Goal: Task Accomplishment & Management: Manage account settings

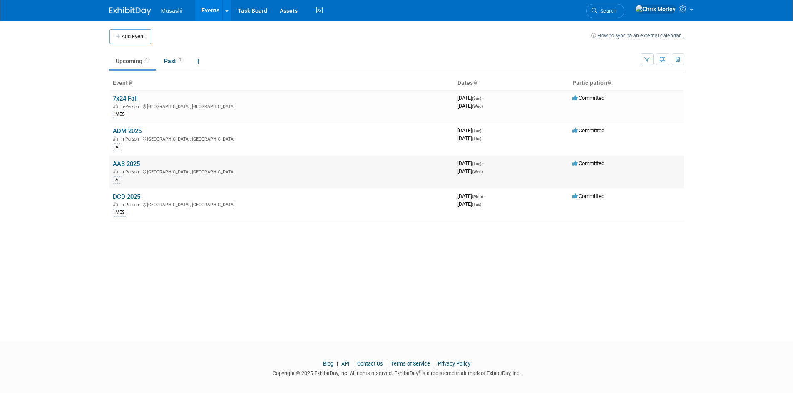
click at [131, 161] on link "AAS 2025" at bounding box center [126, 163] width 27 height 7
click at [129, 192] on td "DCD 2025 In-Person Leesburg, VA MES" at bounding box center [281, 204] width 345 height 33
drag, startPoint x: 131, startPoint y: 194, endPoint x: 143, endPoint y: 195, distance: 12.1
click at [131, 194] on link "DCD 2025" at bounding box center [126, 196] width 27 height 7
click at [133, 160] on td "AAS 2025 In-Person Detroit, MI AI" at bounding box center [281, 172] width 345 height 33
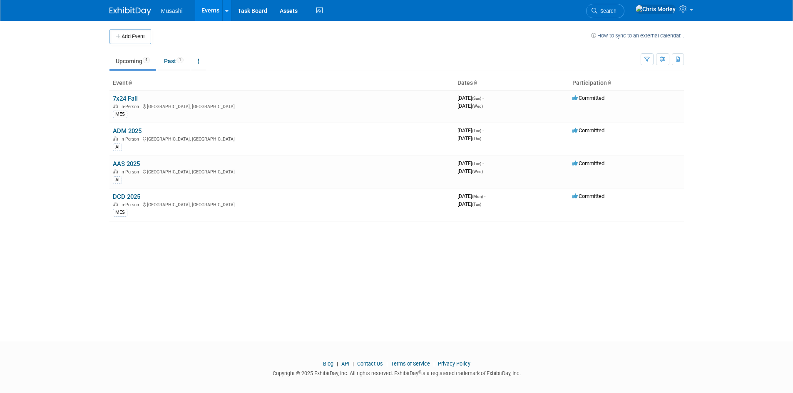
drag, startPoint x: 134, startPoint y: 162, endPoint x: 140, endPoint y: 162, distance: 5.4
click at [135, 162] on link "AAS 2025" at bounding box center [126, 163] width 27 height 7
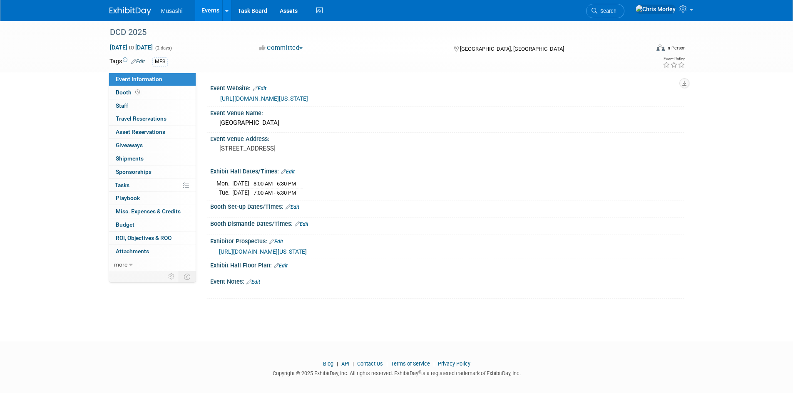
click at [307, 251] on span "[URL][DOMAIN_NAME][US_STATE]" at bounding box center [263, 251] width 88 height 7
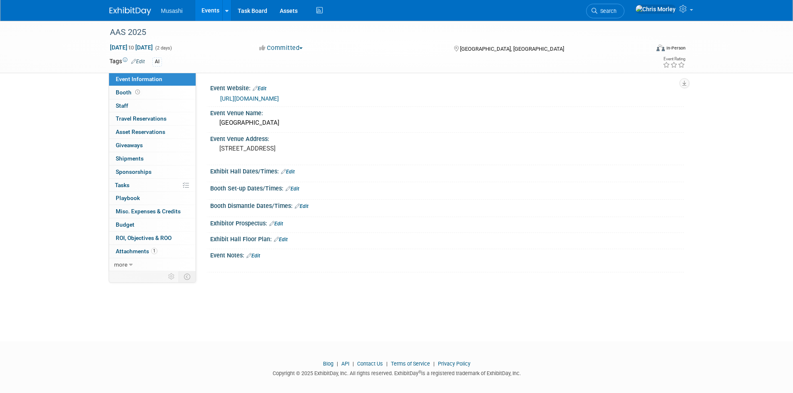
click at [292, 174] on link "Edit" at bounding box center [288, 172] width 14 height 6
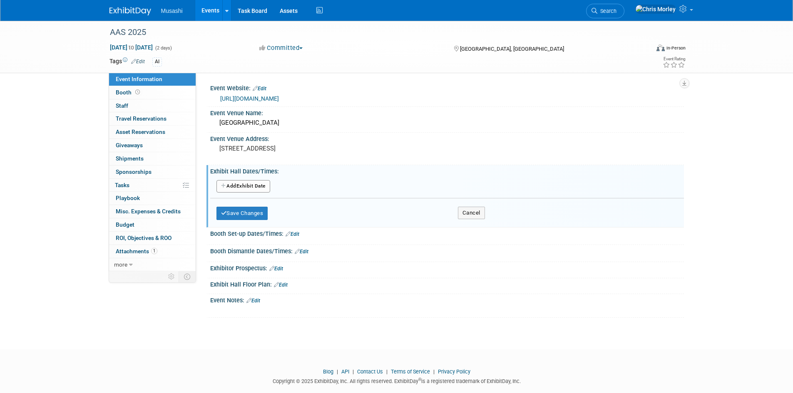
click at [279, 270] on link "Edit" at bounding box center [276, 269] width 14 height 6
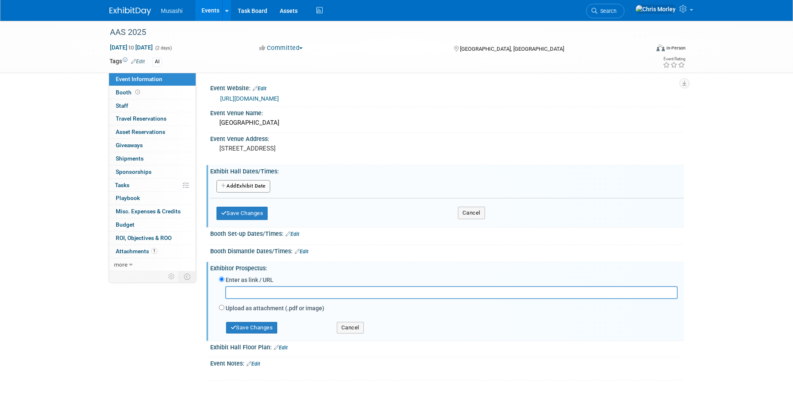
paste input "https://usautosummit.com/register/sponsor-registration/exhibitor-kit/?/wp-login"
type input "https://usautosummit.com/register/sponsor-registration/exhibitor-kit/?/wp-login"
click at [244, 332] on button "Save Changes" at bounding box center [252, 328] width 52 height 12
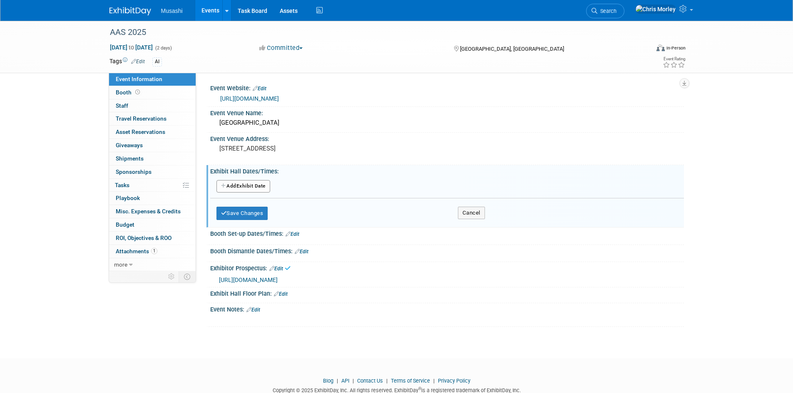
drag, startPoint x: 285, startPoint y: 293, endPoint x: 347, endPoint y: 287, distance: 62.3
click at [285, 293] on link "Edit" at bounding box center [281, 294] width 14 height 6
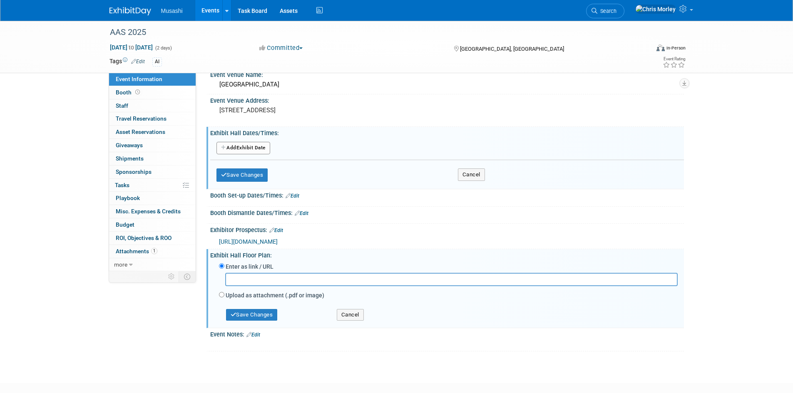
scroll to position [87, 0]
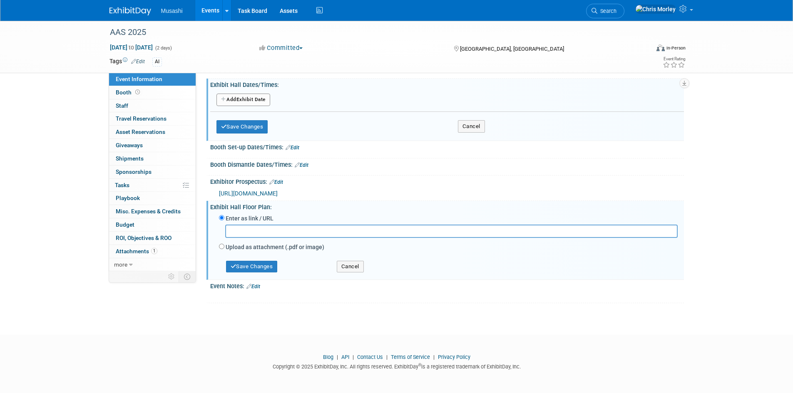
click at [600, 179] on div "Exhibitor Prospectus: Edit" at bounding box center [447, 181] width 474 height 11
click at [361, 267] on button "Cancel" at bounding box center [350, 267] width 27 height 12
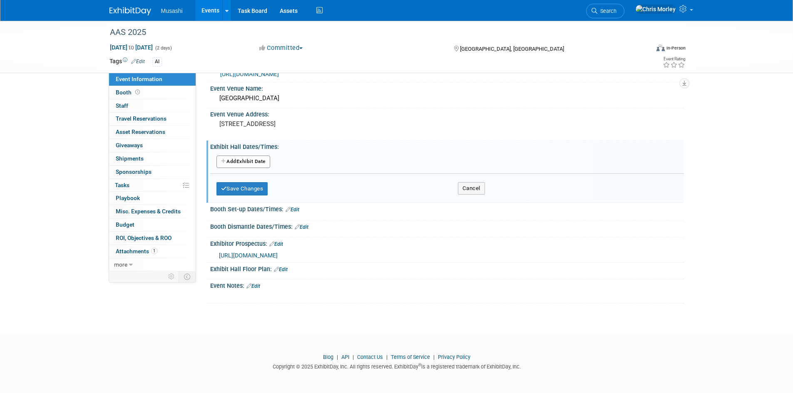
click at [297, 211] on link "Edit" at bounding box center [292, 210] width 14 height 6
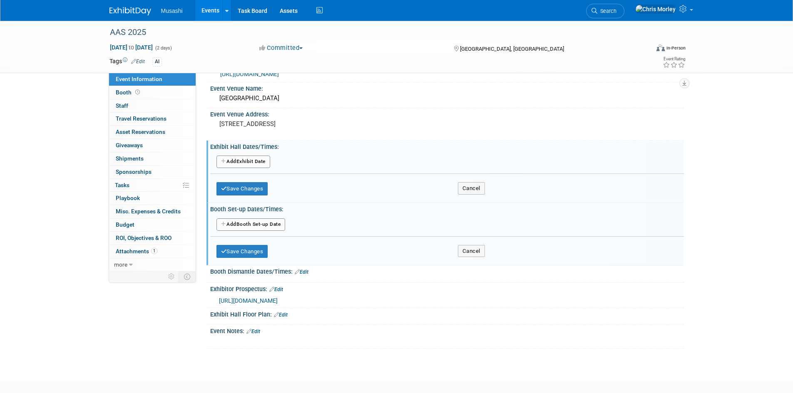
click at [256, 228] on button "Add Another Booth Set-up Date" at bounding box center [250, 224] width 69 height 12
select select "9"
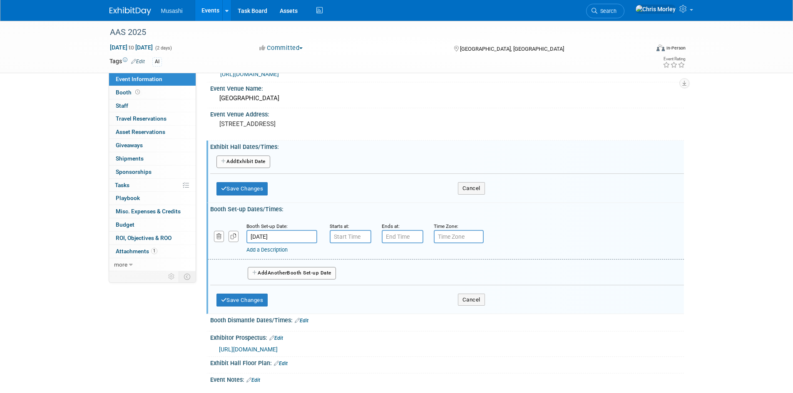
click at [280, 236] on input "[DATE]" at bounding box center [281, 236] width 71 height 13
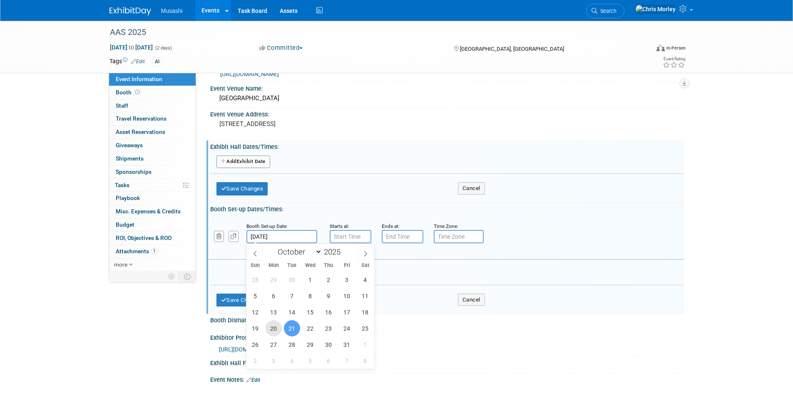
click at [273, 336] on span "20" at bounding box center [273, 328] width 16 height 16
type input "[DATE]"
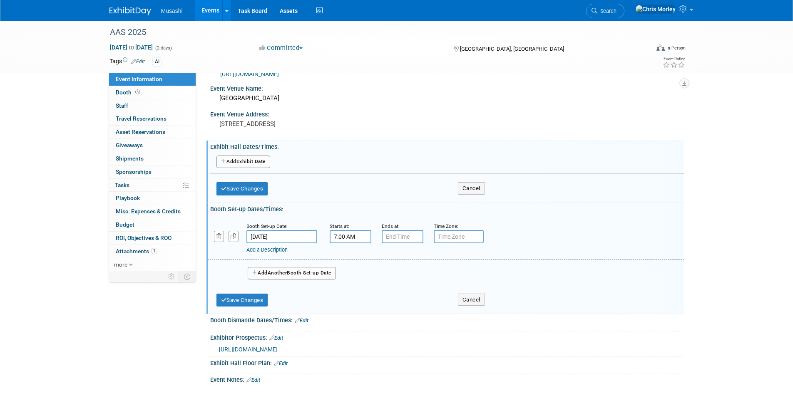
click at [350, 237] on input "7:00 AM" at bounding box center [351, 236] width 42 height 13
click at [352, 259] on span at bounding box center [349, 257] width 15 height 15
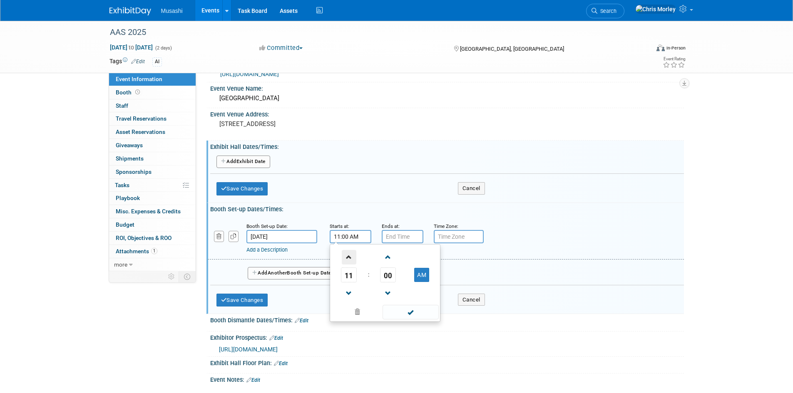
click at [352, 259] on span at bounding box center [349, 257] width 15 height 15
type input "2:00 PM"
type input "7:00 PM"
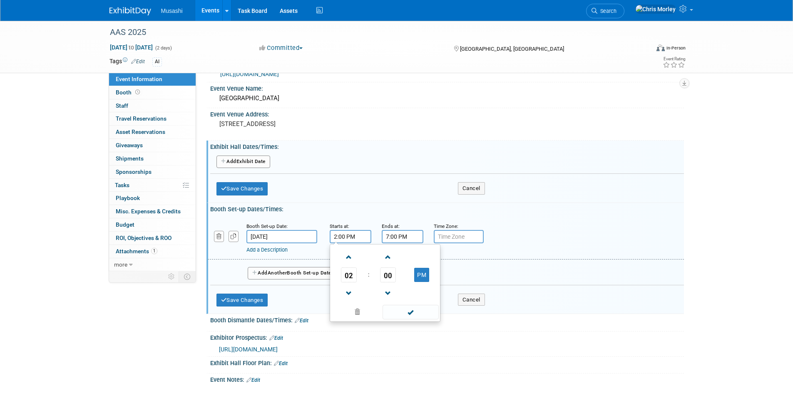
click at [397, 237] on input "7:00 PM" at bounding box center [403, 236] width 42 height 13
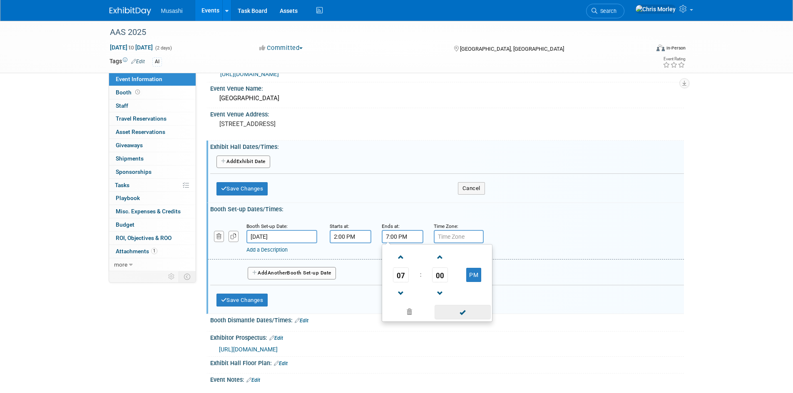
click at [455, 313] on span at bounding box center [462, 312] width 56 height 15
click at [458, 234] on input "text" at bounding box center [459, 236] width 50 height 13
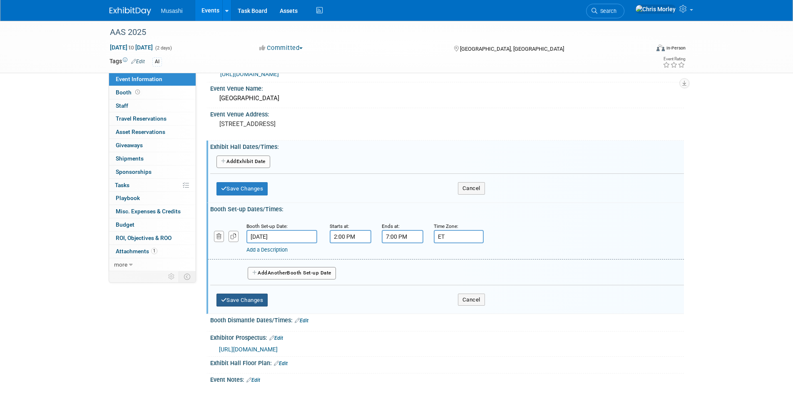
type input "ET"
click at [248, 300] on button "Save Changes" at bounding box center [242, 300] width 52 height 13
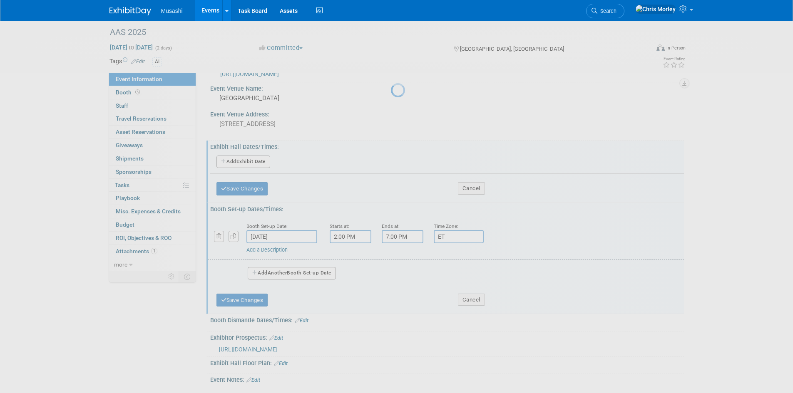
scroll to position [22, 0]
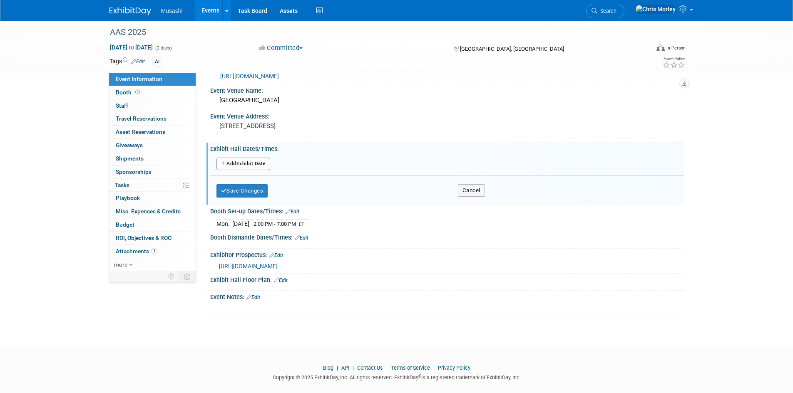
click at [302, 240] on link "Edit" at bounding box center [302, 238] width 14 height 6
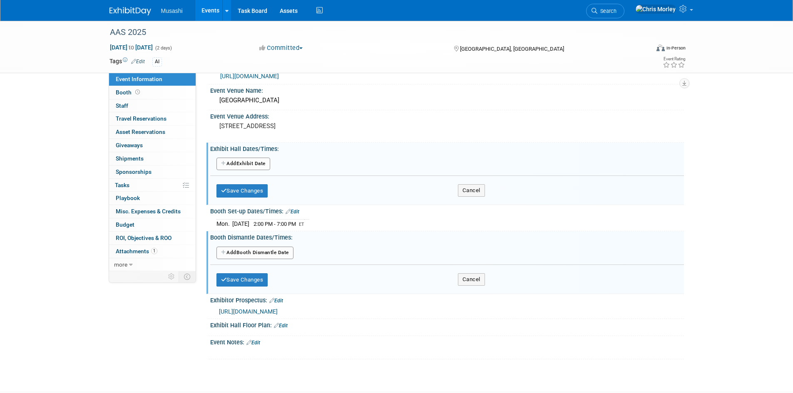
click at [261, 255] on button "Add Another Booth Dismantle Date" at bounding box center [254, 253] width 77 height 12
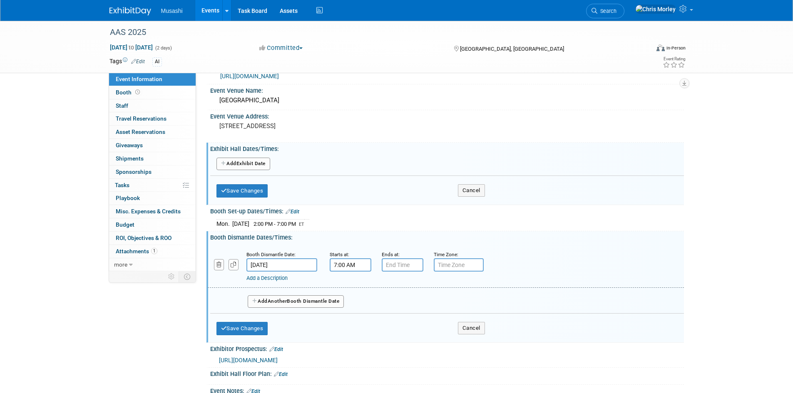
click at [353, 265] on input "7:00 AM" at bounding box center [351, 264] width 42 height 13
click at [347, 279] on span at bounding box center [349, 285] width 15 height 15
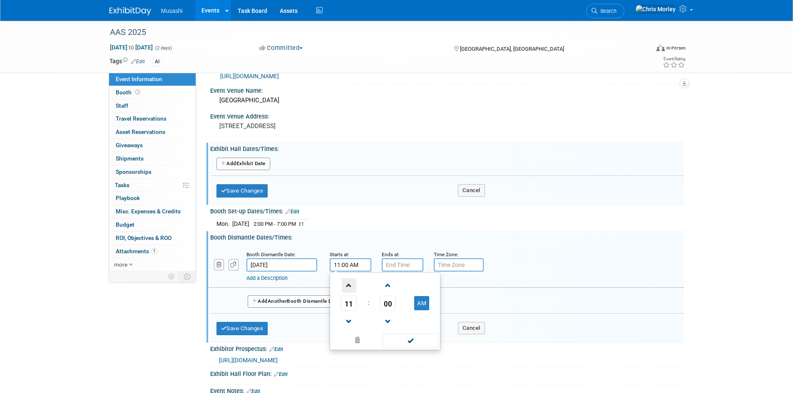
click at [348, 279] on span at bounding box center [349, 285] width 15 height 15
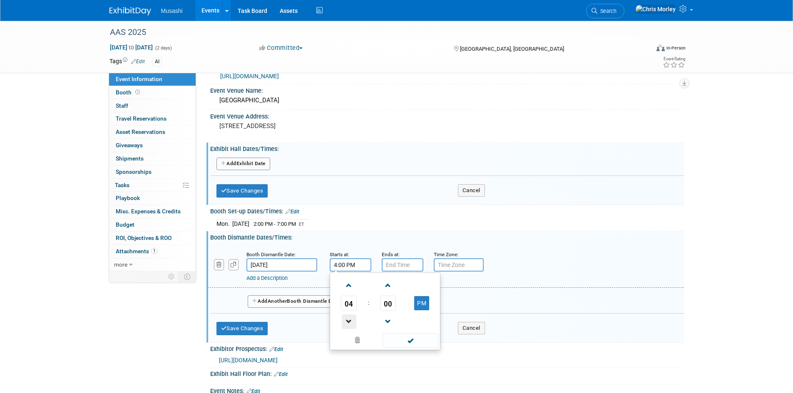
click at [349, 325] on span at bounding box center [349, 322] width 15 height 15
type input "2:00 PM"
drag, startPoint x: 396, startPoint y: 336, endPoint x: 400, endPoint y: 300, distance: 36.0
click at [397, 336] on span at bounding box center [410, 340] width 56 height 15
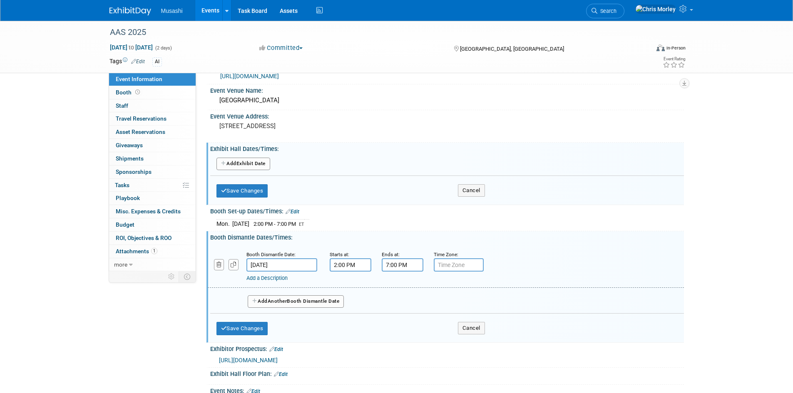
click at [404, 265] on input "7:00 PM" at bounding box center [403, 264] width 42 height 13
click at [406, 320] on span at bounding box center [401, 322] width 15 height 15
type input "5:00 PM"
click at [464, 337] on span at bounding box center [462, 340] width 56 height 15
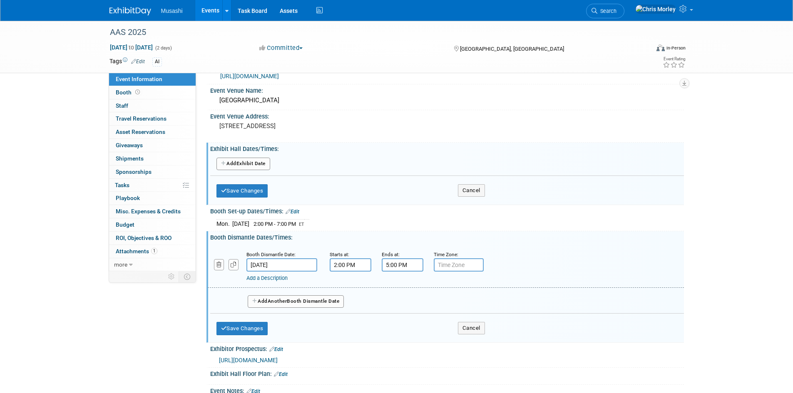
click at [461, 264] on input "text" at bounding box center [459, 264] width 50 height 13
type input "ET"
click at [241, 329] on button "Save Changes" at bounding box center [242, 328] width 52 height 13
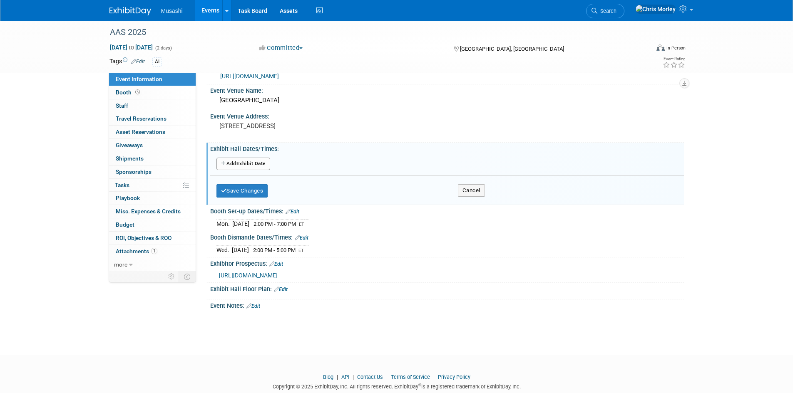
click at [245, 167] on button "Add Another Exhibit Date" at bounding box center [243, 164] width 54 height 12
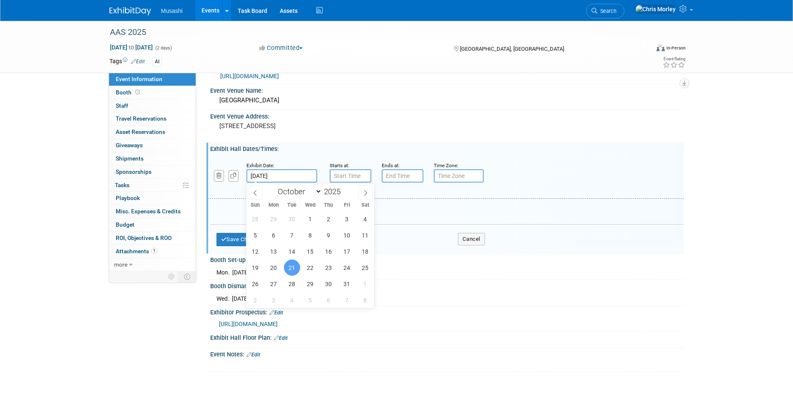
click at [298, 176] on input "Oct 21, 2025" at bounding box center [281, 175] width 71 height 13
click at [294, 262] on span "21" at bounding box center [292, 268] width 16 height 16
click at [498, 273] on div "Mon. Oct 20, 2025 2:00 PM - 7:00 PM ET" at bounding box center [446, 271] width 461 height 11
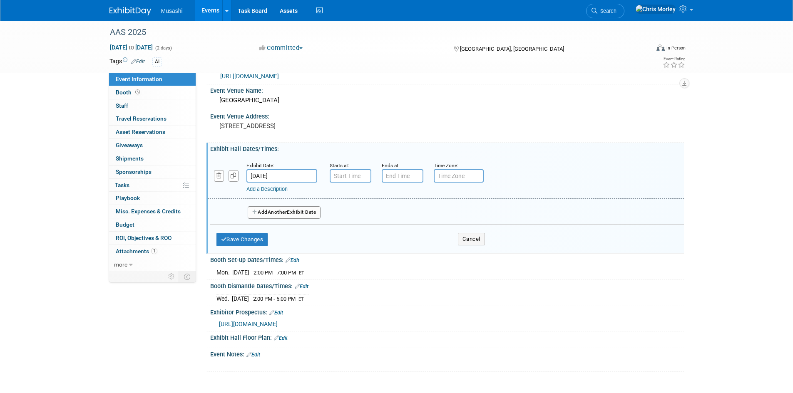
click at [303, 211] on button "Add Another Exhibit Date" at bounding box center [284, 212] width 73 height 12
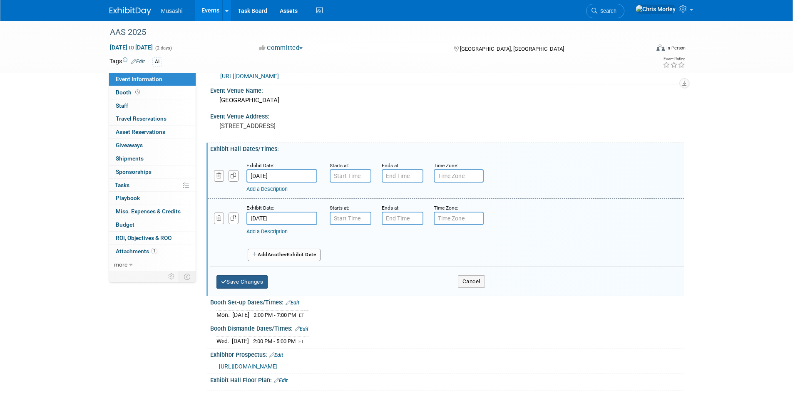
click at [254, 275] on div "Save Changes Cancel" at bounding box center [350, 280] width 268 height 26
click at [247, 281] on button "Save Changes" at bounding box center [242, 281] width 52 height 13
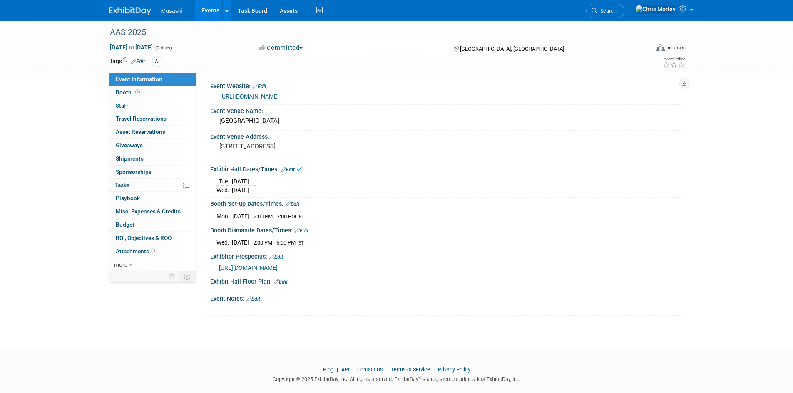
scroll to position [0, 0]
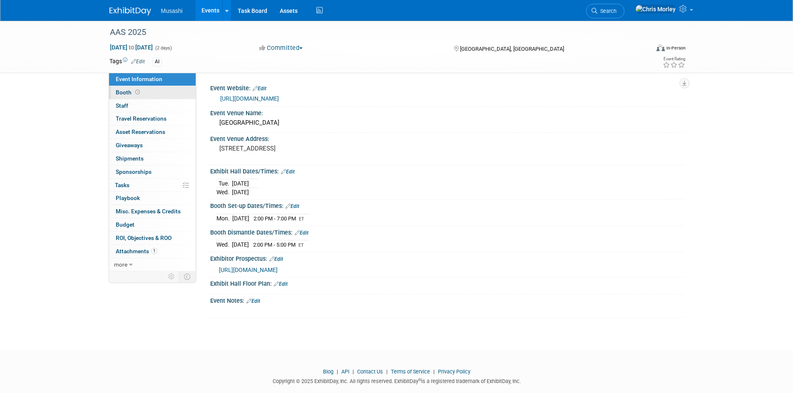
click at [164, 87] on link "Booth" at bounding box center [152, 92] width 87 height 13
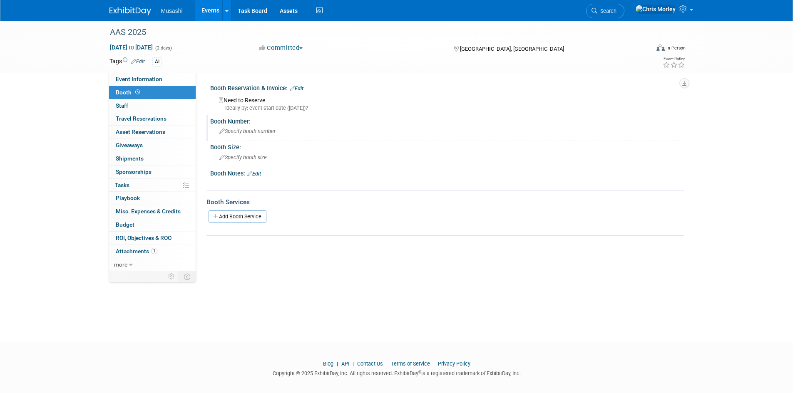
click at [260, 134] on span "Specify booth number" at bounding box center [247, 131] width 56 height 6
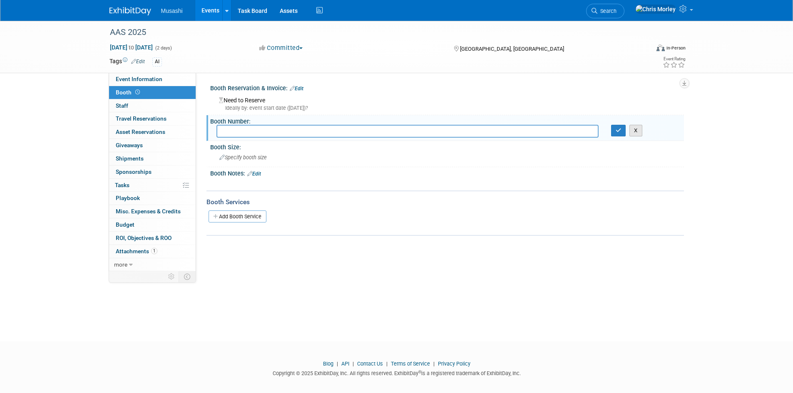
click at [634, 131] on button "X" at bounding box center [635, 131] width 13 height 12
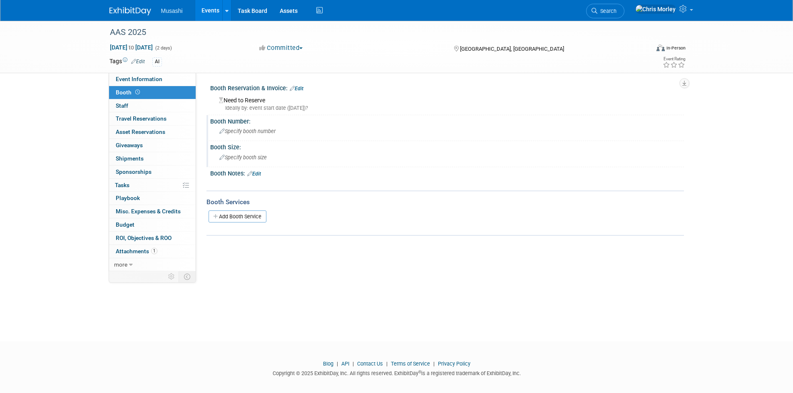
click at [272, 159] on div "Specify booth size" at bounding box center [446, 157] width 461 height 13
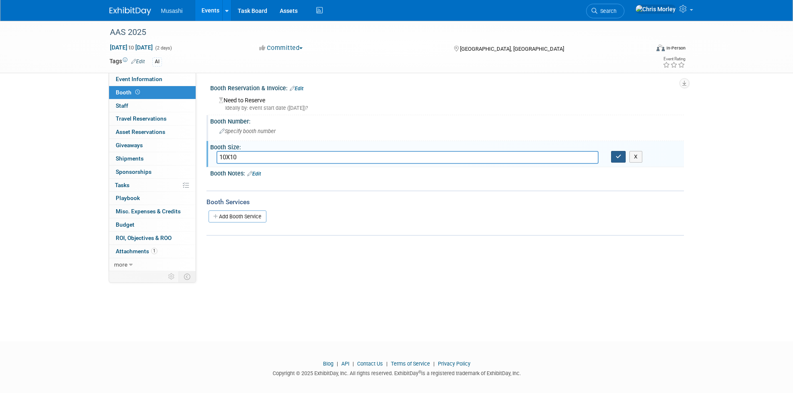
type input "10X10"
click at [614, 156] on button "button" at bounding box center [618, 157] width 15 height 12
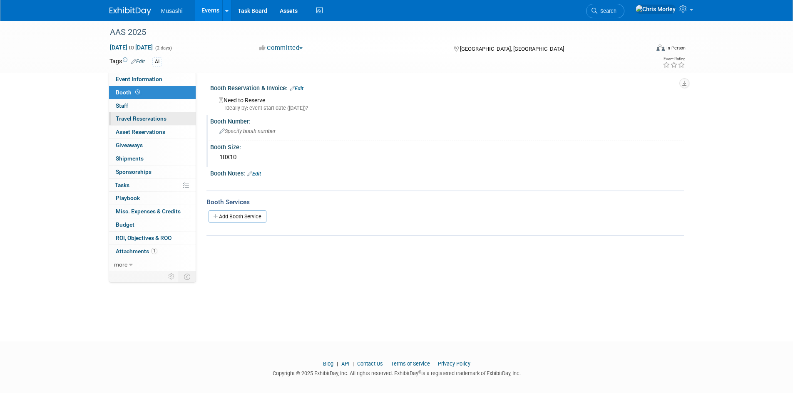
click at [131, 121] on span "Travel Reservations 0" at bounding box center [141, 118] width 51 height 7
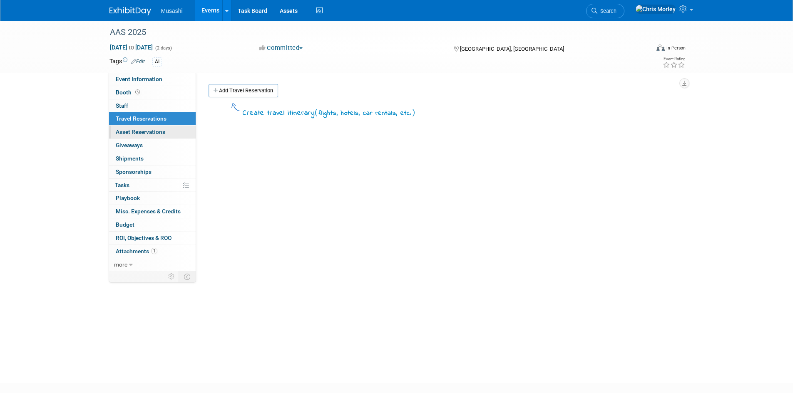
click at [145, 133] on span "Asset Reservations 0" at bounding box center [141, 132] width 50 height 7
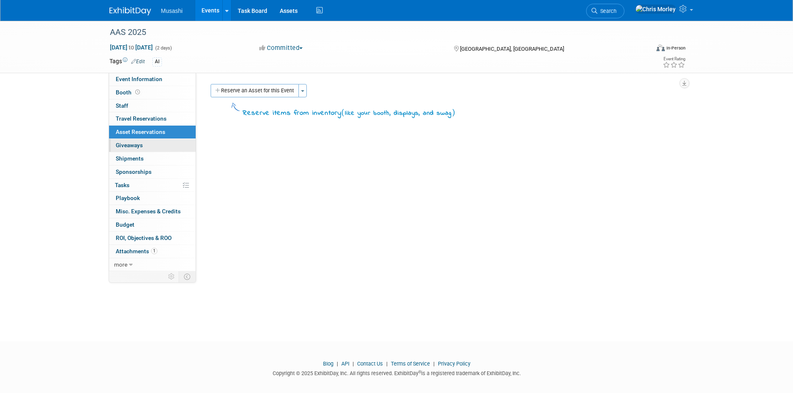
click at [142, 144] on span "Giveaways 0" at bounding box center [129, 145] width 27 height 7
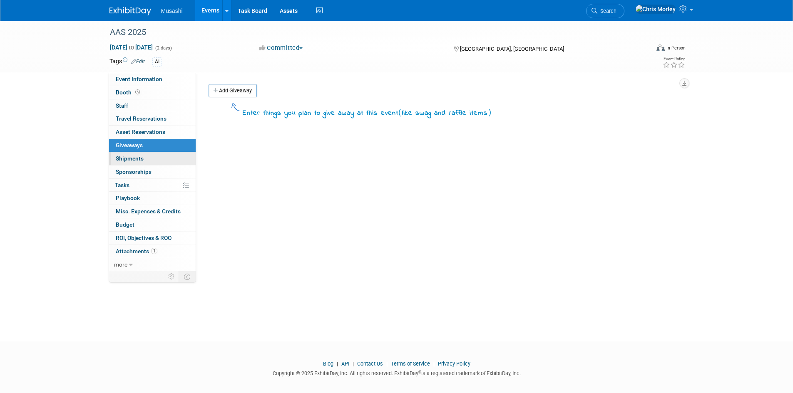
click at [146, 161] on link "0 Shipments 0" at bounding box center [152, 158] width 87 height 13
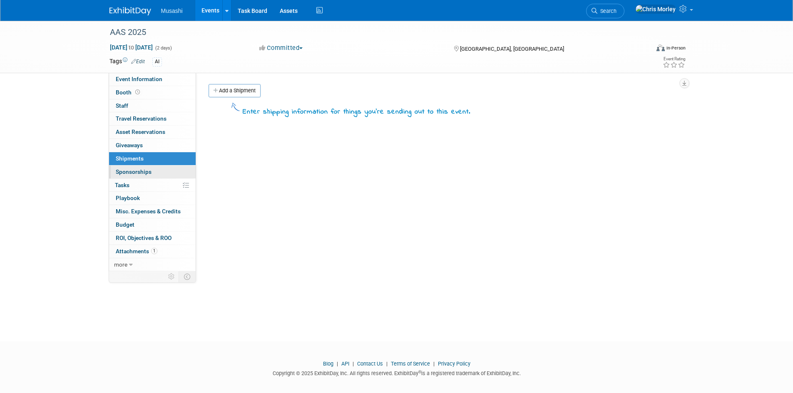
click at [146, 174] on span "Sponsorships 0" at bounding box center [134, 172] width 36 height 7
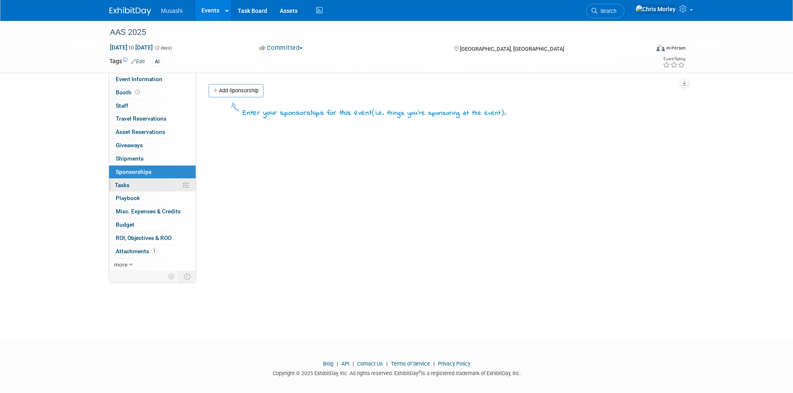
click at [149, 186] on link "0% Tasks 0%" at bounding box center [152, 185] width 87 height 13
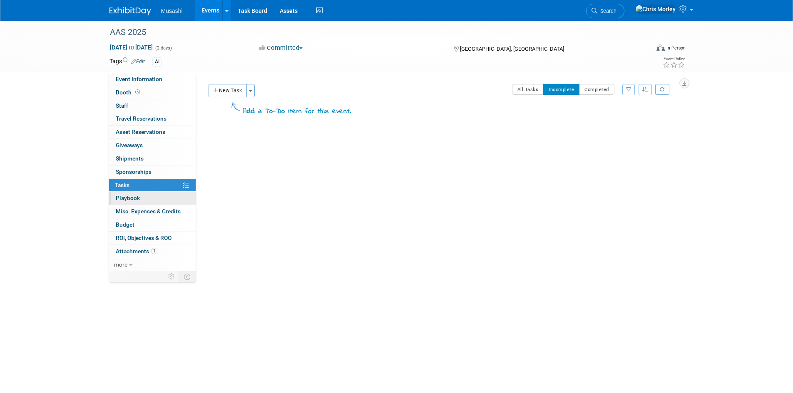
click at [148, 198] on link "0 Playbook 0" at bounding box center [152, 198] width 87 height 13
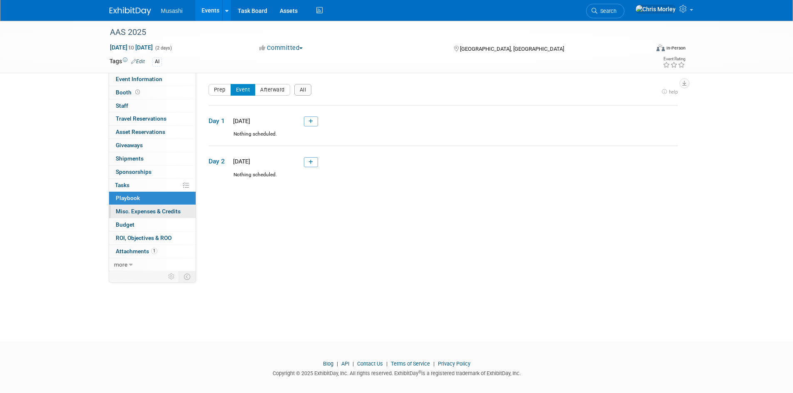
click at [149, 212] on span "Misc. Expenses & Credits 0" at bounding box center [148, 211] width 65 height 7
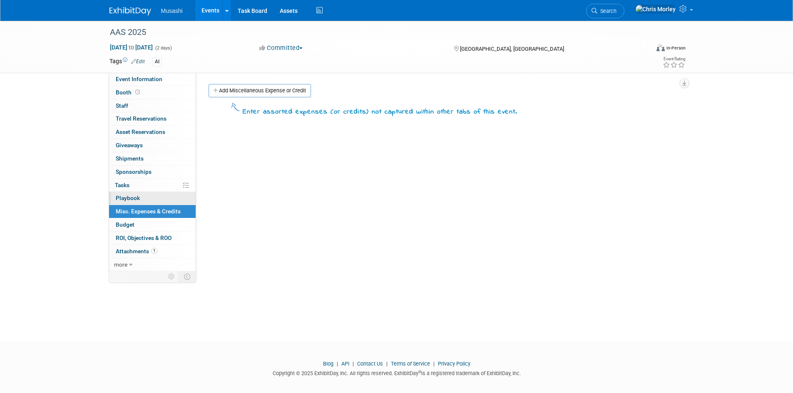
click at [141, 199] on link "0 Playbook 0" at bounding box center [152, 198] width 87 height 13
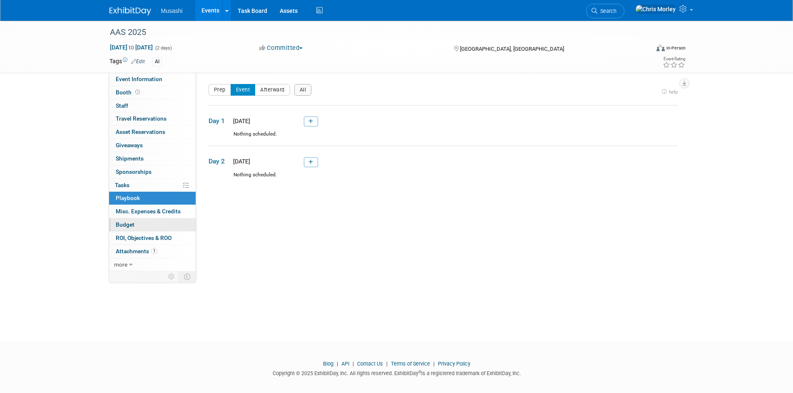
click at [139, 222] on link "Budget" at bounding box center [152, 224] width 87 height 13
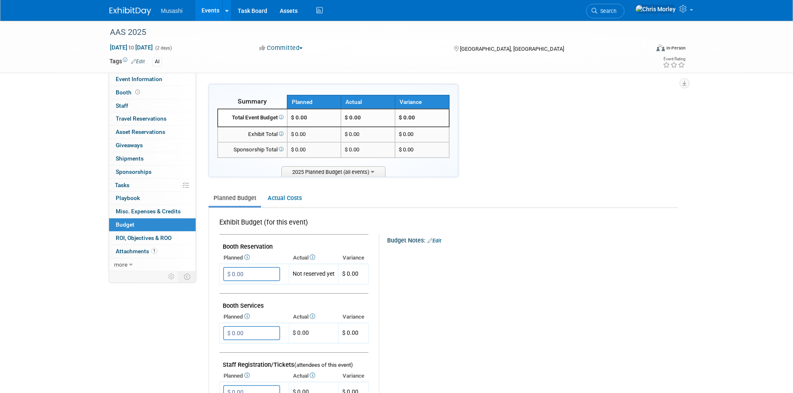
click at [305, 119] on span "$ 0.00" at bounding box center [299, 117] width 16 height 6
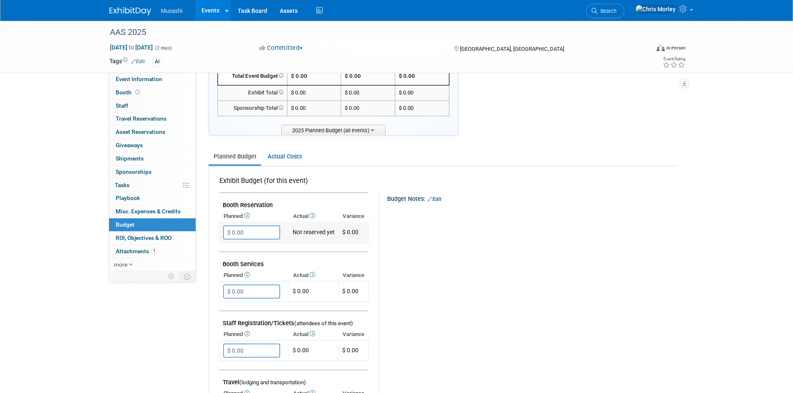
click at [248, 234] on input "$ 0.00" at bounding box center [251, 233] width 57 height 14
click at [148, 236] on span "ROI, Objectives & ROO 0" at bounding box center [144, 238] width 56 height 7
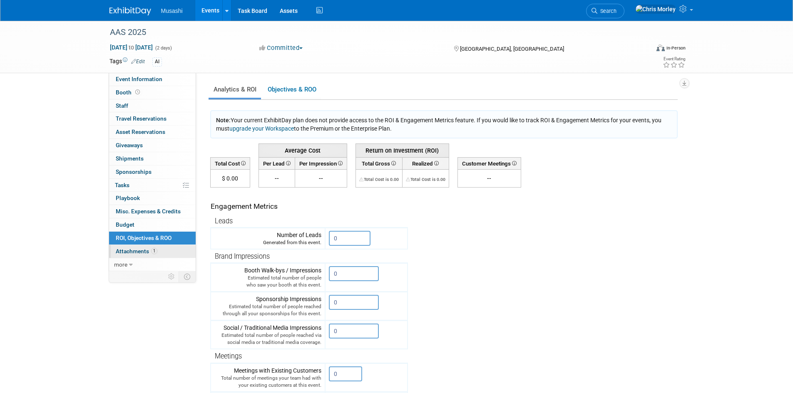
click at [141, 251] on span "Attachments 1" at bounding box center [137, 251] width 42 height 7
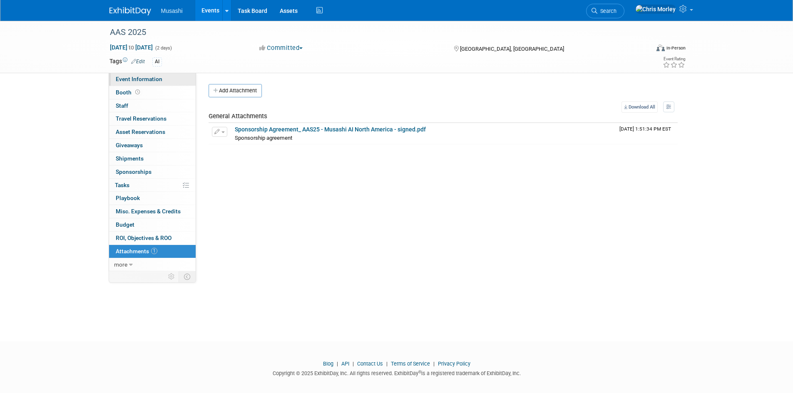
click at [144, 76] on span "Event Information" at bounding box center [139, 79] width 47 height 7
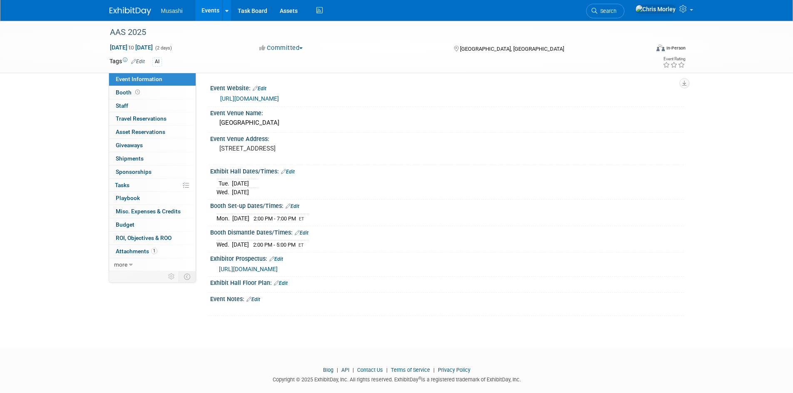
click at [272, 96] on link "https://usautosummit.com/" at bounding box center [249, 98] width 59 height 7
click at [140, 92] on span at bounding box center [138, 92] width 8 height 6
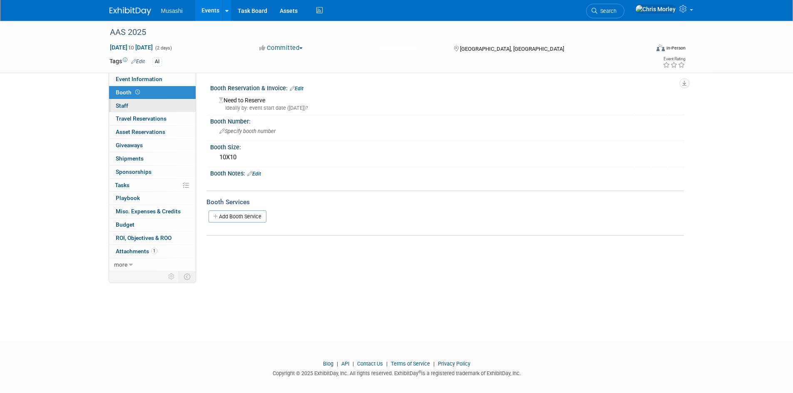
click at [148, 107] on link "0 Staff 0" at bounding box center [152, 105] width 87 height 13
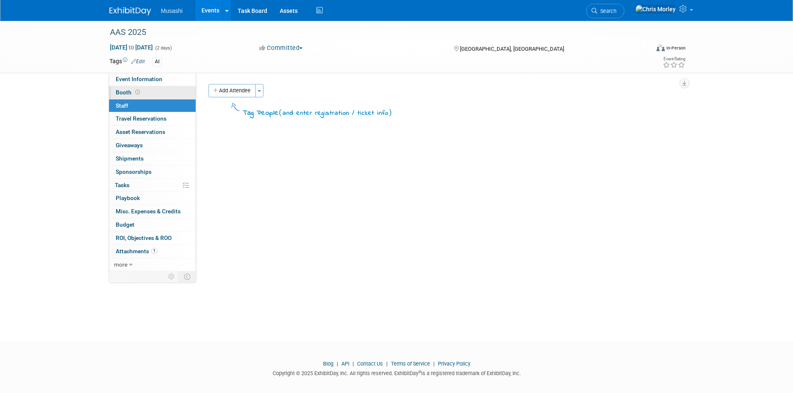
click at [148, 95] on link "Booth" at bounding box center [152, 92] width 87 height 13
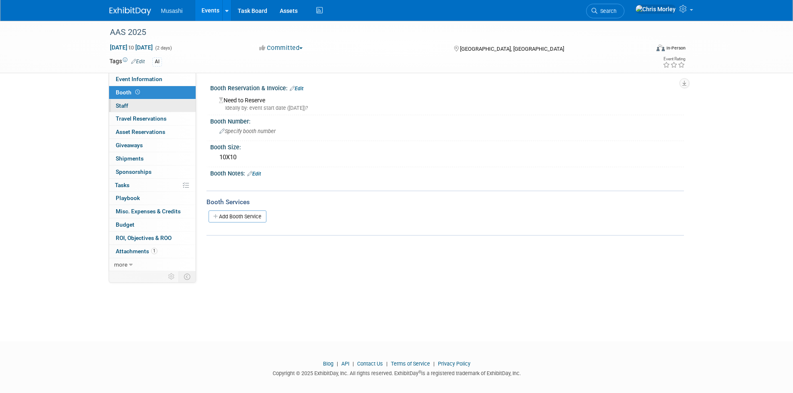
click at [159, 104] on link "0 Staff 0" at bounding box center [152, 105] width 87 height 13
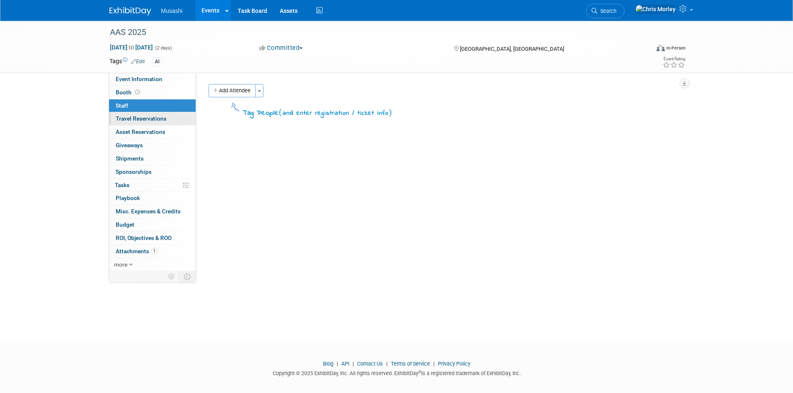
click at [159, 119] on span "Travel Reservations 0" at bounding box center [141, 118] width 51 height 7
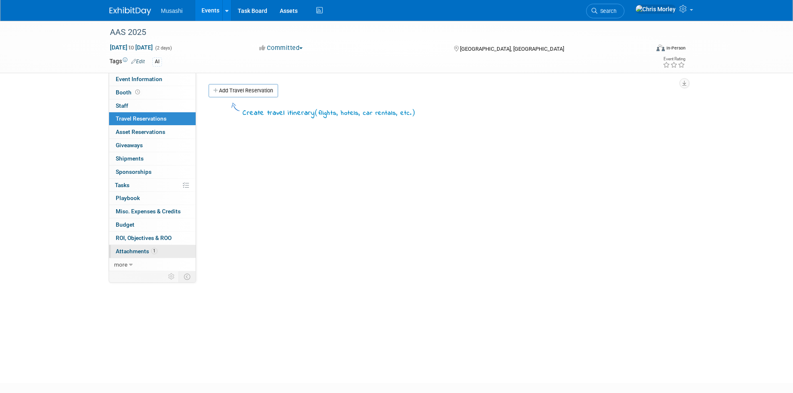
click at [149, 248] on span "Attachments 1" at bounding box center [137, 251] width 42 height 7
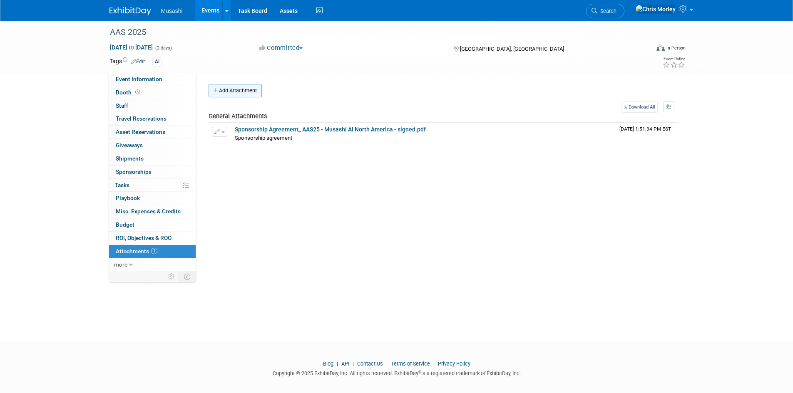
click at [243, 89] on button "Add Attachment" at bounding box center [234, 90] width 53 height 13
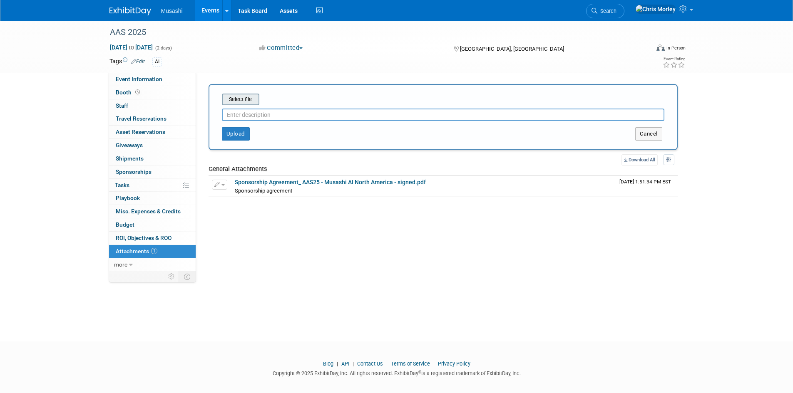
click at [254, 100] on input "file" at bounding box center [208, 99] width 99 height 10
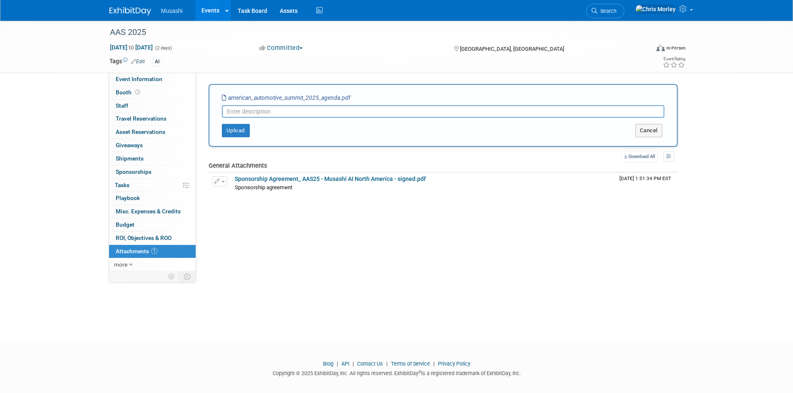
click at [252, 108] on input "text" at bounding box center [443, 111] width 442 height 12
type input "2"
type input "AAS Agenda"
click at [238, 132] on button "Upload" at bounding box center [236, 130] width 28 height 13
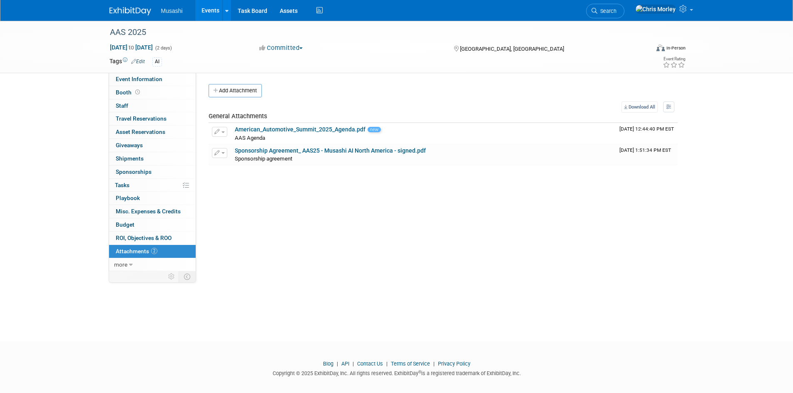
click at [148, 11] on img at bounding box center [130, 11] width 42 height 8
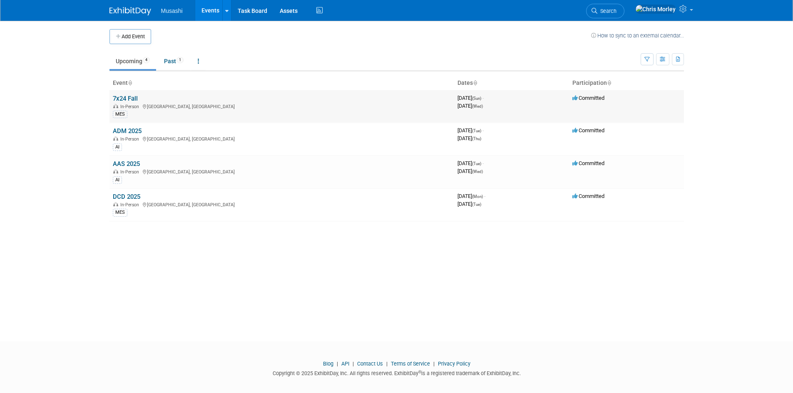
click at [127, 94] on td "7x24 Fall In-Person [GEOGRAPHIC_DATA], [GEOGRAPHIC_DATA] MES" at bounding box center [281, 106] width 345 height 32
click at [131, 97] on link "7x24 Fall" at bounding box center [125, 98] width 25 height 7
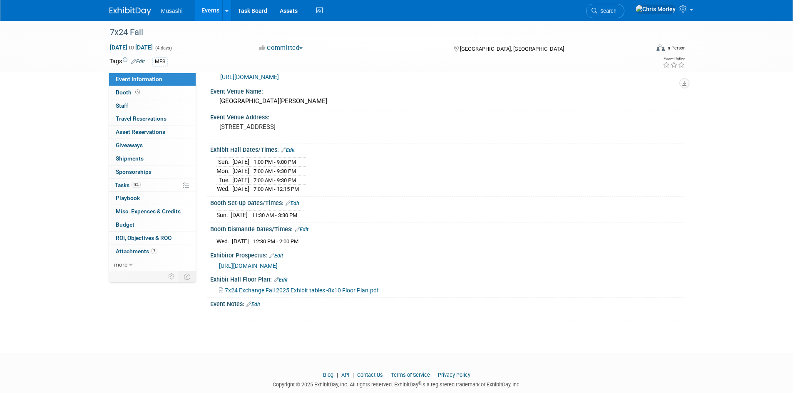
scroll to position [38, 0]
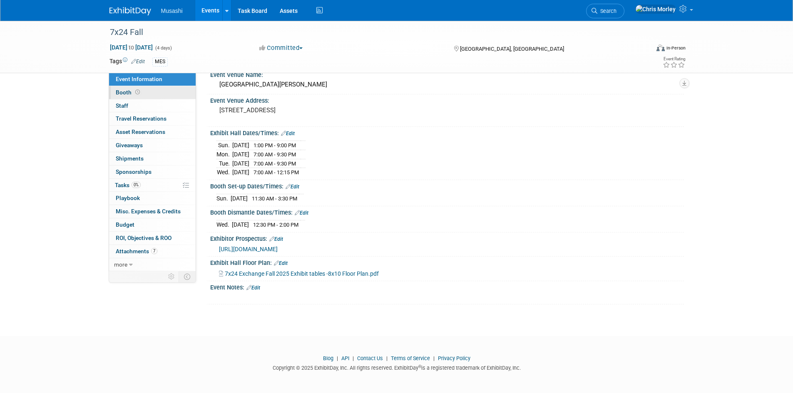
click at [152, 95] on link "Booth" at bounding box center [152, 92] width 87 height 13
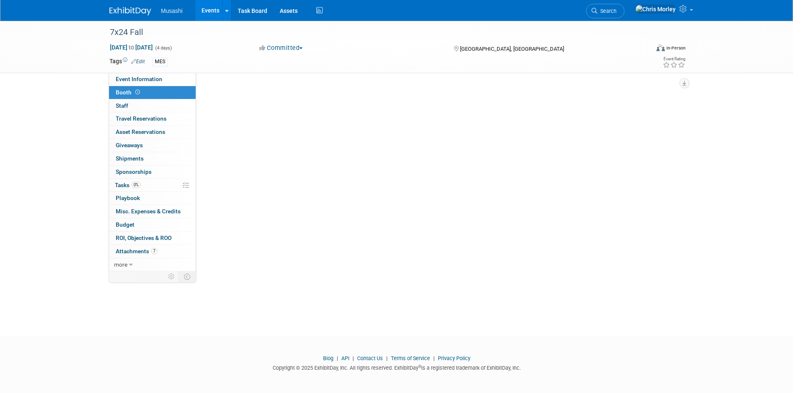
scroll to position [0, 0]
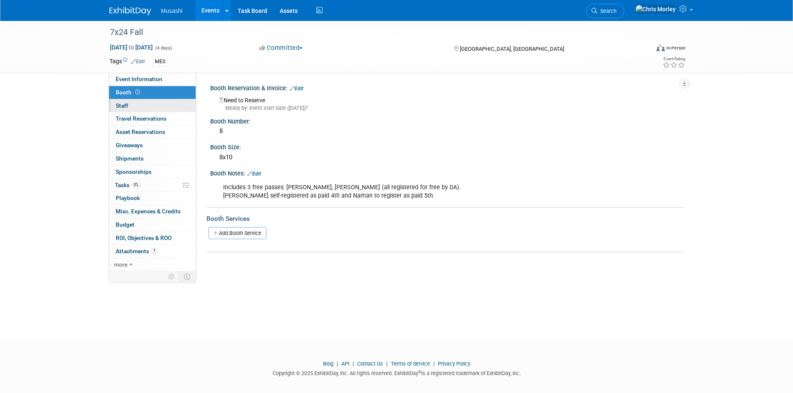
click at [161, 107] on link "0 Staff 0" at bounding box center [152, 105] width 87 height 13
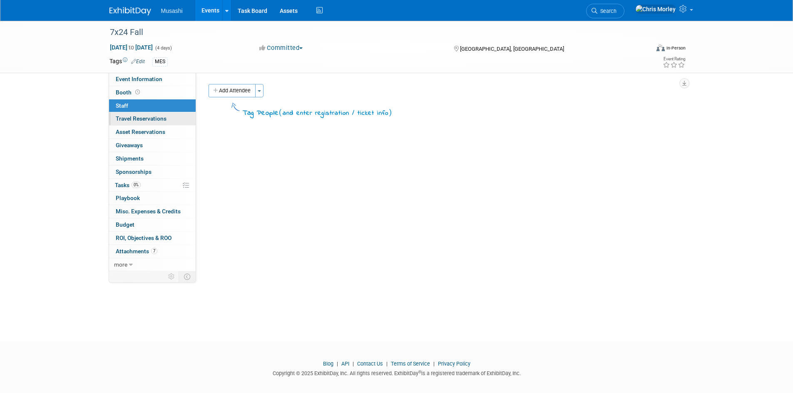
click at [157, 119] on span "Travel Reservations 0" at bounding box center [141, 118] width 51 height 7
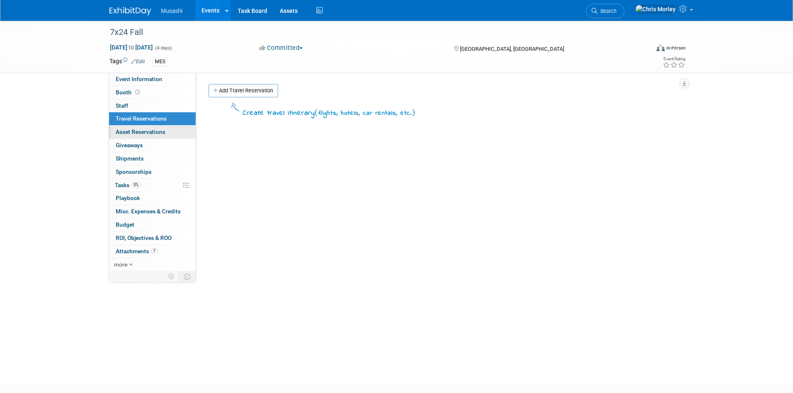
click at [158, 132] on span "Asset Reservations 0" at bounding box center [141, 132] width 50 height 7
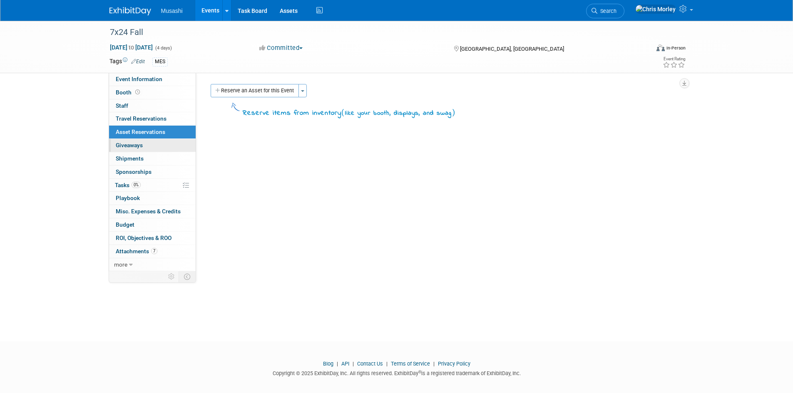
click at [157, 149] on link "0 Giveaways 0" at bounding box center [152, 145] width 87 height 13
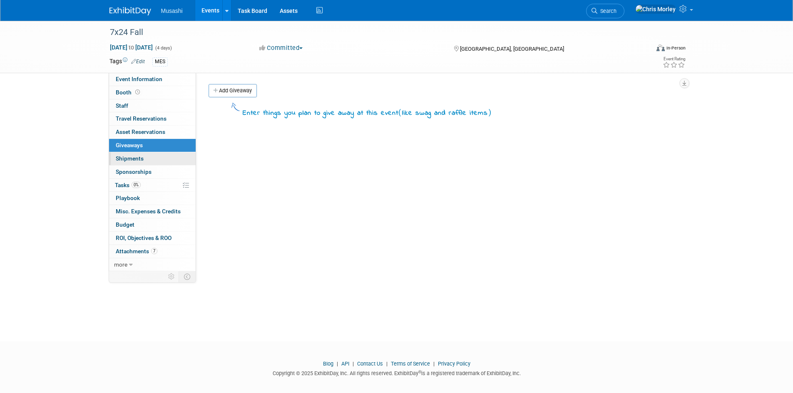
click at [157, 163] on link "0 Shipments 0" at bounding box center [152, 158] width 87 height 13
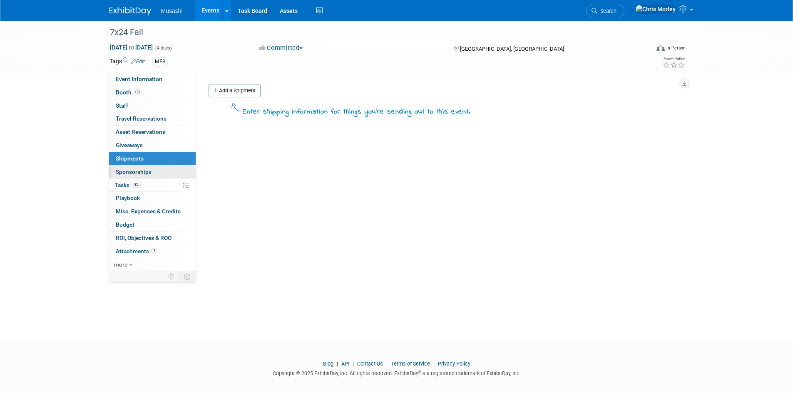
click at [155, 176] on link "0 Sponsorships 0" at bounding box center [152, 172] width 87 height 13
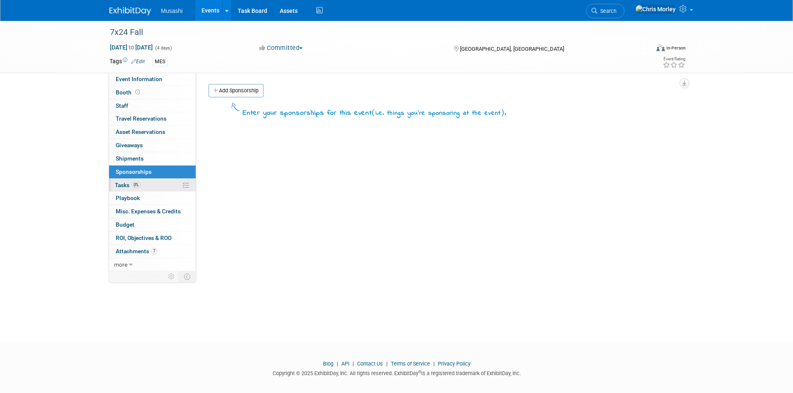
click at [154, 188] on link "0% Tasks 0%" at bounding box center [152, 185] width 87 height 13
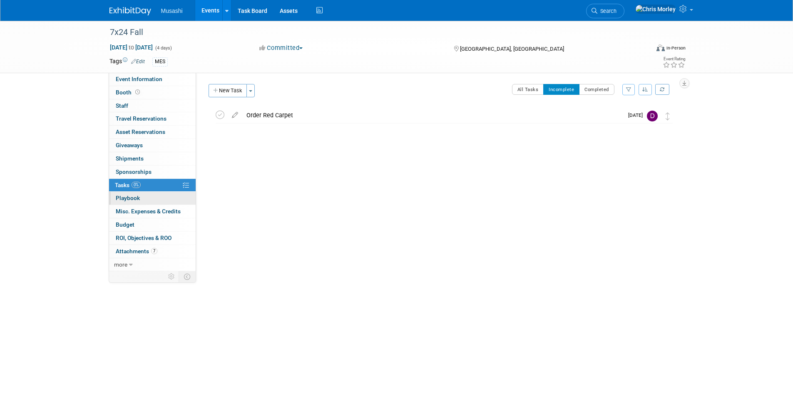
click at [154, 200] on link "0 Playbook 0" at bounding box center [152, 198] width 87 height 13
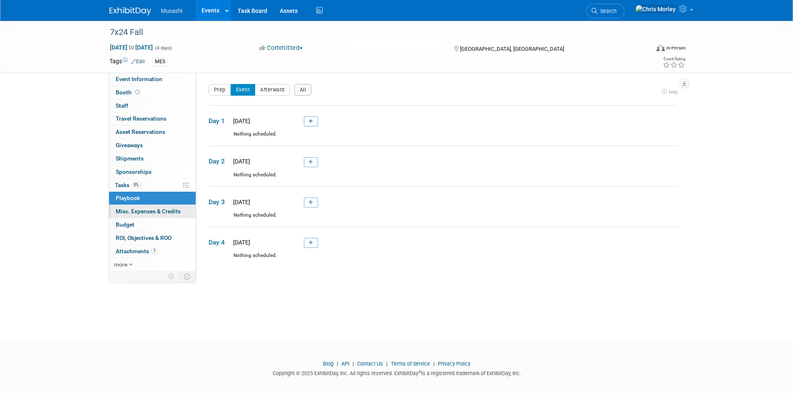
click at [155, 211] on span "Misc. Expenses & Credits 0" at bounding box center [148, 211] width 65 height 7
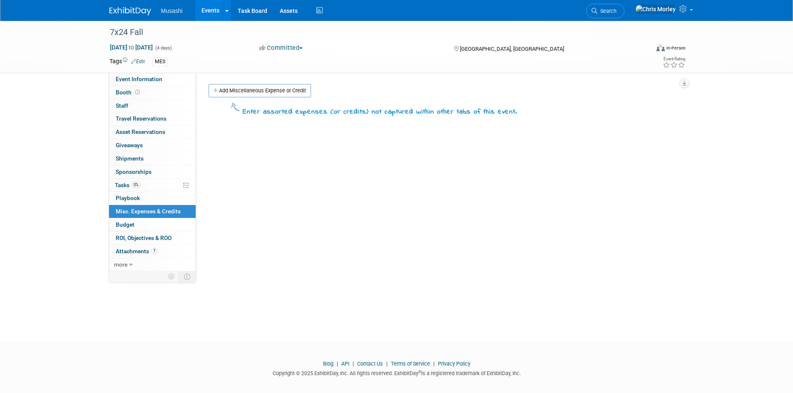
click at [153, 223] on link "Budget" at bounding box center [152, 224] width 87 height 13
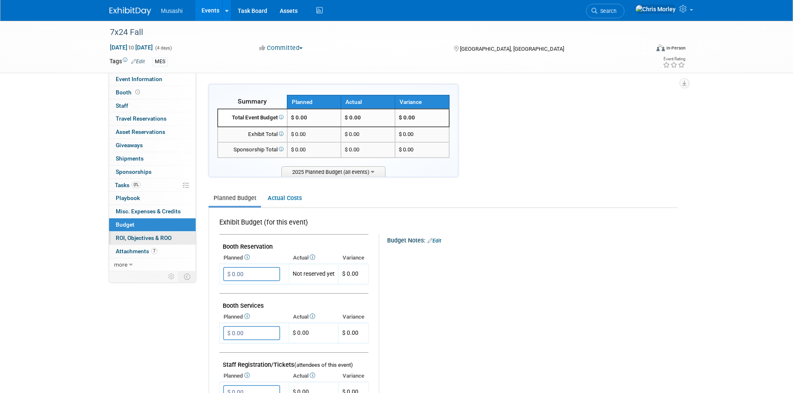
click at [160, 237] on span "ROI, Objectives & ROO 0" at bounding box center [144, 238] width 56 height 7
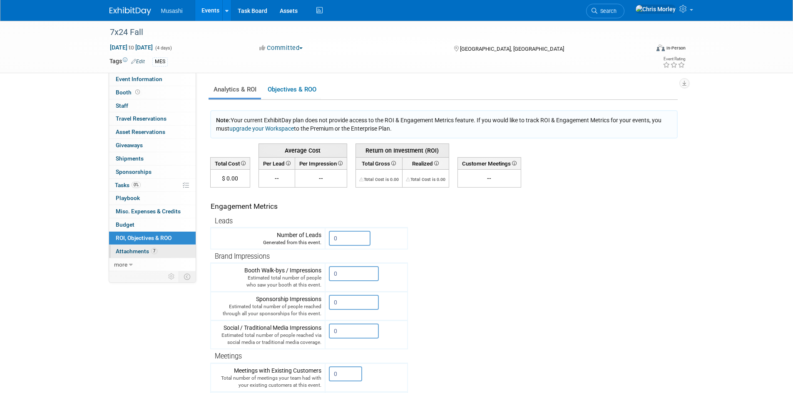
click at [158, 248] on link "7 Attachments 7" at bounding box center [152, 251] width 87 height 13
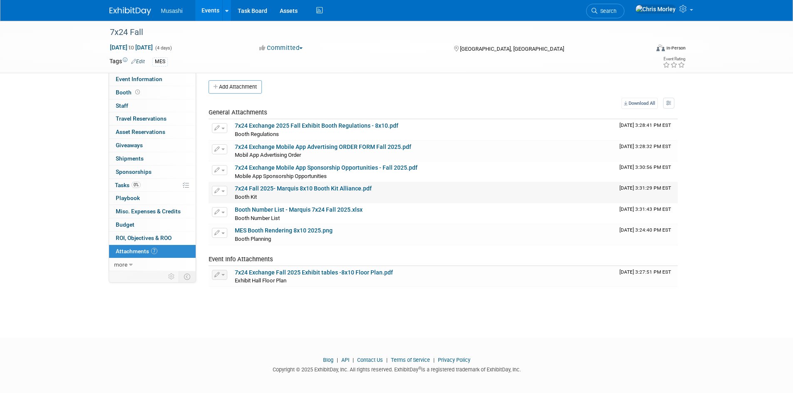
scroll to position [7, 0]
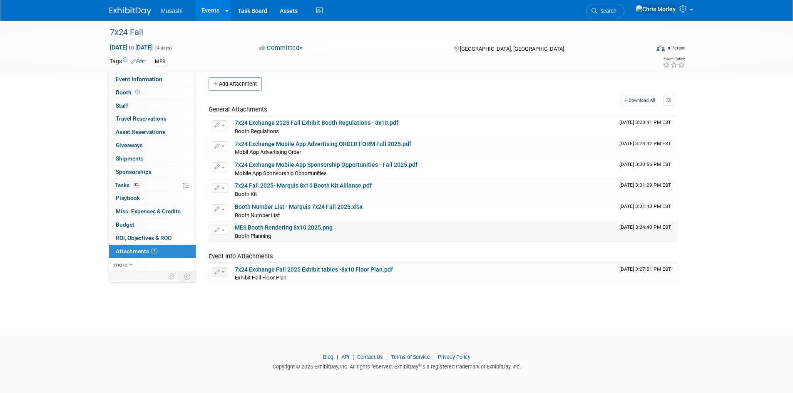
click at [298, 228] on link "MES Booth Rendering 8x10 2025.png" at bounding box center [284, 227] width 98 height 7
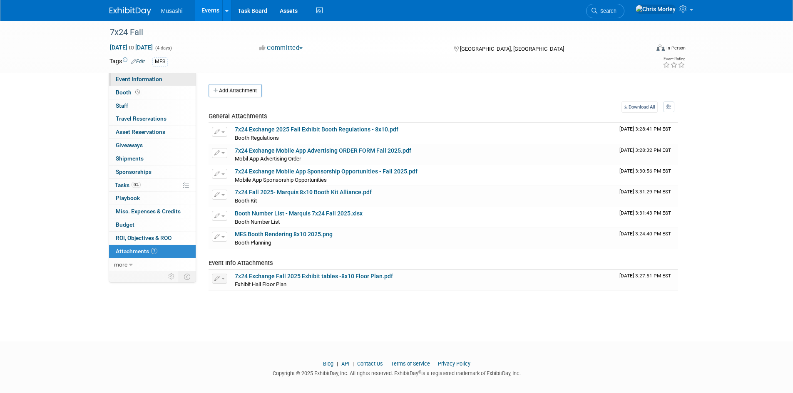
click at [139, 80] on span "Event Information" at bounding box center [139, 79] width 47 height 7
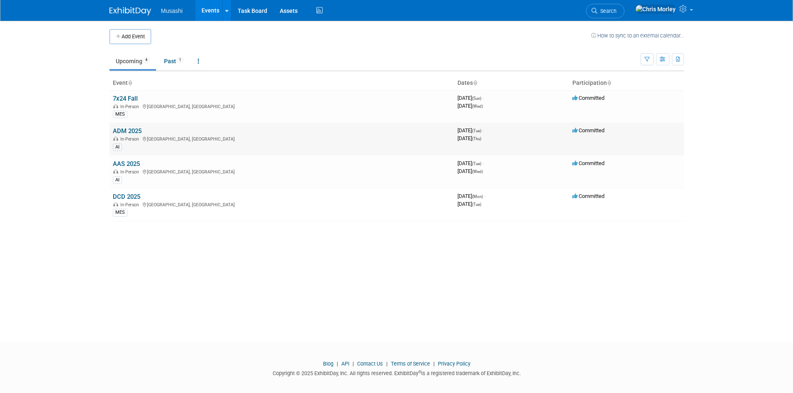
click at [130, 129] on link "ADM 2025" at bounding box center [127, 130] width 29 height 7
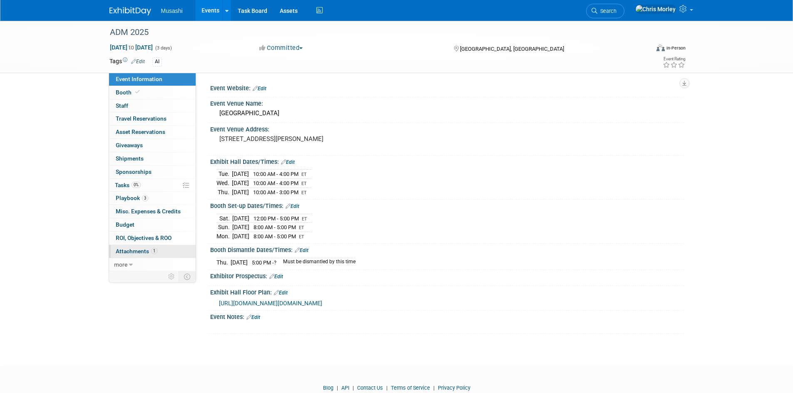
click at [154, 253] on span "1" at bounding box center [154, 251] width 6 height 6
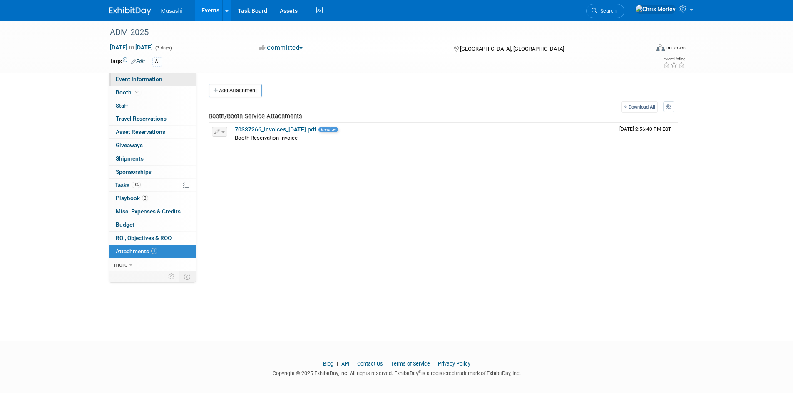
click at [144, 81] on span "Event Information" at bounding box center [139, 79] width 47 height 7
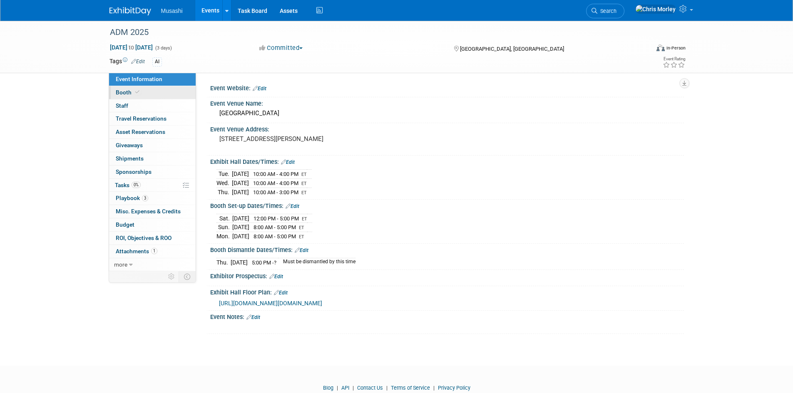
click at [145, 94] on link "Booth" at bounding box center [152, 92] width 87 height 13
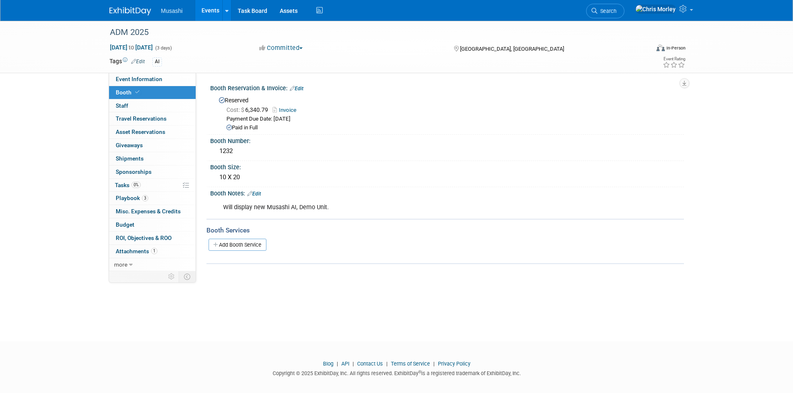
click at [330, 207] on div "Will display new Musashi AI, Demo Unit." at bounding box center [404, 207] width 375 height 17
click at [258, 193] on link "Edit" at bounding box center [254, 194] width 14 height 6
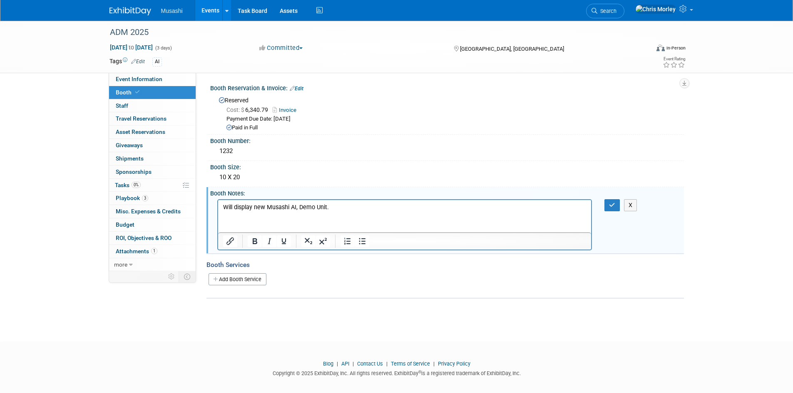
click at [331, 204] on p "Will display new Musashi AI, Demo Unit." at bounding box center [405, 207] width 364 height 8
click at [633, 210] on button "X" at bounding box center [630, 205] width 13 height 12
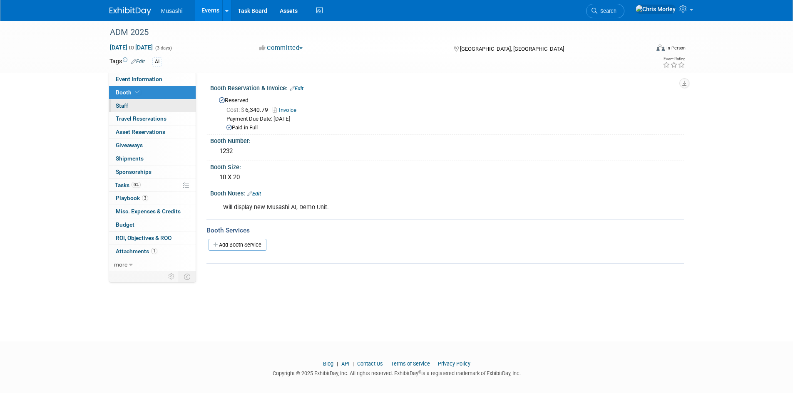
click at [136, 103] on link "0 Staff 0" at bounding box center [152, 105] width 87 height 13
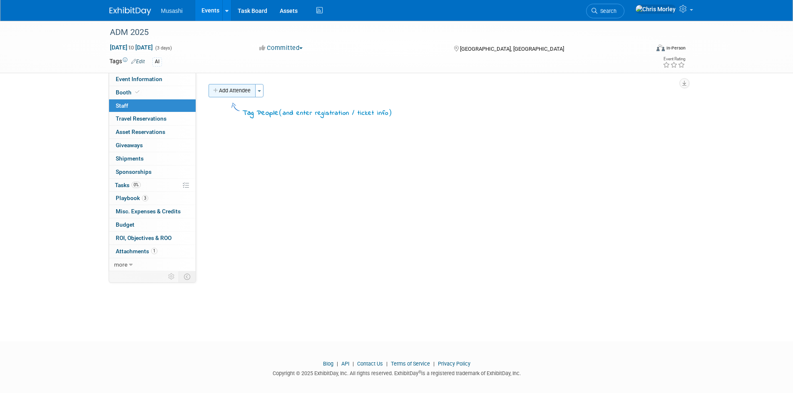
click at [233, 89] on button "Add Attendee" at bounding box center [231, 90] width 47 height 13
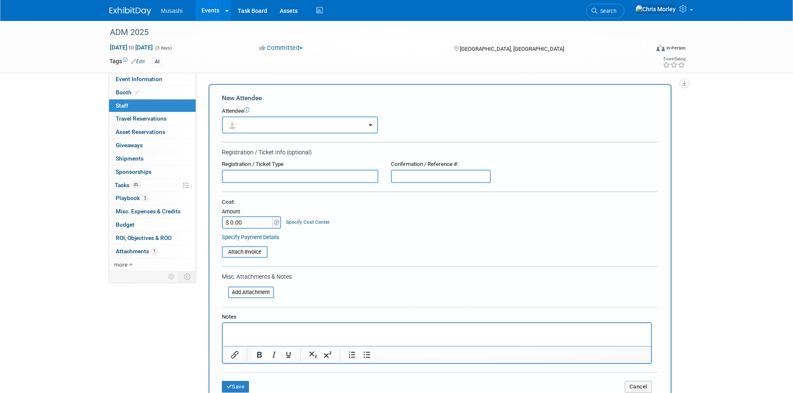
click at [248, 110] on icon at bounding box center [246, 109] width 5 height 5
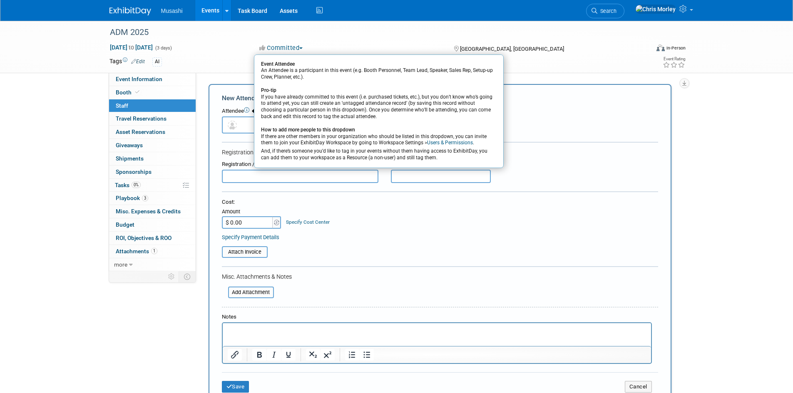
click at [248, 110] on icon at bounding box center [246, 109] width 5 height 5
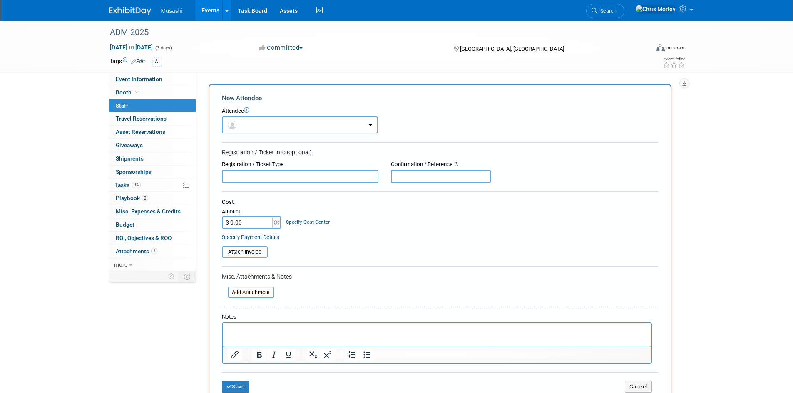
click at [370, 126] on button "button" at bounding box center [300, 125] width 156 height 17
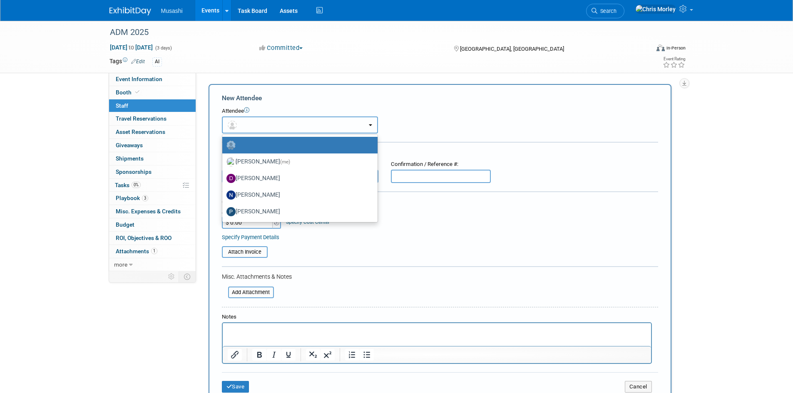
click at [370, 126] on button "button" at bounding box center [300, 125] width 156 height 17
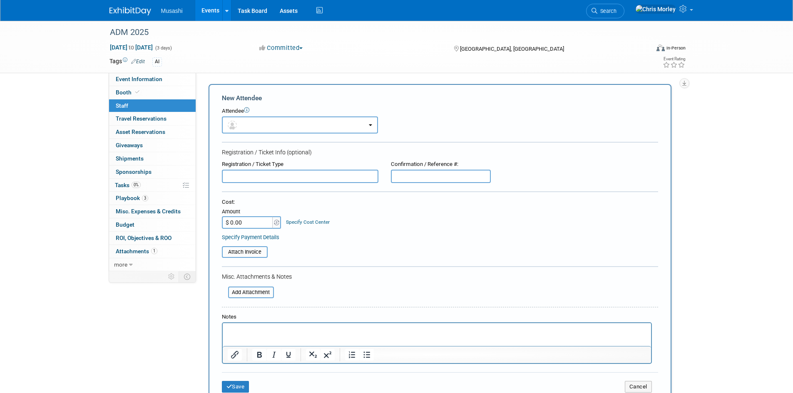
click at [156, 10] on link at bounding box center [135, 7] width 52 height 7
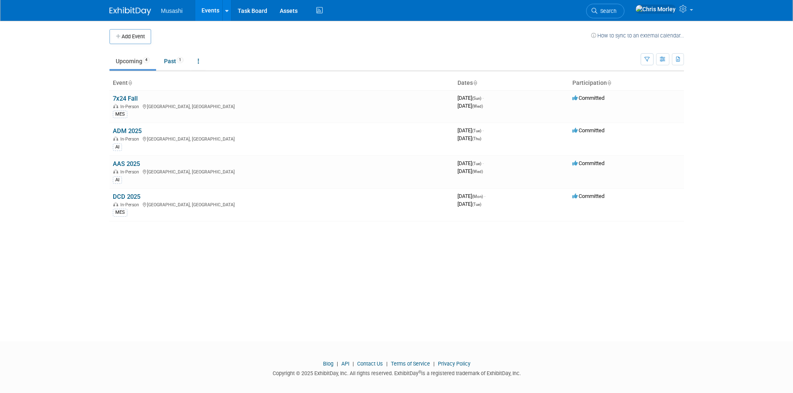
click at [129, 12] on img at bounding box center [130, 11] width 42 height 8
click at [167, 10] on span "Musashi" at bounding box center [172, 10] width 22 height 7
drag, startPoint x: 126, startPoint y: 134, endPoint x: 166, endPoint y: 144, distance: 40.5
click at [126, 134] on link "ADM 2025" at bounding box center [127, 130] width 29 height 7
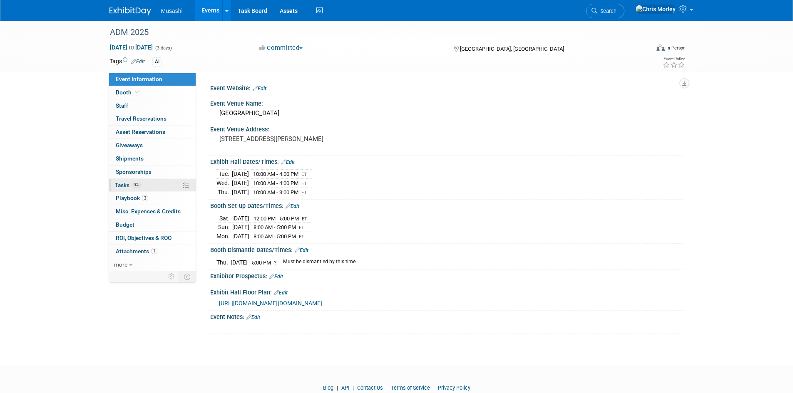
click at [120, 187] on span "Tasks 0%" at bounding box center [128, 185] width 26 height 7
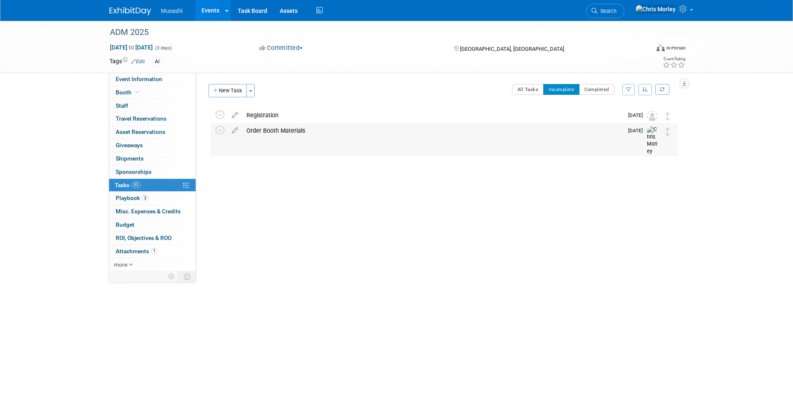
click at [543, 136] on div "Order Booth Materials" at bounding box center [432, 131] width 381 height 14
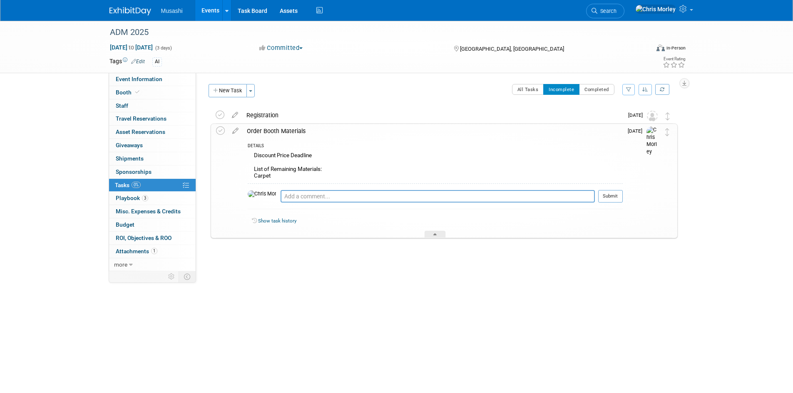
click at [234, 129] on icon at bounding box center [235, 129] width 15 height 10
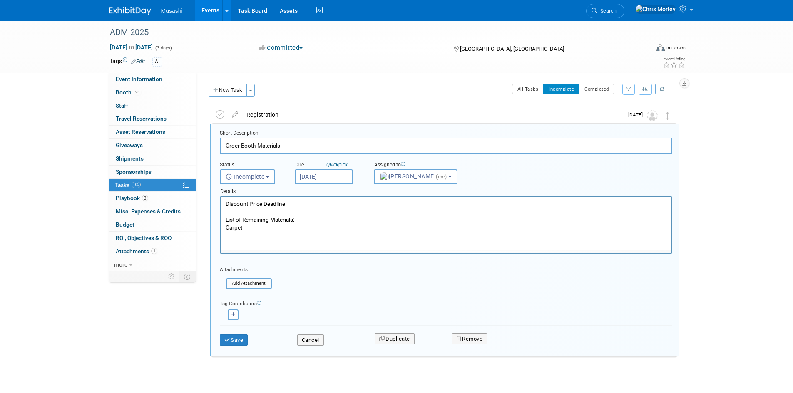
scroll to position [2, 0]
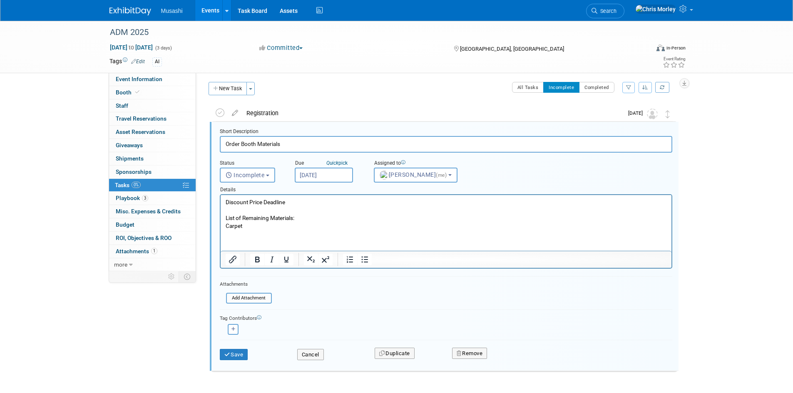
click at [249, 226] on p "Discount Price Deadline List of Remaining Materials: Carpet" at bounding box center [445, 214] width 441 height 32
click at [256, 224] on p "Discount Price Deadline List of Remaining Materials: Carpet, eellectricity" at bounding box center [445, 214] width 441 height 32
click at [252, 225] on p "Discount Price Deadline List of Remaining Materials: Carpet, eellectricity" at bounding box center [445, 214] width 441 height 32
click at [251, 225] on p "Discount Price Deadline List of Remaining Materials: Carpet, ellectricity" at bounding box center [445, 214] width 441 height 32
click at [281, 222] on p "Discount Price Deadline List of Remaining Materials: Carpet, electricity" at bounding box center [445, 214] width 441 height 32
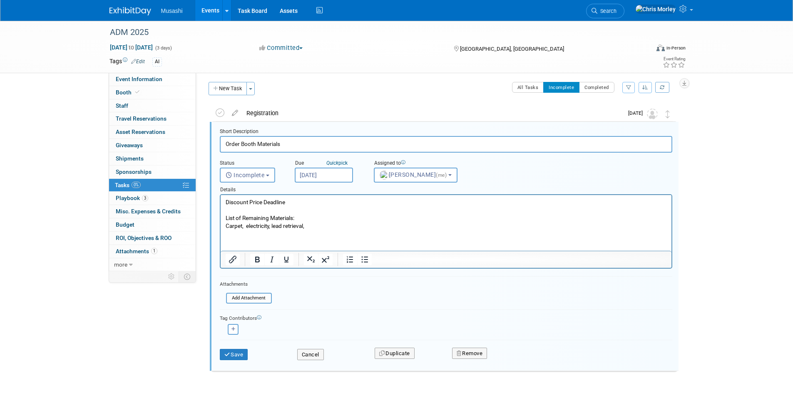
click at [289, 200] on p "Discount Price Deadline List of Remaining Materials: Carpet, electricity, lead …" at bounding box center [445, 214] width 441 height 32
click at [292, 200] on p "Discount Price Deadline: List of Remaining Materials: Carpet, electricity, lead…" at bounding box center [445, 214] width 441 height 32
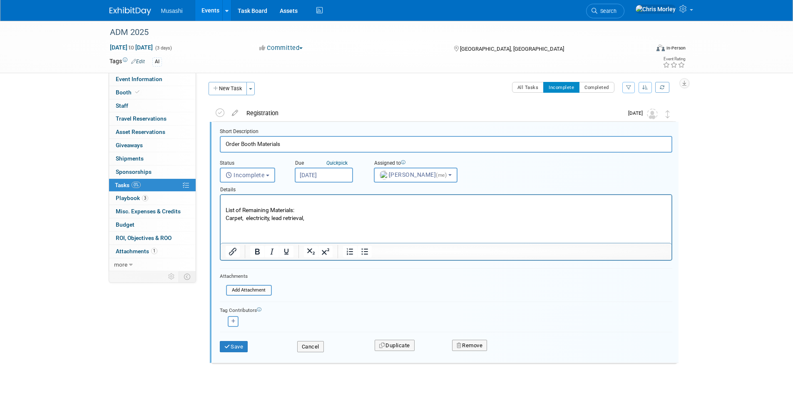
click at [226, 209] on p "List of Remaining Materials: Carpet, electricity, lead retrieval," at bounding box center [445, 210] width 441 height 24
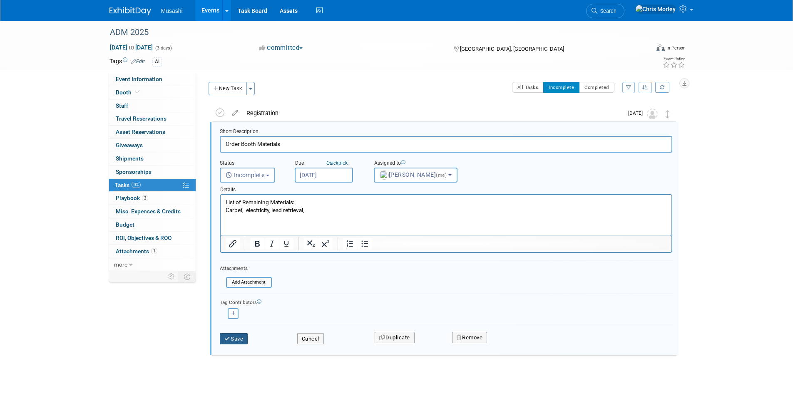
click at [235, 343] on button "Save" at bounding box center [234, 339] width 28 height 12
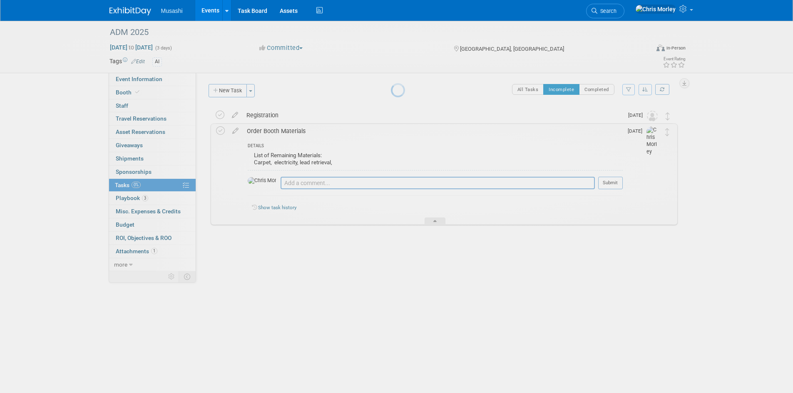
scroll to position [0, 0]
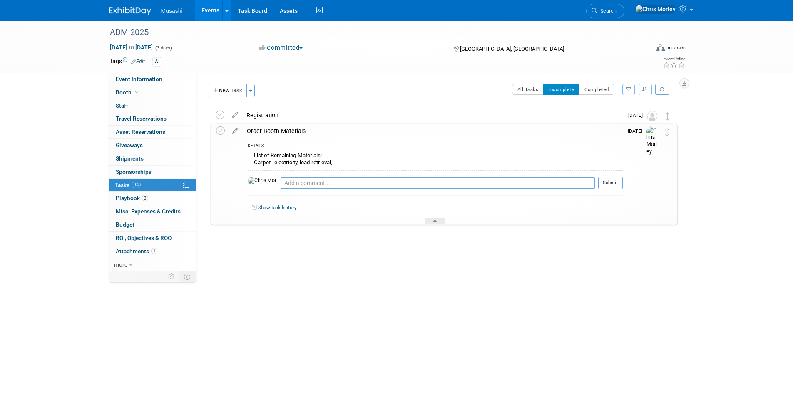
click at [288, 300] on div "ADM 2025 [DATE] to [DATE] (3 days) [DATE] to [DATE] Committed Committed Conside…" at bounding box center [396, 174] width 793 height 306
click at [706, 121] on div "ADM 2025 [DATE] to [DATE] (3 days) [DATE] to [DATE] Committed Committed Conside…" at bounding box center [396, 174] width 793 height 306
click at [440, 220] on div at bounding box center [434, 221] width 21 height 7
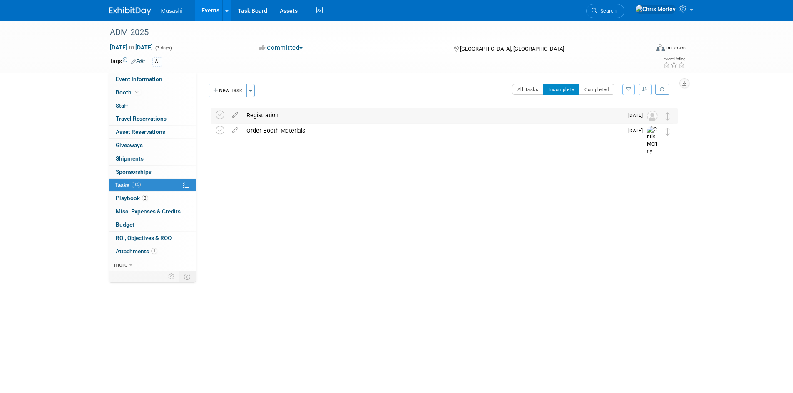
click at [282, 115] on div "Registration" at bounding box center [432, 115] width 381 height 14
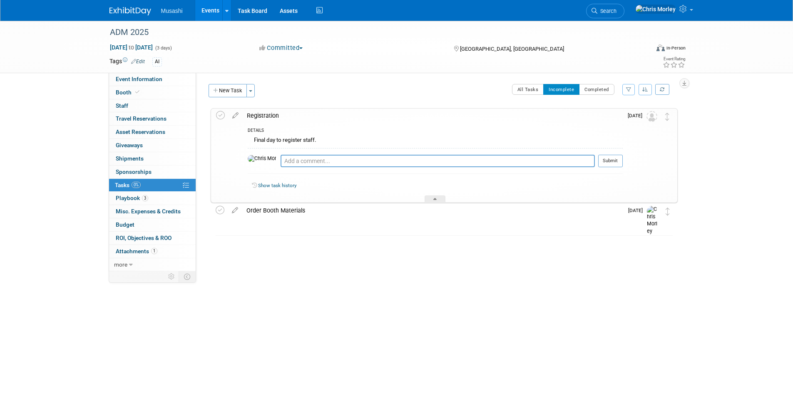
click at [262, 114] on div "Registration" at bounding box center [433, 116] width 380 height 14
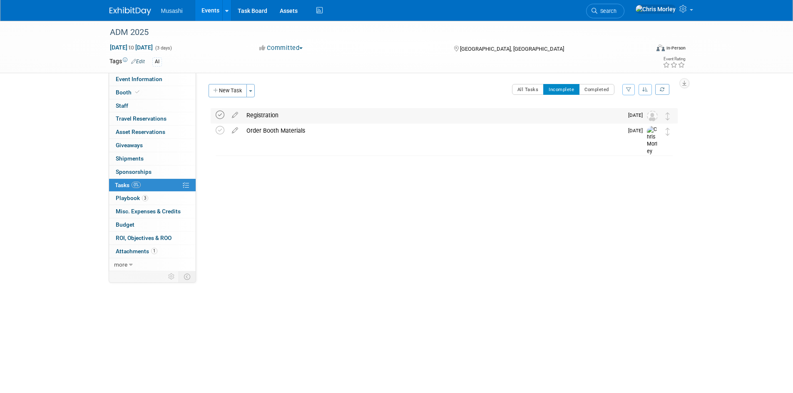
click at [222, 114] on icon at bounding box center [220, 115] width 9 height 9
click at [218, 89] on icon "button" at bounding box center [216, 90] width 6 height 5
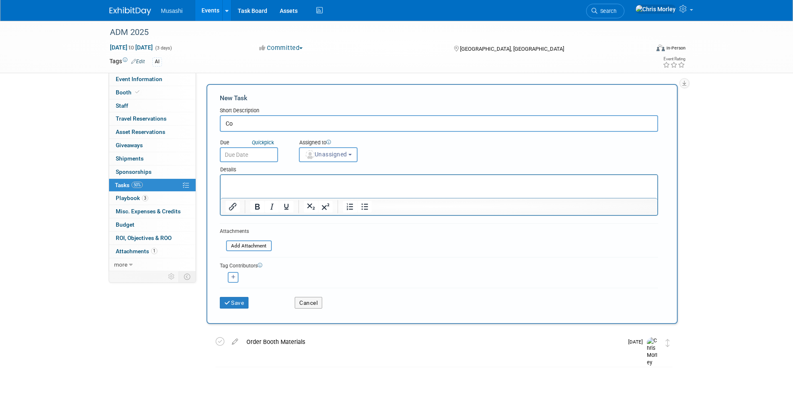
type input "C"
type input "Complete assembly of new crate"
click at [237, 301] on button "Save" at bounding box center [234, 303] width 29 height 12
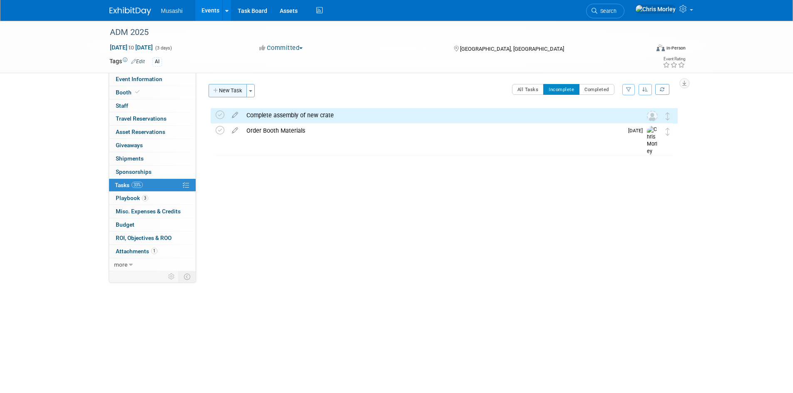
click at [219, 87] on button "New Task" at bounding box center [227, 90] width 38 height 13
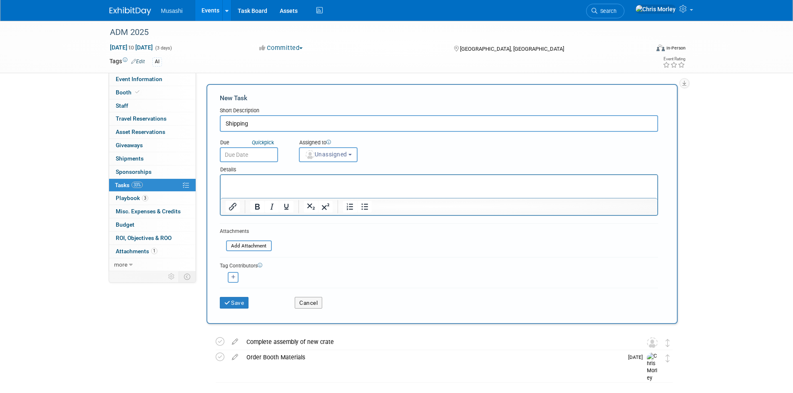
type input "Shipping"
click at [250, 185] on p "Rich Text Area. Press ALT-0 for help." at bounding box center [438, 183] width 427 height 8
click at [407, 182] on p "Find out if internal shipping is an option or continue through strong" at bounding box center [438, 183] width 427 height 8
click at [238, 298] on button "Save" at bounding box center [234, 303] width 29 height 12
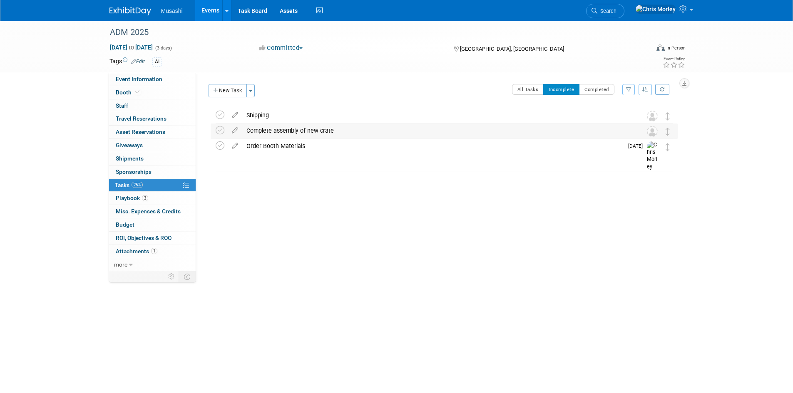
click at [653, 131] on img at bounding box center [652, 131] width 11 height 11
click at [267, 114] on div "Shipping" at bounding box center [436, 115] width 388 height 14
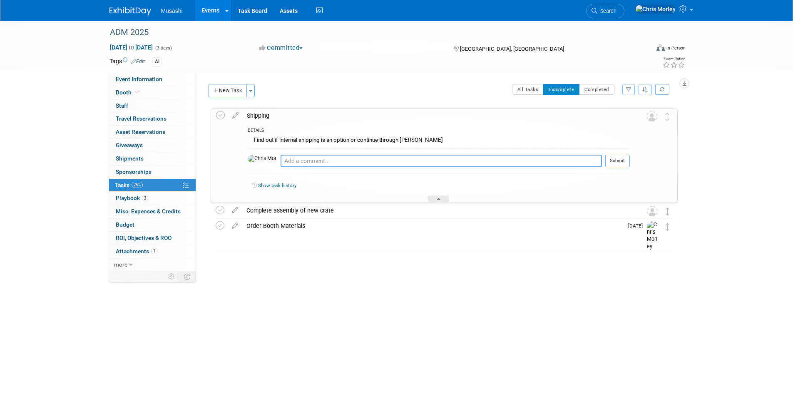
click at [658, 116] on td at bounding box center [654, 156] width 17 height 94
click at [442, 128] on div "DETAILS" at bounding box center [439, 131] width 382 height 7
click at [305, 91] on div "All Tasks Incomplete Completed Filter by Assignee -- Select Assignee -- All una…" at bounding box center [468, 92] width 418 height 17
click at [731, 112] on div "ADM 2025 Oct 21, 2025 to Oct 23, 2025 (3 days) Oct 21, 2025 to Oct 23, 2025 Com…" at bounding box center [396, 174] width 793 height 306
click at [242, 115] on icon at bounding box center [235, 114] width 15 height 10
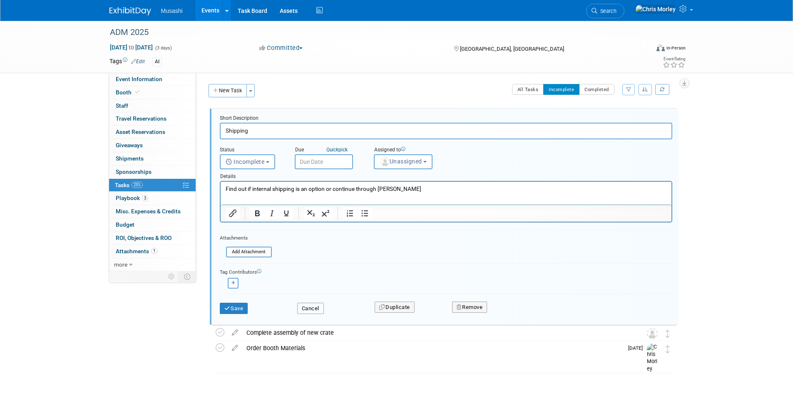
click at [318, 310] on button "Cancel" at bounding box center [310, 309] width 27 height 12
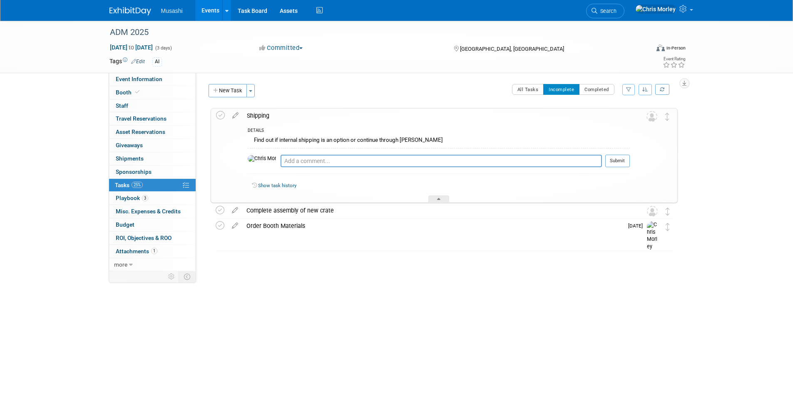
click at [353, 287] on div "ADM 2025 Oct 21, 2025 to Oct 23, 2025 (3 days) Oct 21, 2025 to Oct 23, 2025 Com…" at bounding box center [396, 174] width 793 height 306
click at [749, 112] on div "ADM 2025 Oct 21, 2025 to Oct 23, 2025 (3 days) Oct 21, 2025 to Oct 23, 2025 Com…" at bounding box center [396, 174] width 793 height 306
click at [737, 135] on div "ADM 2025 Oct 21, 2025 to Oct 23, 2025 (3 days) Oct 21, 2025 to Oct 23, 2025 Com…" at bounding box center [396, 174] width 793 height 306
click at [651, 118] on img at bounding box center [651, 116] width 11 height 11
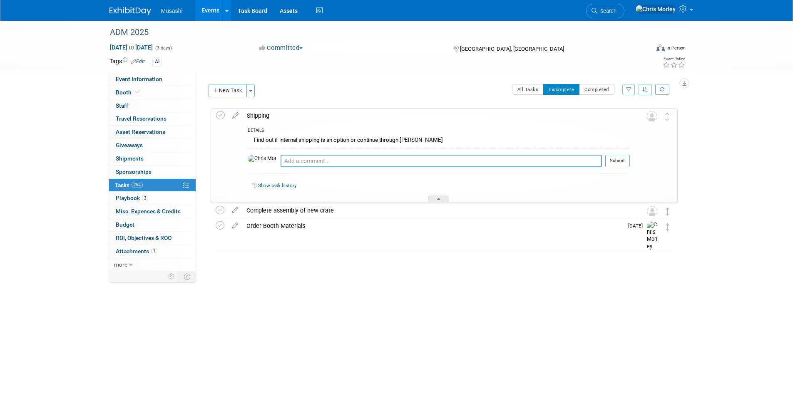
click at [714, 220] on div "ADM 2025 Oct 21, 2025 to Oct 23, 2025 (3 days) Oct 21, 2025 to Oct 23, 2025 Com…" at bounding box center [396, 174] width 793 height 306
click at [440, 199] on icon at bounding box center [438, 200] width 3 height 5
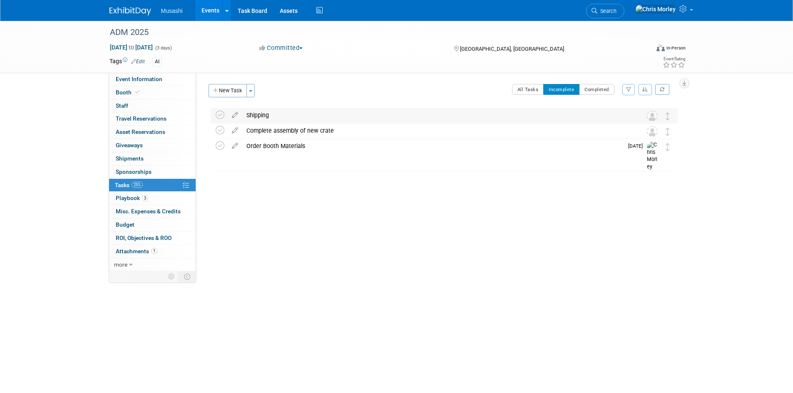
click at [653, 117] on img at bounding box center [652, 116] width 11 height 11
click at [330, 114] on div "Shipping" at bounding box center [436, 115] width 388 height 14
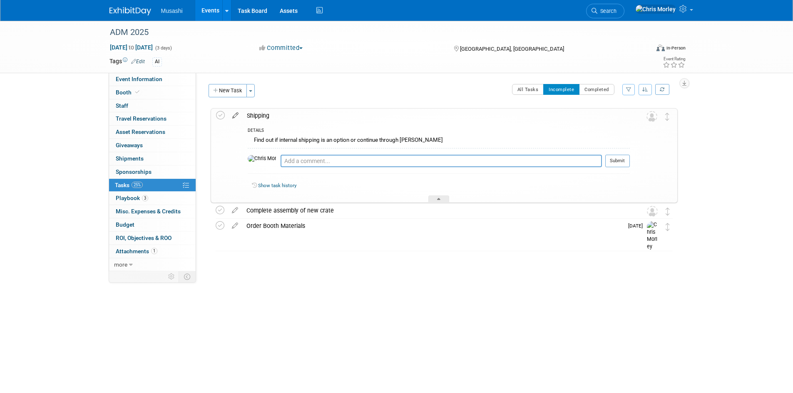
click at [236, 117] on icon at bounding box center [235, 114] width 15 height 10
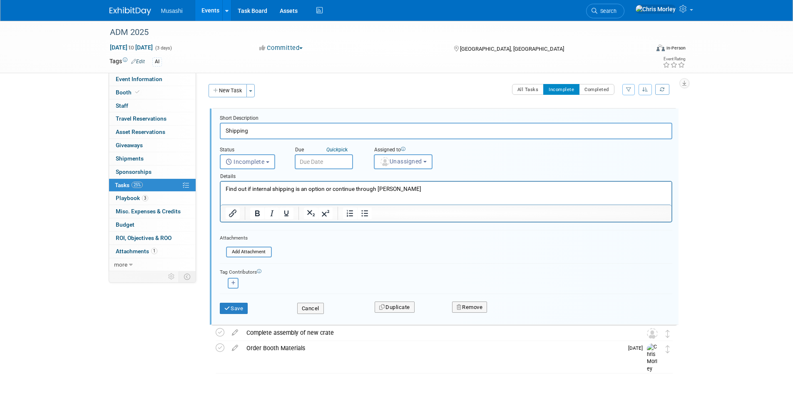
click at [231, 284] on button "button" at bounding box center [233, 283] width 11 height 11
select select
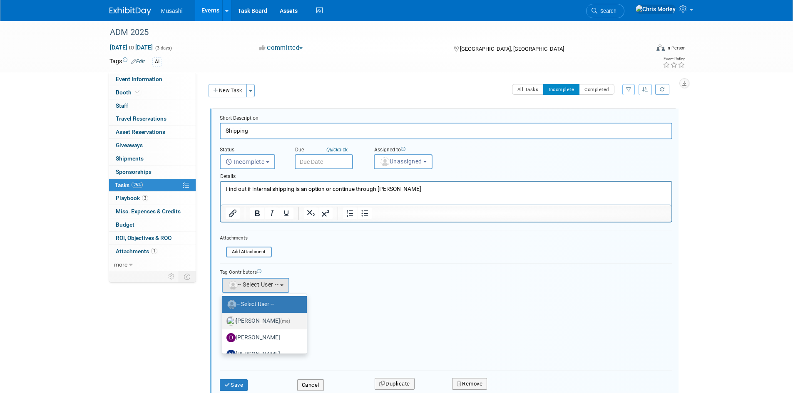
click at [249, 322] on label "Chris Morley (me)" at bounding box center [262, 321] width 72 height 13
click at [223, 322] on input "Chris Morley (me)" at bounding box center [220, 319] width 5 height 5
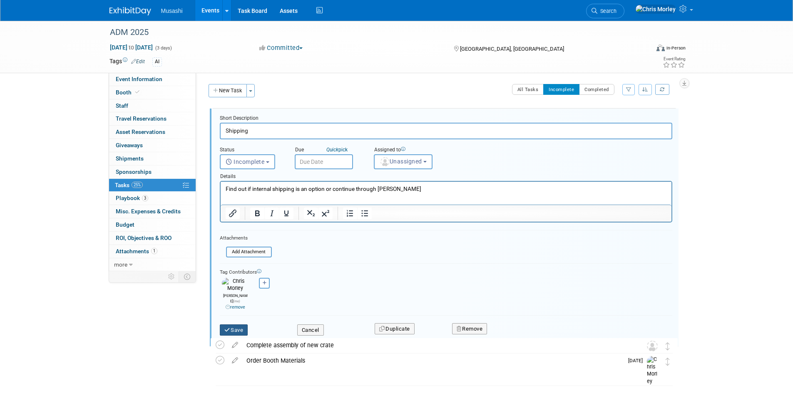
click at [223, 325] on button "Save" at bounding box center [234, 331] width 28 height 12
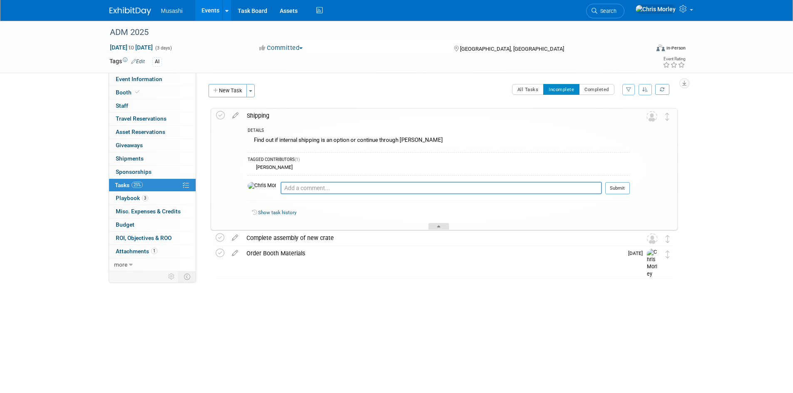
click at [439, 224] on div at bounding box center [438, 226] width 21 height 7
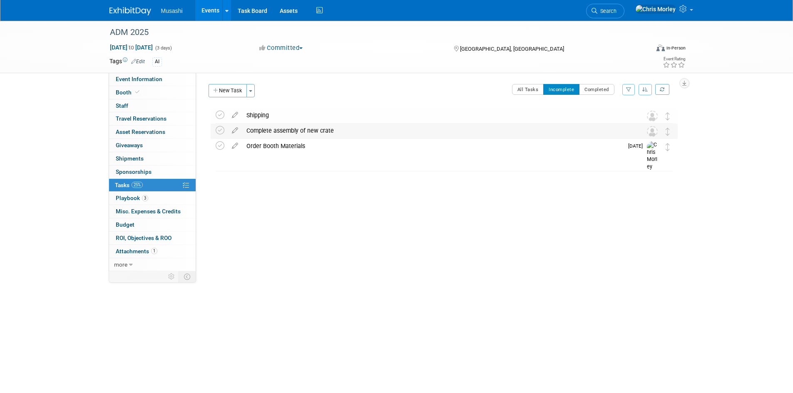
click at [452, 133] on div "Complete assembly of new crate" at bounding box center [436, 131] width 388 height 14
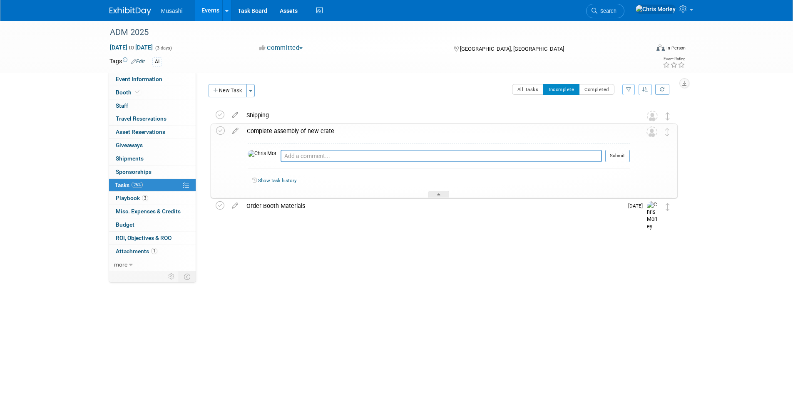
click at [300, 111] on div "Shipping" at bounding box center [436, 115] width 388 height 14
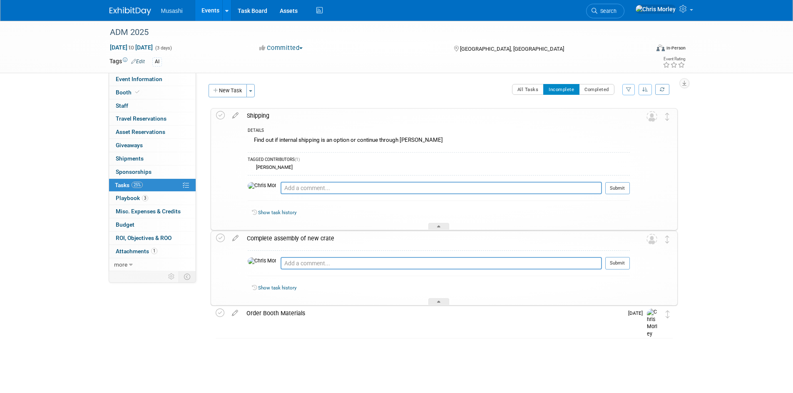
click at [652, 114] on img at bounding box center [651, 116] width 11 height 11
click at [235, 116] on icon at bounding box center [235, 114] width 15 height 10
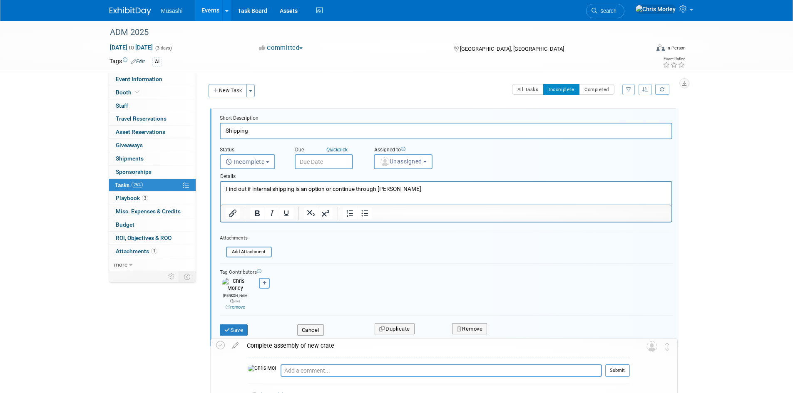
click at [263, 284] on icon "button" at bounding box center [265, 283] width 4 height 5
select select
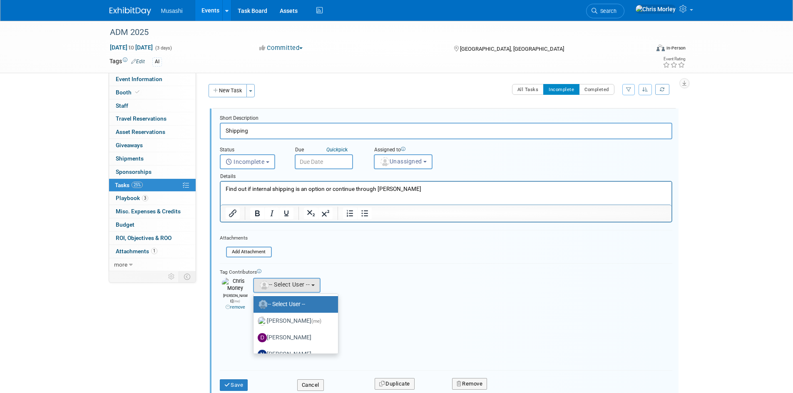
click at [228, 305] on icon at bounding box center [228, 307] width 5 height 5
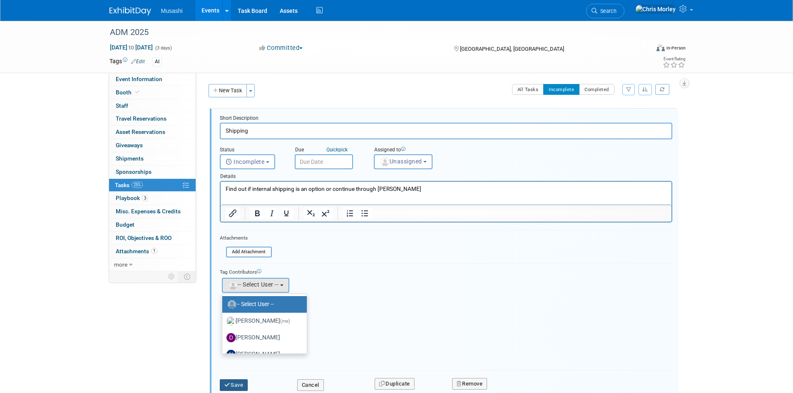
click at [234, 386] on button "Save" at bounding box center [234, 385] width 28 height 12
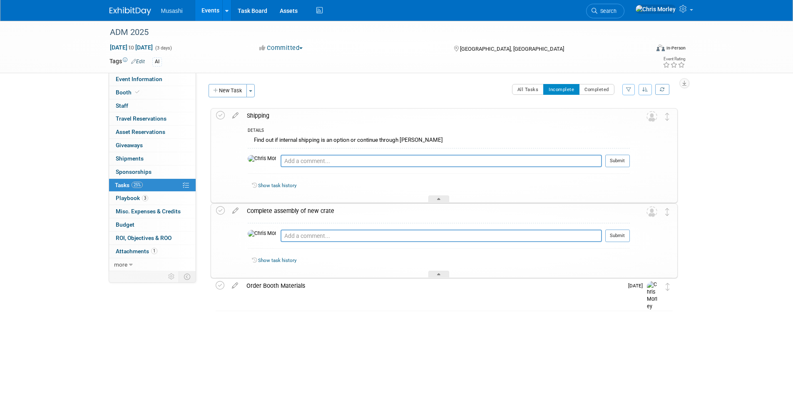
click at [719, 263] on div "ADM 2025 Oct 21, 2025 to Oct 23, 2025 (3 days) Oct 21, 2025 to Oct 23, 2025 Com…" at bounding box center [396, 183] width 793 height 324
click at [661, 93] on link at bounding box center [662, 89] width 14 height 11
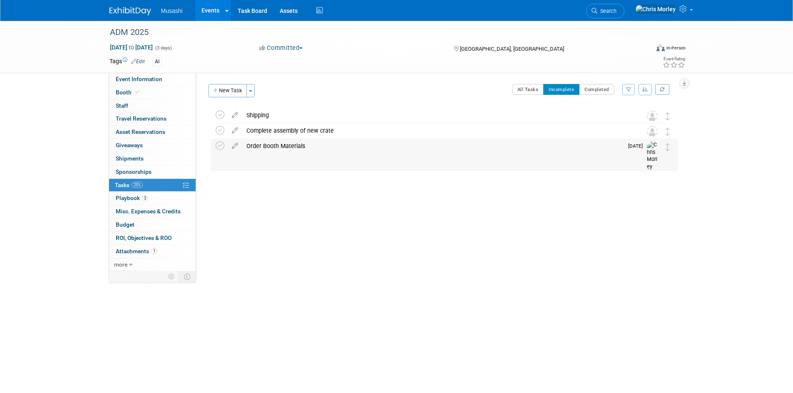
click at [651, 146] on img at bounding box center [653, 156] width 12 height 30
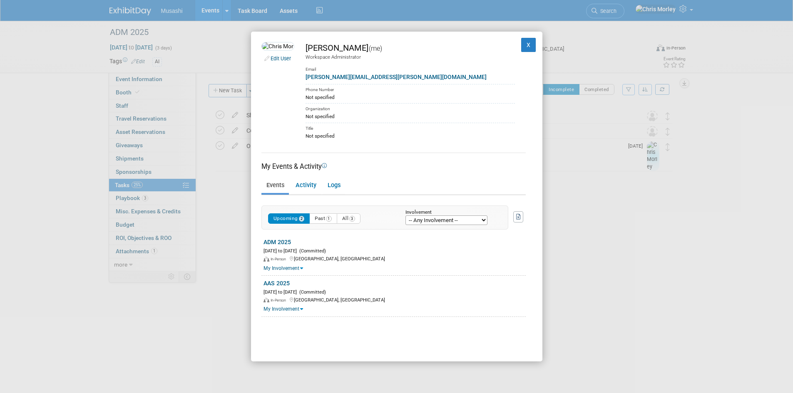
click at [358, 57] on div "Workspace Administrator" at bounding box center [409, 57] width 209 height 7
click at [521, 44] on button "X" at bounding box center [528, 45] width 15 height 14
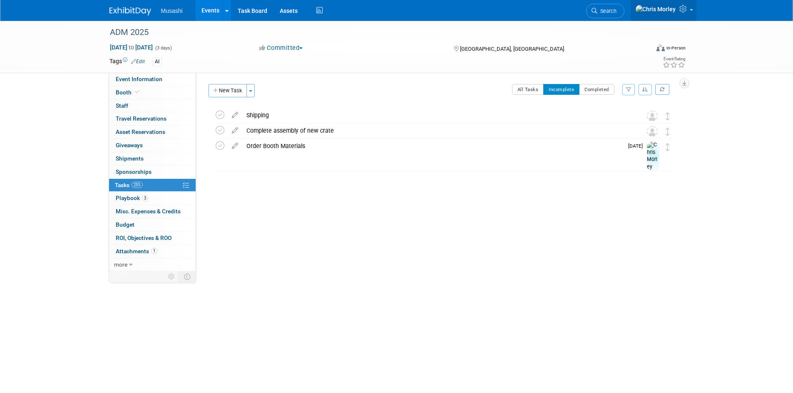
click at [664, 13] on img at bounding box center [655, 9] width 41 height 9
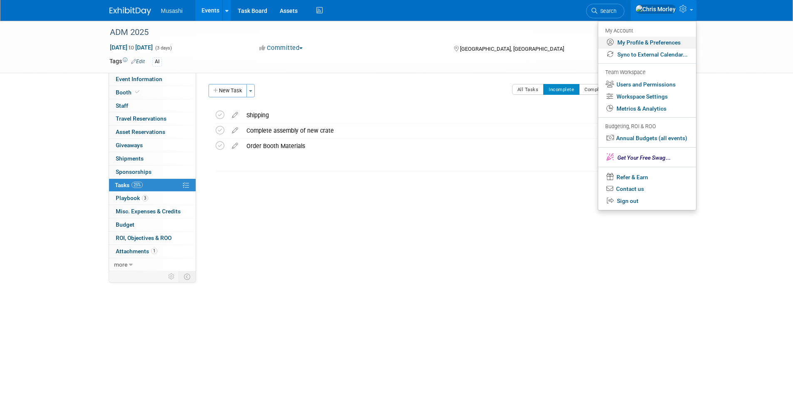
click at [648, 43] on link "My Profile & Preferences" at bounding box center [647, 43] width 98 height 12
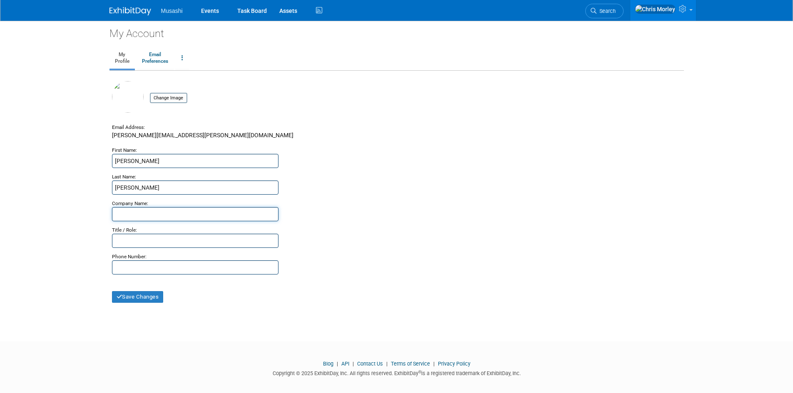
click at [150, 216] on input "text" at bounding box center [195, 214] width 166 height 14
type input "Musashi NA"
click at [152, 238] on input "text" at bounding box center [195, 241] width 166 height 14
type input "Marketing Specialist"
click at [144, 298] on button "Save Changes" at bounding box center [138, 297] width 52 height 12
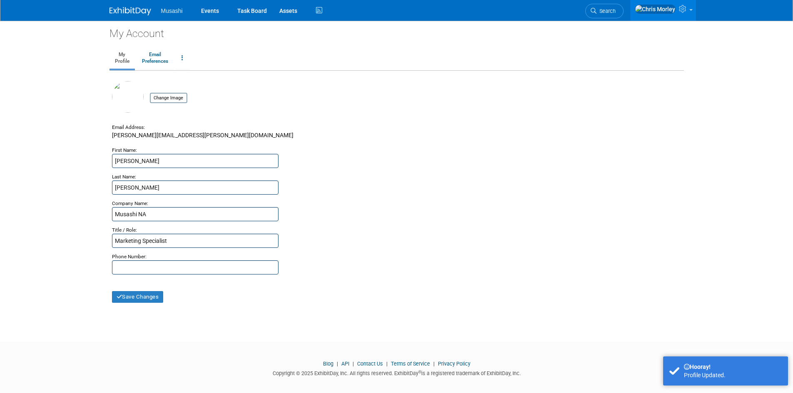
click at [171, 7] on span "Musashi" at bounding box center [172, 10] width 22 height 7
click at [223, 8] on link "Events" at bounding box center [210, 10] width 30 height 21
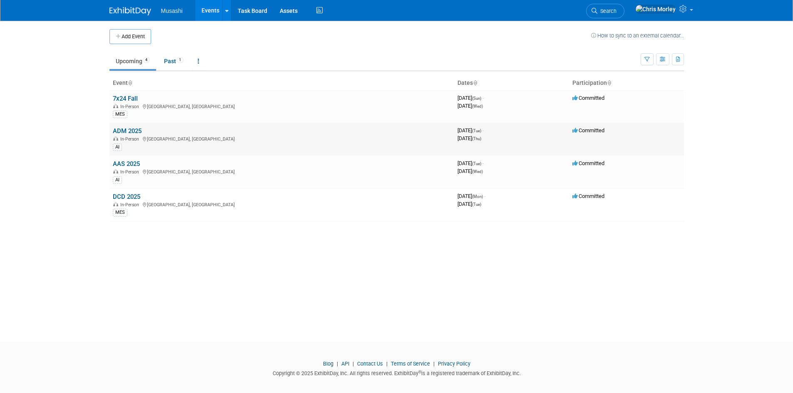
click at [127, 134] on link "ADM 2025" at bounding box center [127, 130] width 29 height 7
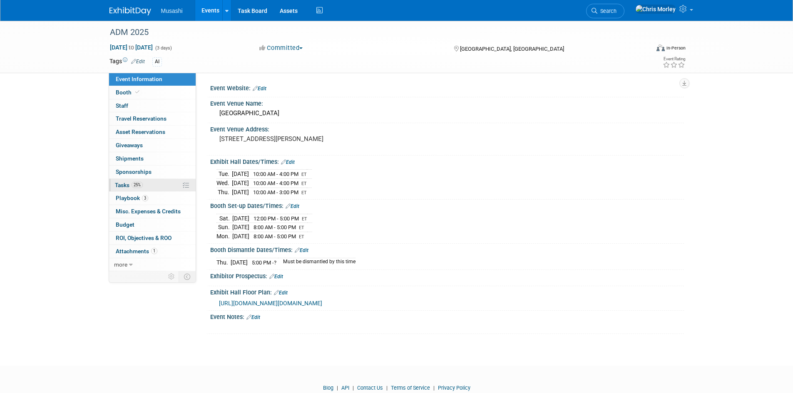
click at [123, 184] on span "Tasks 25%" at bounding box center [129, 185] width 28 height 7
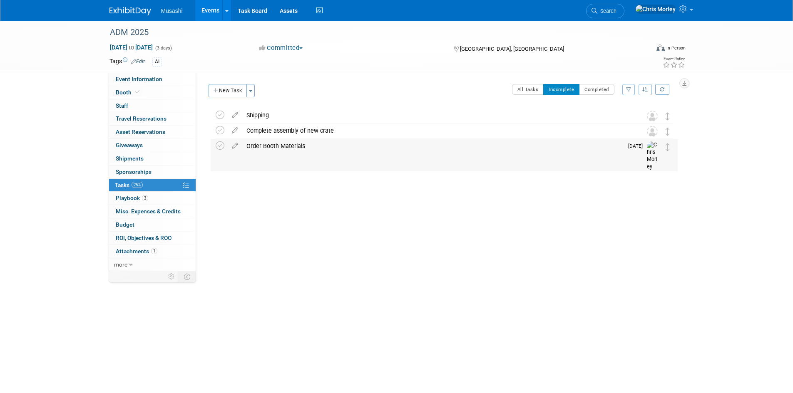
click at [651, 147] on img at bounding box center [653, 156] width 12 height 30
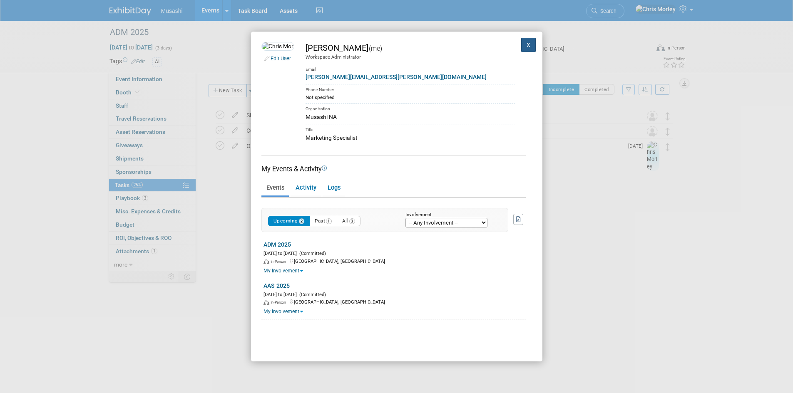
click at [521, 41] on button "X" at bounding box center [528, 45] width 15 height 14
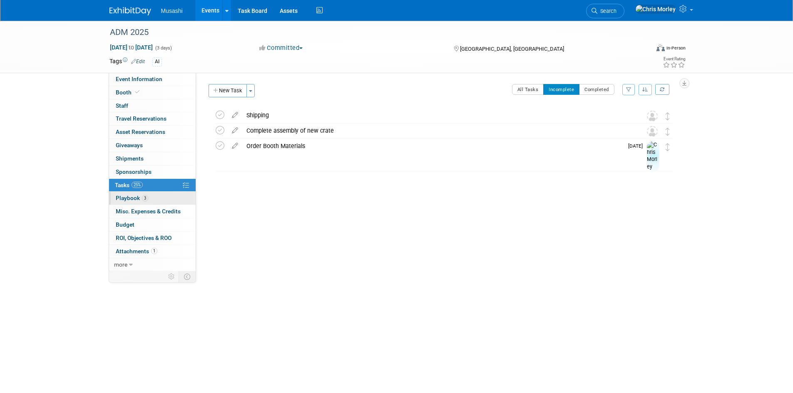
click at [172, 194] on link "3 Playbook 3" at bounding box center [152, 198] width 87 height 13
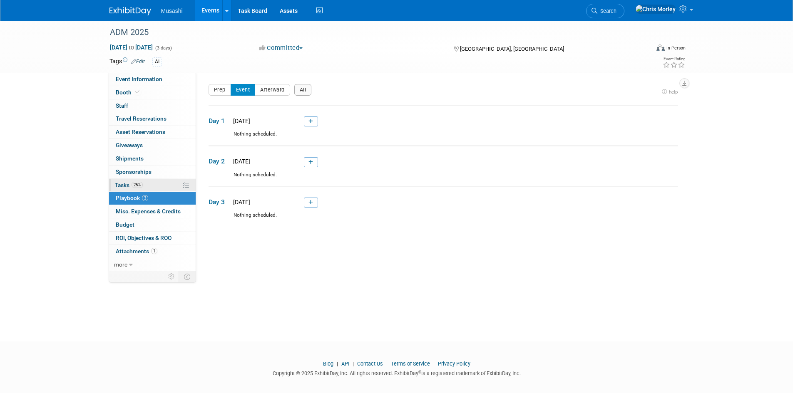
click at [160, 183] on link "25% Tasks 25%" at bounding box center [152, 185] width 87 height 13
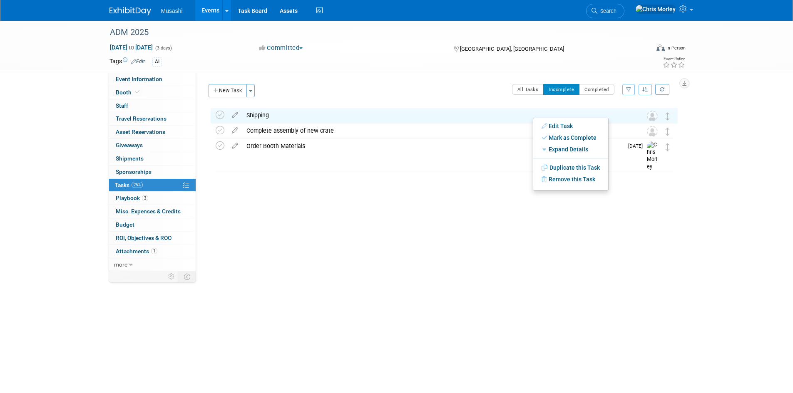
click at [470, 206] on div "Event Website: Edit Event Venue Name: [GEOGRAPHIC_DATA] Event Venue Address: [S…" at bounding box center [440, 172] width 488 height 198
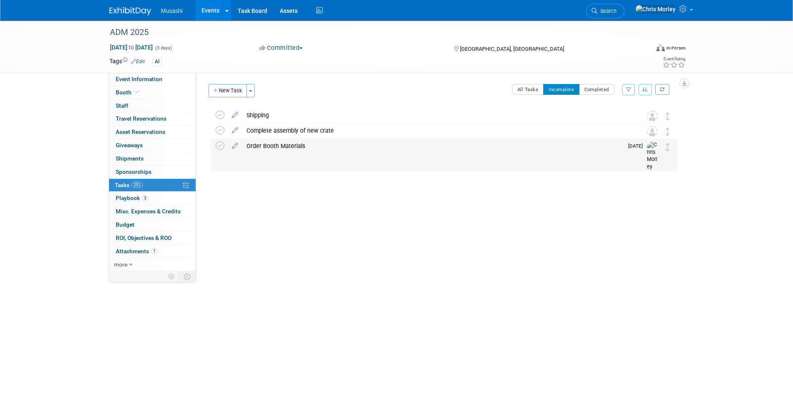
click at [411, 146] on div "Order Booth Materials" at bounding box center [432, 146] width 381 height 14
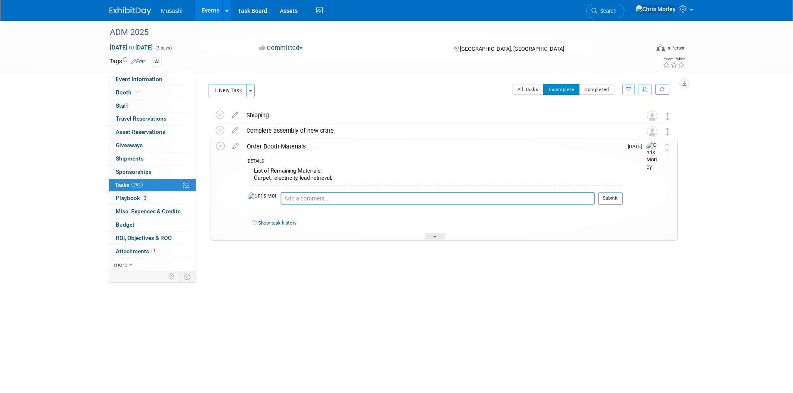
click at [263, 146] on div "Order Booth Materials" at bounding box center [433, 146] width 380 height 14
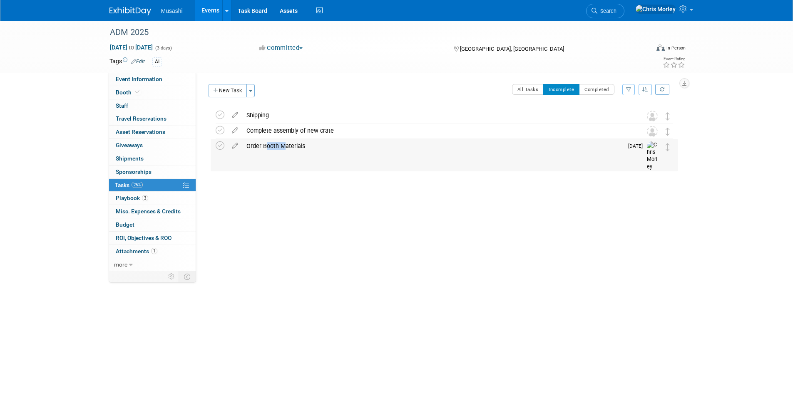
click at [263, 146] on div "Order Booth Materials" at bounding box center [432, 146] width 381 height 14
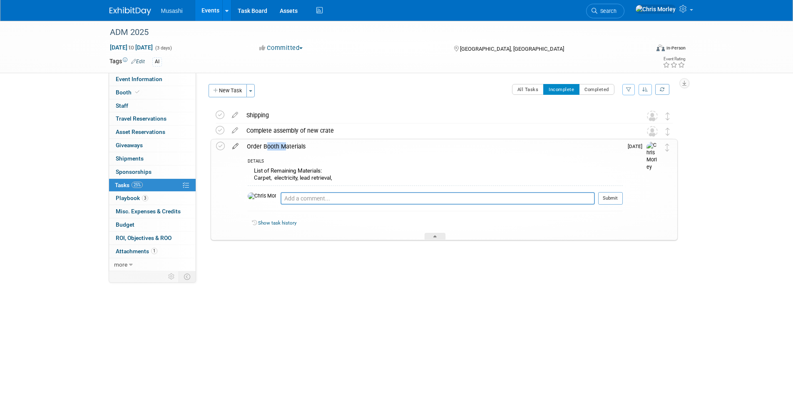
click at [233, 147] on icon at bounding box center [235, 144] width 15 height 10
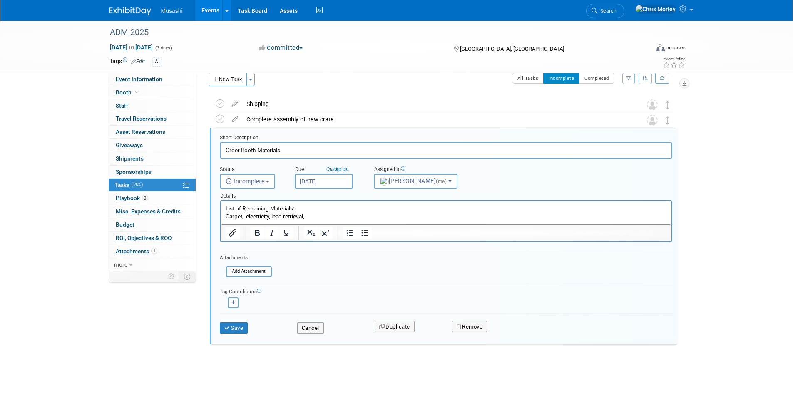
scroll to position [14, 0]
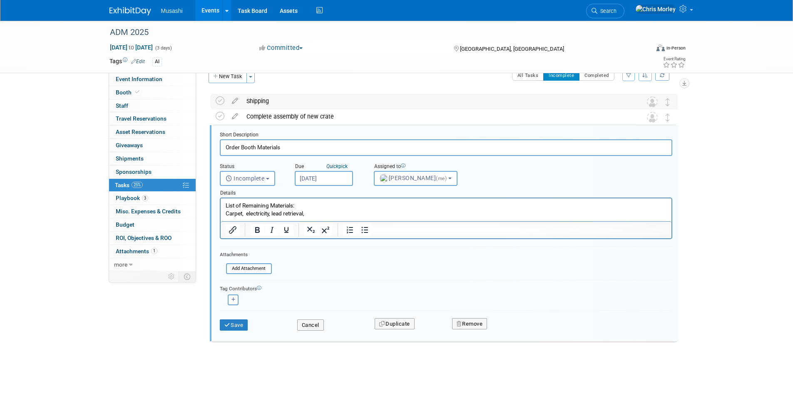
click at [276, 97] on div "Shipping" at bounding box center [436, 101] width 388 height 14
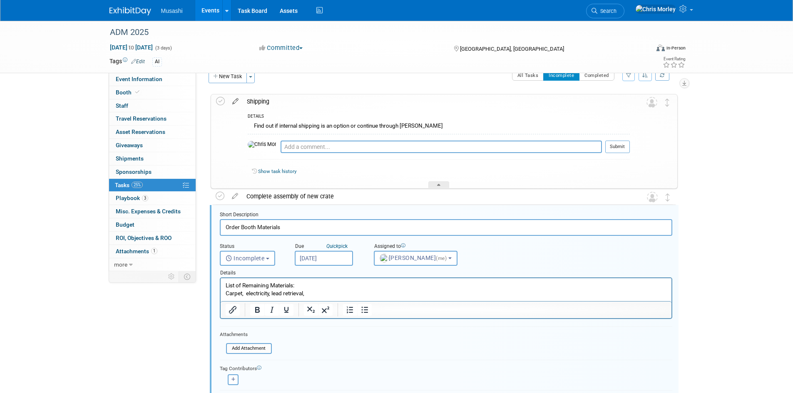
click at [236, 104] on icon at bounding box center [235, 99] width 15 height 10
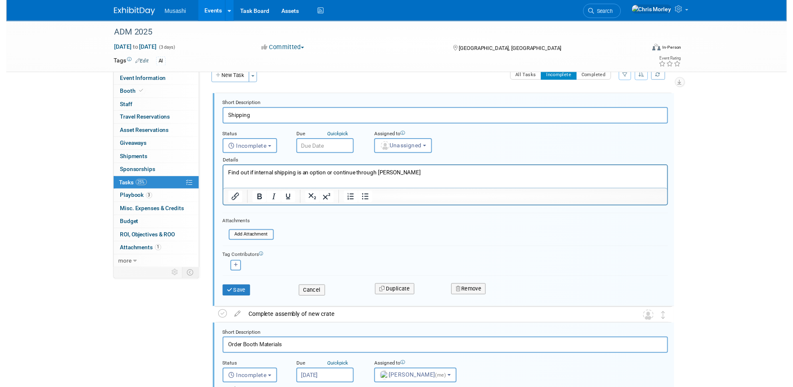
scroll to position [0, 0]
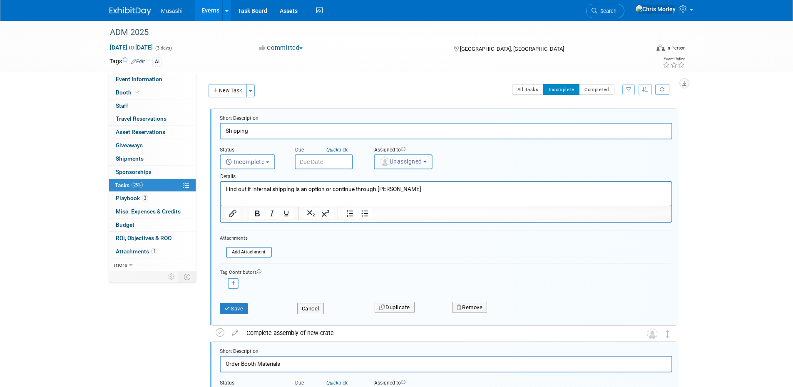
click at [409, 164] on span "Unassigned" at bounding box center [400, 161] width 42 height 7
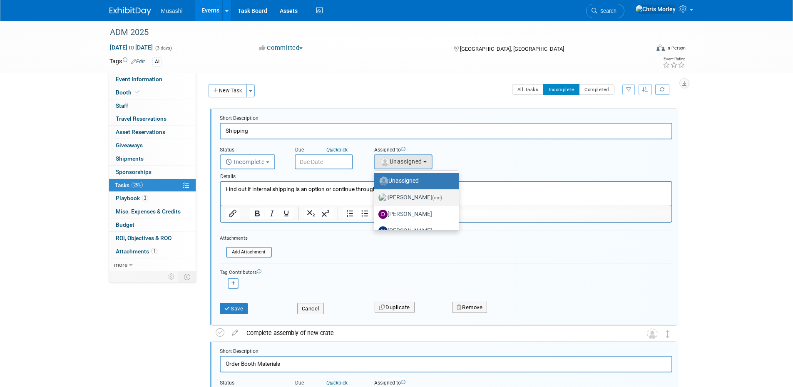
click at [408, 197] on label "Chris Morley (me)" at bounding box center [414, 197] width 72 height 13
click at [375, 197] on input "Chris Morley (me)" at bounding box center [372, 196] width 5 height 5
select select "a57fe136-a522-4bad-933a-490bf7bb6c07"
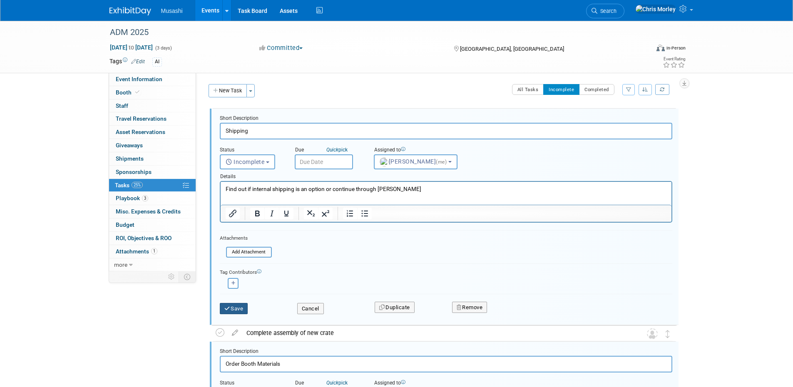
click at [238, 312] on button "Save" at bounding box center [234, 309] width 28 height 12
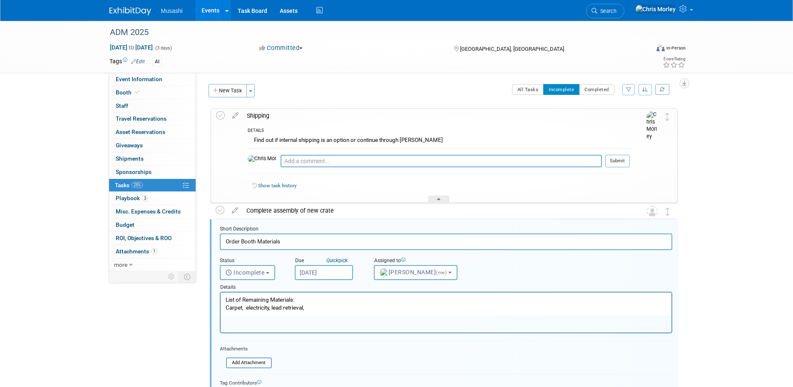
click at [391, 93] on div "All Tasks Incomplete Completed Filter by Assignee -- Select Assignee -- All una…" at bounding box center [468, 92] width 418 height 17
click at [292, 209] on div "Complete assembly of new crate" at bounding box center [436, 210] width 388 height 14
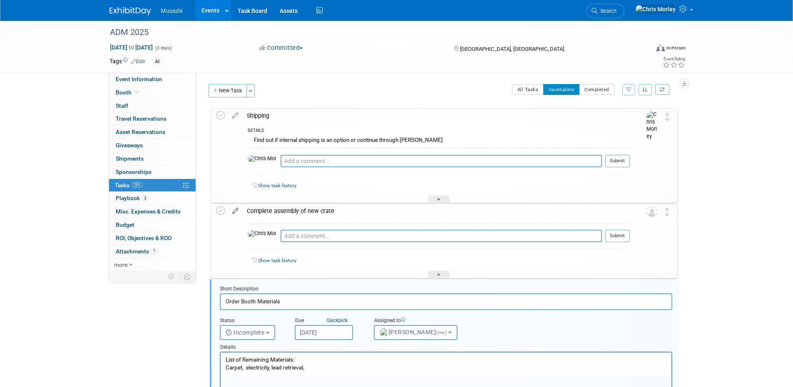
click at [237, 210] on icon at bounding box center [235, 209] width 15 height 10
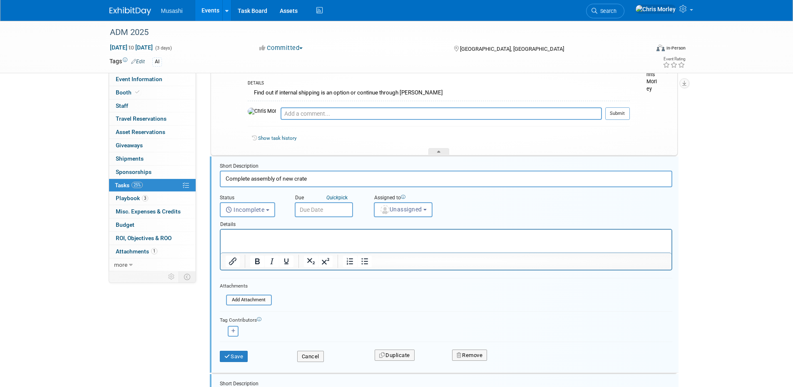
scroll to position [82, 0]
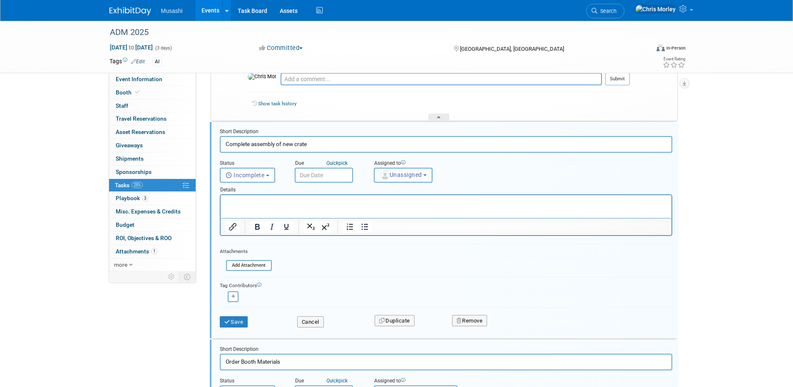
click at [392, 176] on span "Unassigned" at bounding box center [400, 174] width 42 height 7
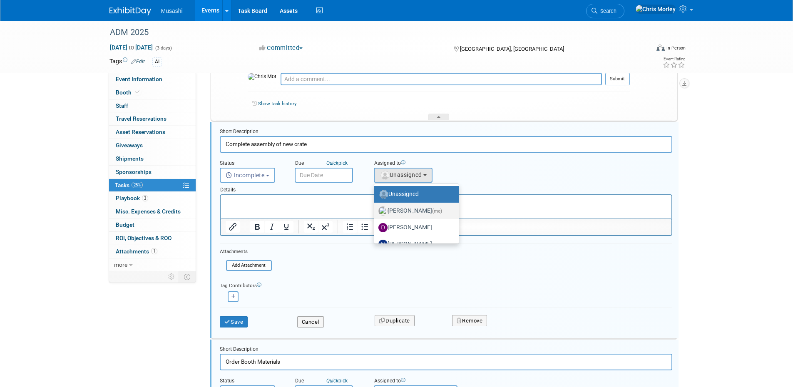
click at [419, 213] on label "Chris Morley (me)" at bounding box center [414, 210] width 72 height 13
click at [375, 213] on input "Chris Morley (me)" at bounding box center [372, 209] width 5 height 5
select select "a57fe136-a522-4bad-933a-490bf7bb6c07"
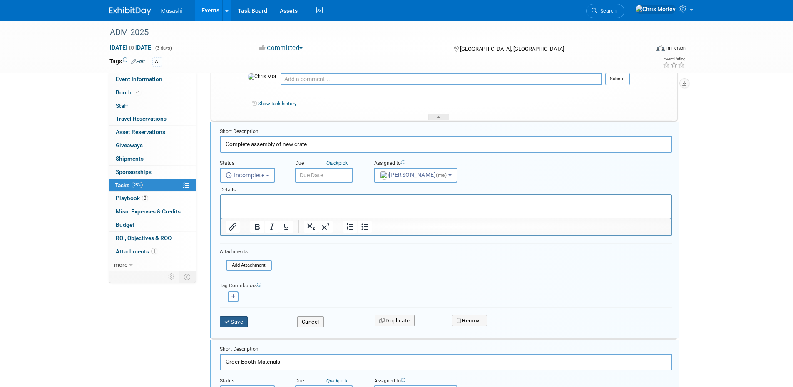
click at [229, 323] on icon "submit" at bounding box center [227, 321] width 7 height 5
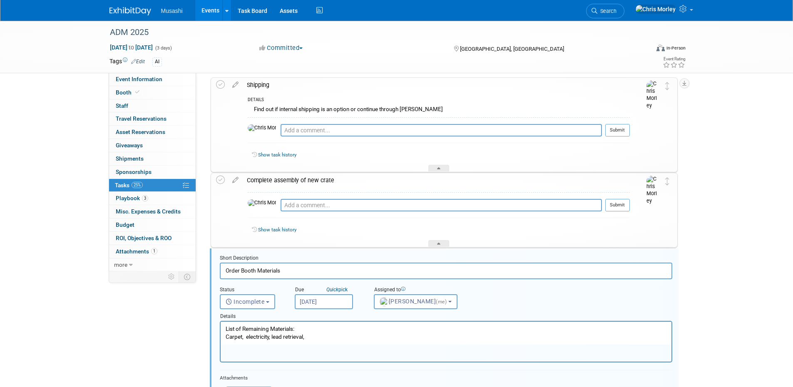
scroll to position [83, 0]
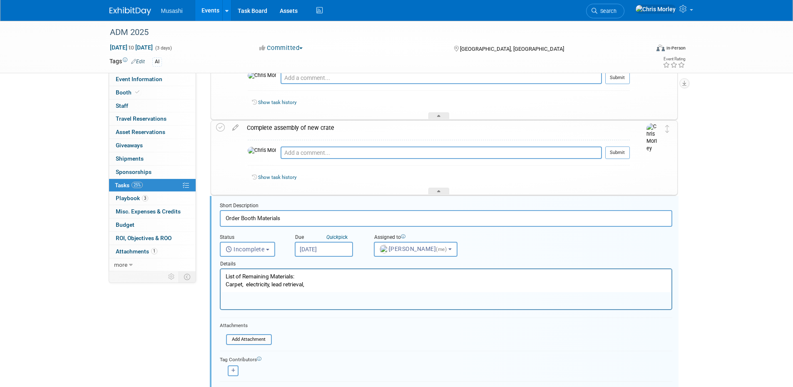
click at [599, 202] on div "Short Description" at bounding box center [446, 206] width 452 height 8
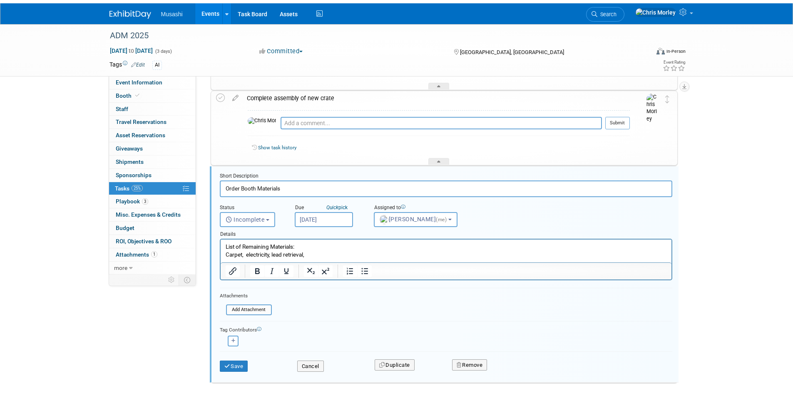
scroll to position [154, 0]
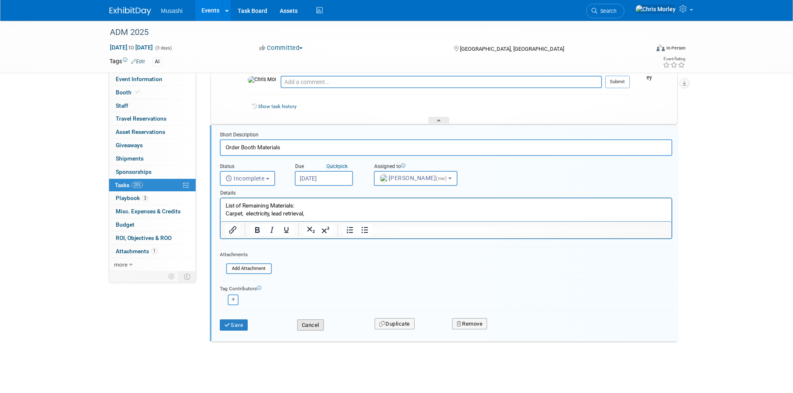
drag, startPoint x: 320, startPoint y: 326, endPoint x: 402, endPoint y: 322, distance: 81.2
click at [320, 326] on button "Cancel" at bounding box center [310, 326] width 27 height 12
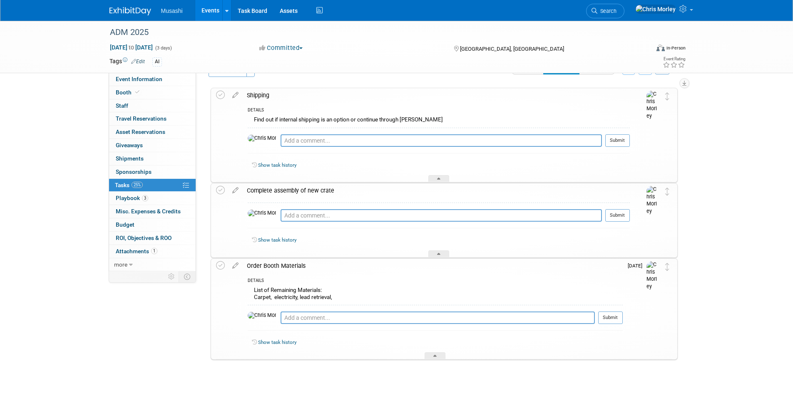
scroll to position [0, 0]
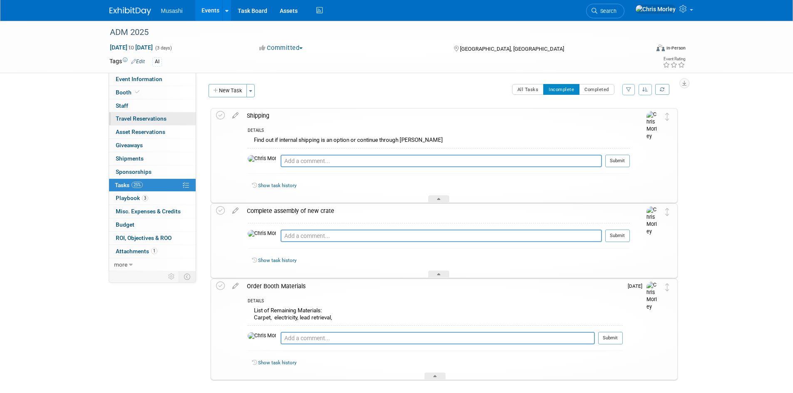
click at [150, 114] on link "0 Travel Reservations 0" at bounding box center [152, 118] width 87 height 13
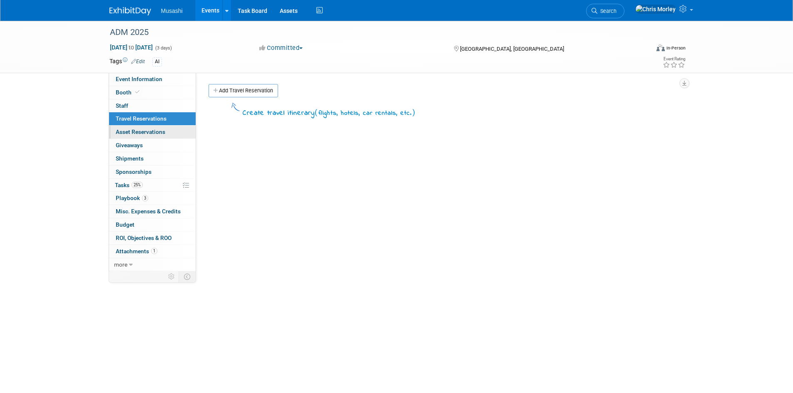
click at [148, 138] on link "0 Asset Reservations 0" at bounding box center [152, 132] width 87 height 13
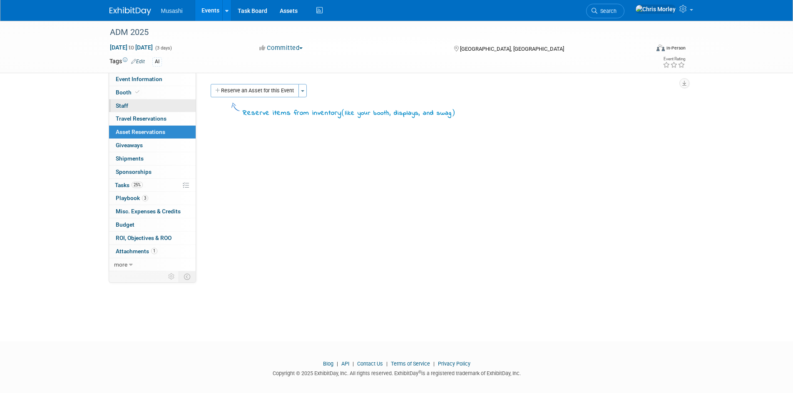
click at [134, 104] on link "0 Staff 0" at bounding box center [152, 105] width 87 height 13
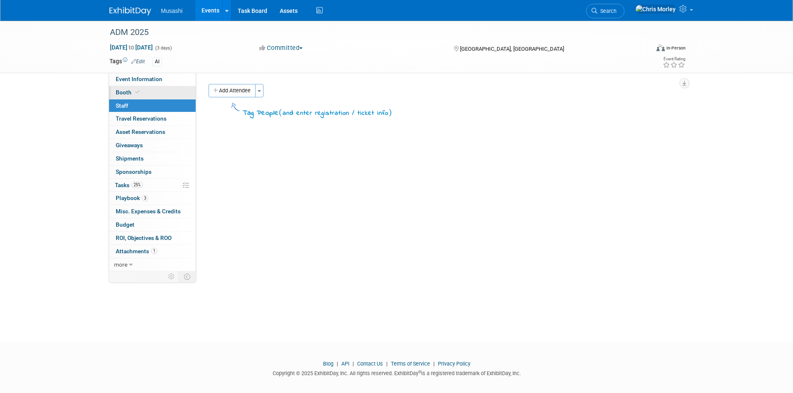
click at [134, 87] on link "Booth" at bounding box center [152, 92] width 87 height 13
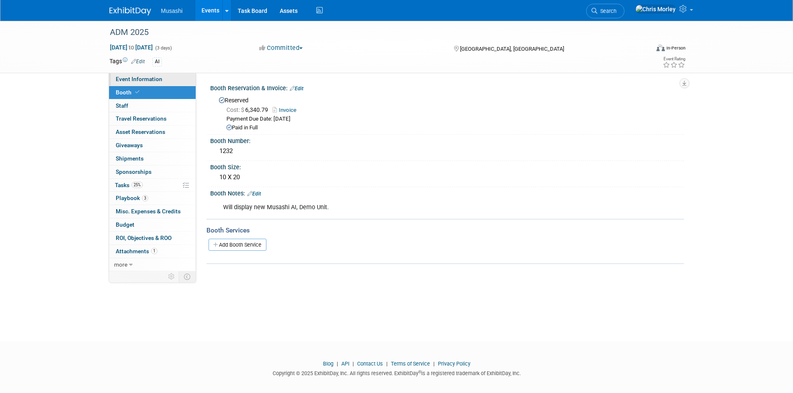
click at [154, 80] on span "Event Information" at bounding box center [139, 79] width 47 height 7
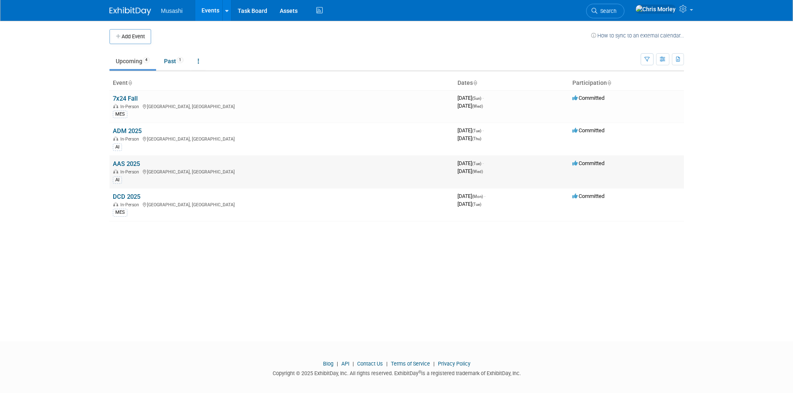
click at [118, 163] on link "AAS 2025" at bounding box center [126, 163] width 27 height 7
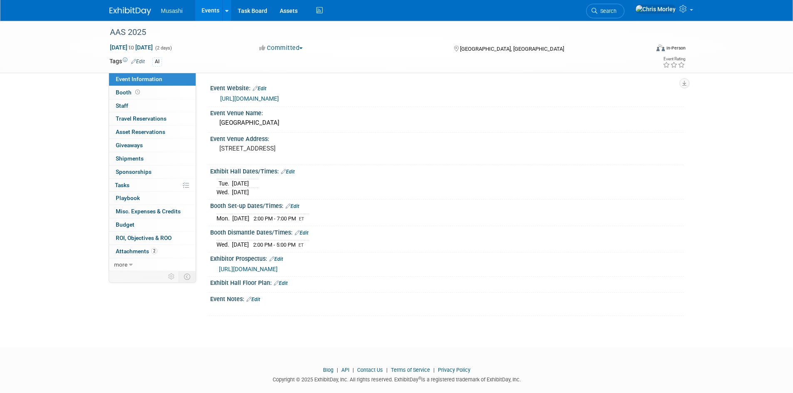
click at [255, 299] on link "Edit" at bounding box center [253, 300] width 14 height 6
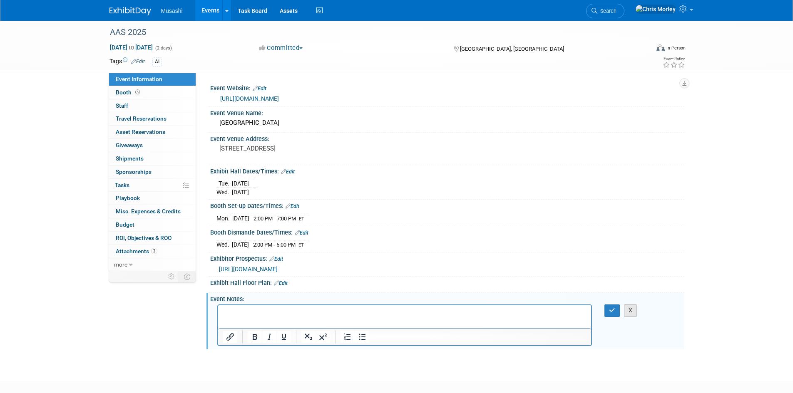
click at [632, 310] on button "X" at bounding box center [630, 311] width 13 height 12
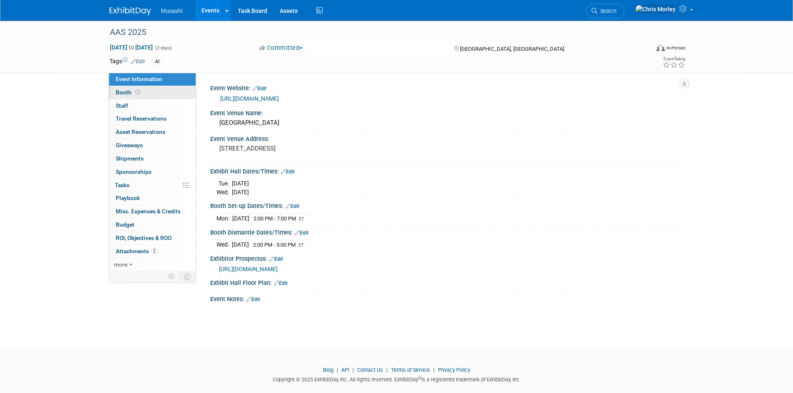
click at [126, 94] on span "Booth" at bounding box center [129, 92] width 26 height 7
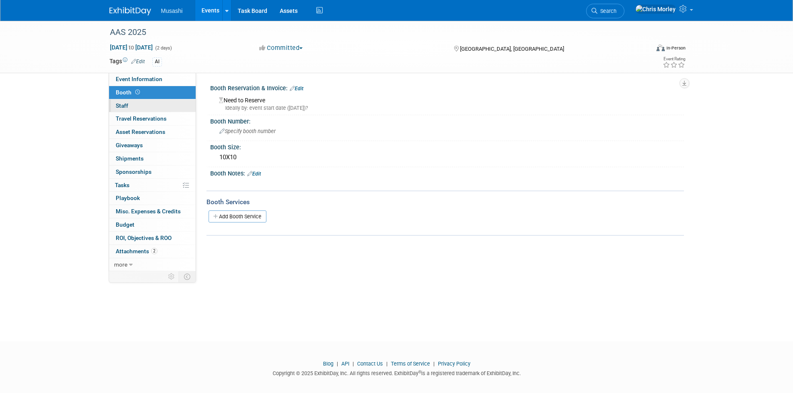
click at [126, 105] on span "Staff 0" at bounding box center [122, 105] width 12 height 7
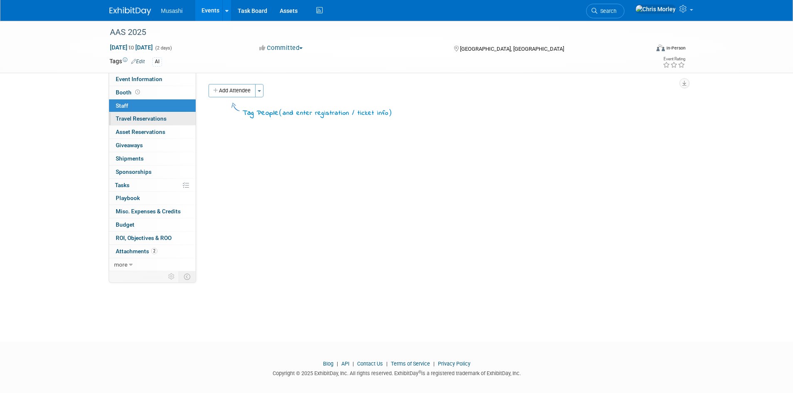
click at [136, 117] on span "Travel Reservations 0" at bounding box center [141, 118] width 51 height 7
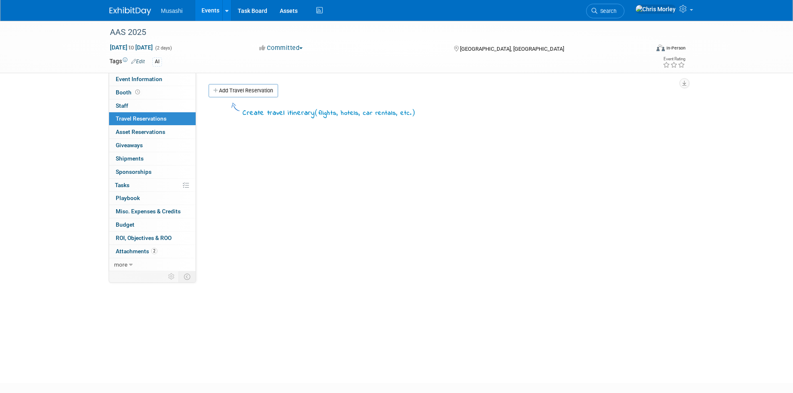
click at [143, 123] on link "0 Travel Reservations 0" at bounding box center [152, 118] width 87 height 13
click at [146, 254] on span "Attachments 2" at bounding box center [137, 251] width 42 height 7
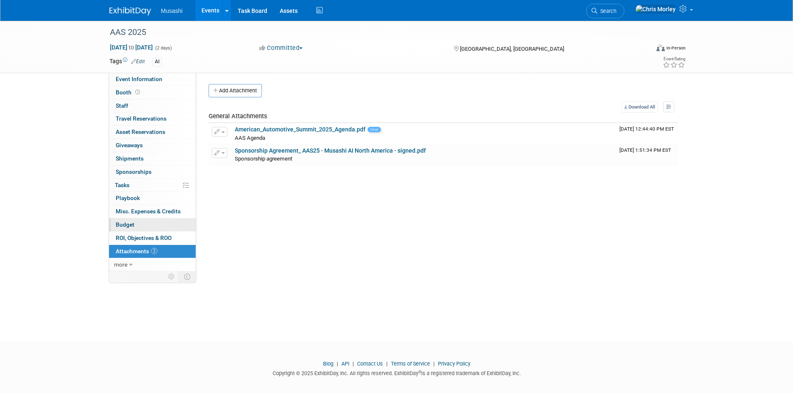
click at [144, 219] on link "Budget" at bounding box center [152, 224] width 87 height 13
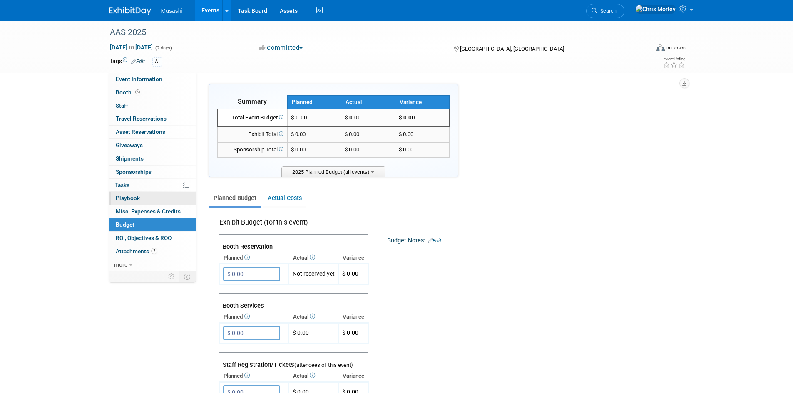
click at [138, 194] on link "0 Playbook 0" at bounding box center [152, 198] width 87 height 13
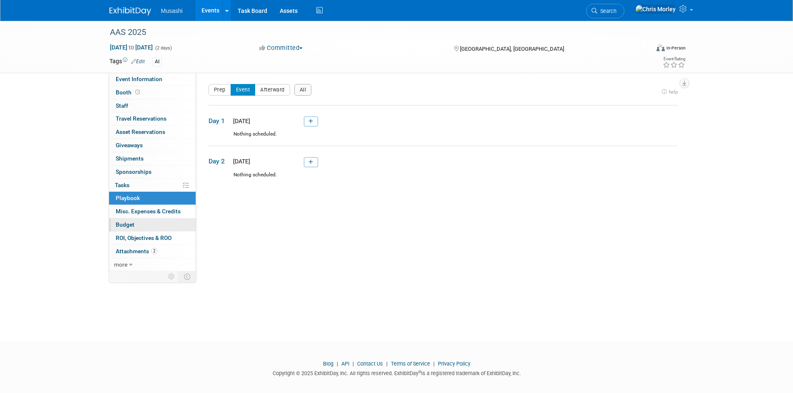
click at [141, 221] on link "Budget" at bounding box center [152, 224] width 87 height 13
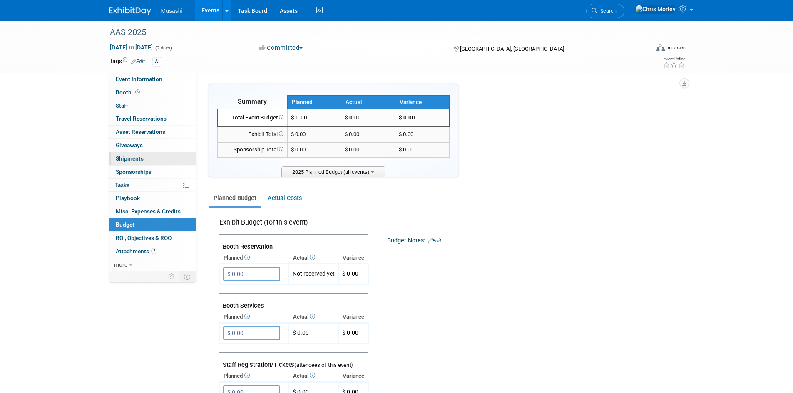
click at [144, 158] on link "0 Shipments 0" at bounding box center [152, 158] width 87 height 13
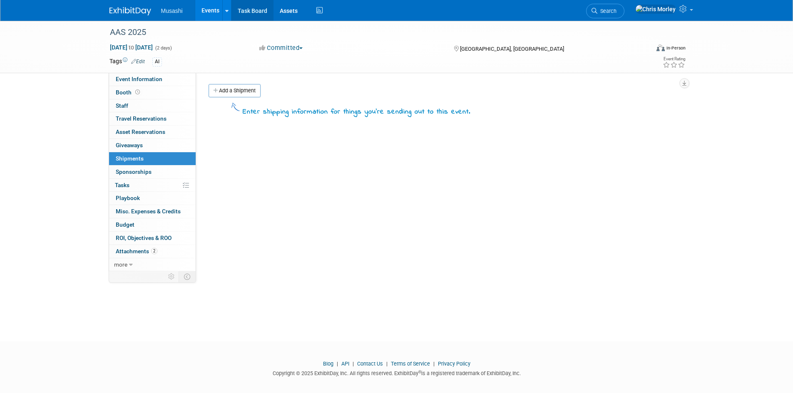
click at [243, 13] on link "Task Board" at bounding box center [252, 10] width 42 height 21
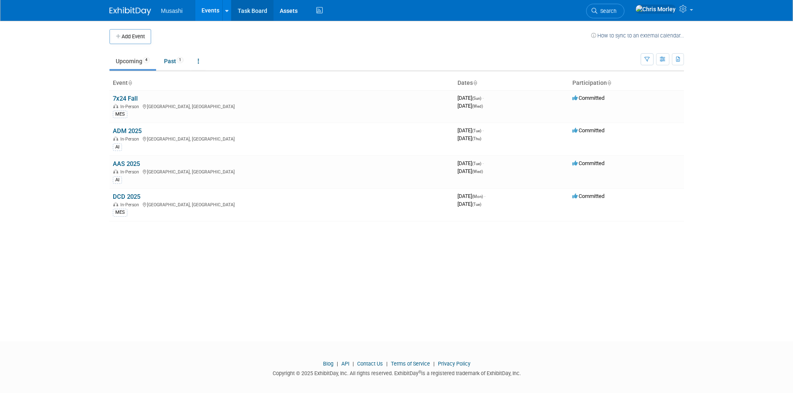
click at [272, 12] on link "Task Board" at bounding box center [252, 10] width 42 height 21
click at [127, 131] on link "ADM 2025" at bounding box center [127, 130] width 29 height 7
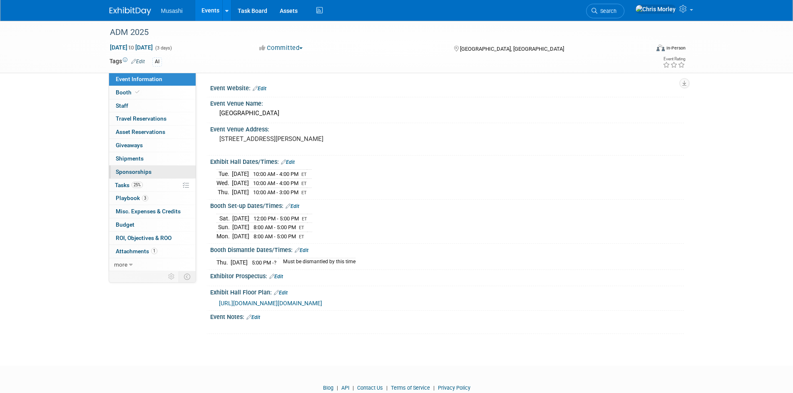
drag, startPoint x: 120, startPoint y: 183, endPoint x: 122, endPoint y: 178, distance: 5.0
click at [120, 183] on span "Tasks 25%" at bounding box center [129, 185] width 28 height 7
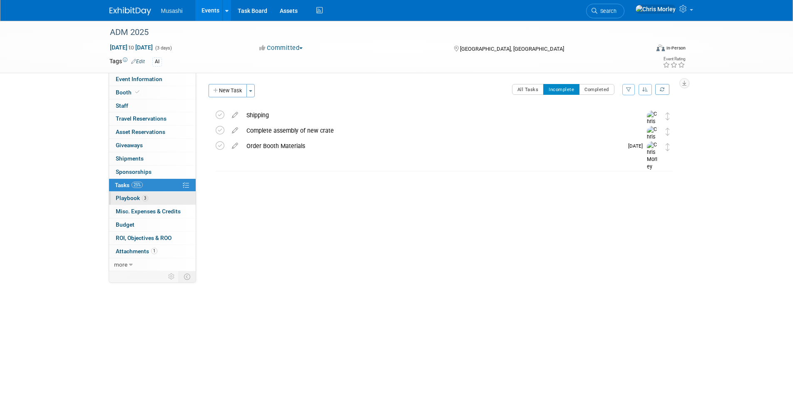
click at [130, 202] on link "3 Playbook 3" at bounding box center [152, 198] width 87 height 13
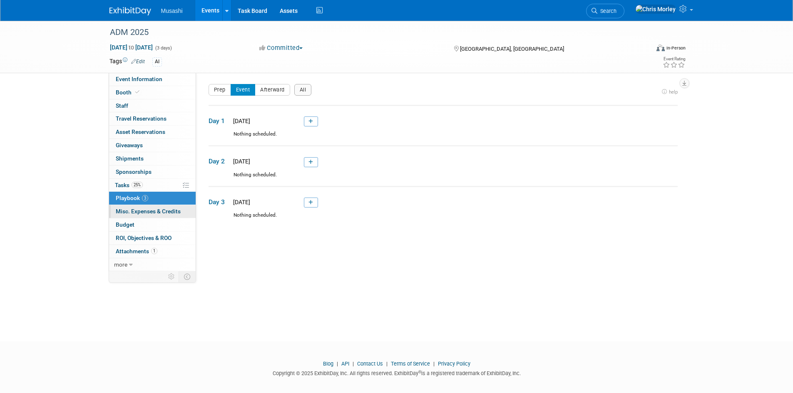
click at [132, 210] on span "Misc. Expenses & Credits 0" at bounding box center [148, 211] width 65 height 7
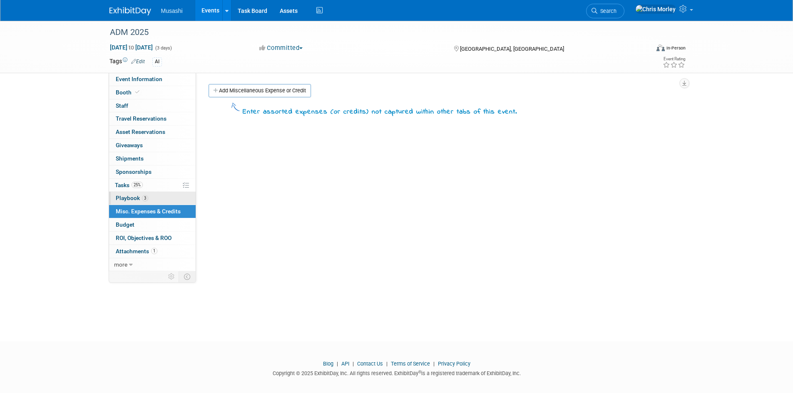
click at [119, 201] on link "3 Playbook 3" at bounding box center [152, 198] width 87 height 13
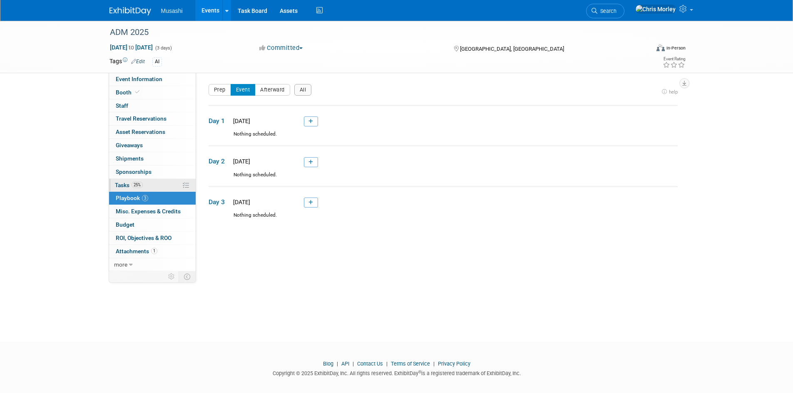
click at [118, 188] on link "25% Tasks 25%" at bounding box center [152, 185] width 87 height 13
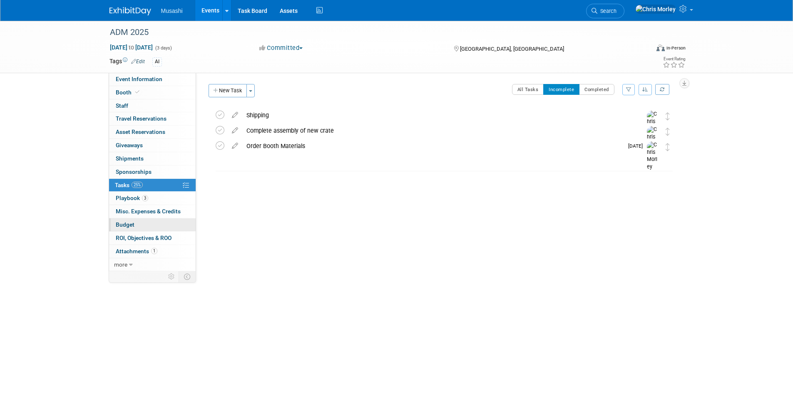
click at [154, 221] on link "Budget" at bounding box center [152, 224] width 87 height 13
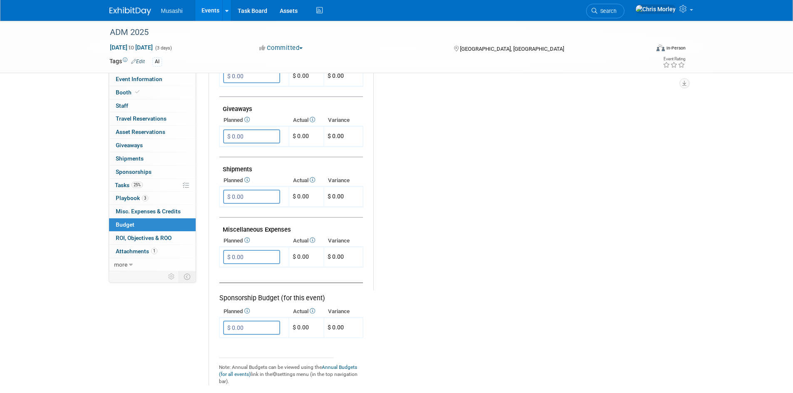
scroll to position [374, 0]
click at [141, 207] on link "0 Misc. Expenses & Credits 0" at bounding box center [152, 211] width 87 height 13
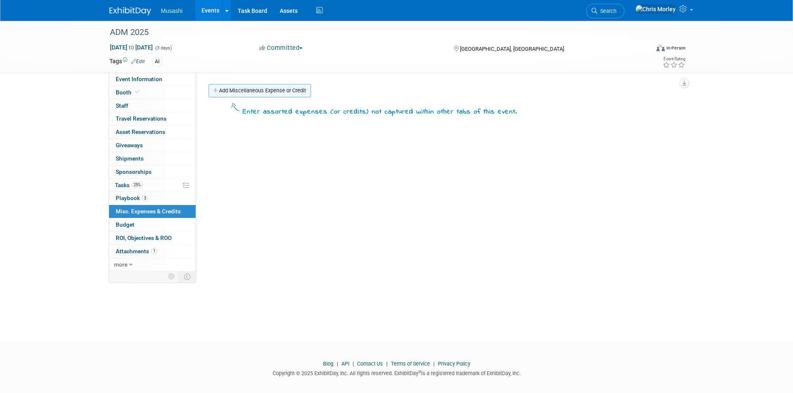
click at [237, 95] on link "Add Miscellaneous Expense or Credit" at bounding box center [259, 90] width 102 height 13
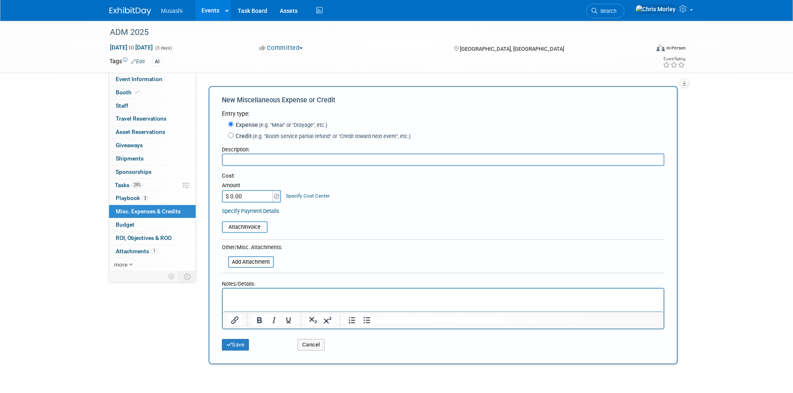
click at [256, 157] on input "text" at bounding box center [443, 160] width 442 height 12
click at [239, 199] on input "$ 0.00" at bounding box center [248, 196] width 52 height 12
paste input "709.63"
type input "$ 709.63"
click at [258, 159] on input "text" at bounding box center [443, 160] width 442 height 12
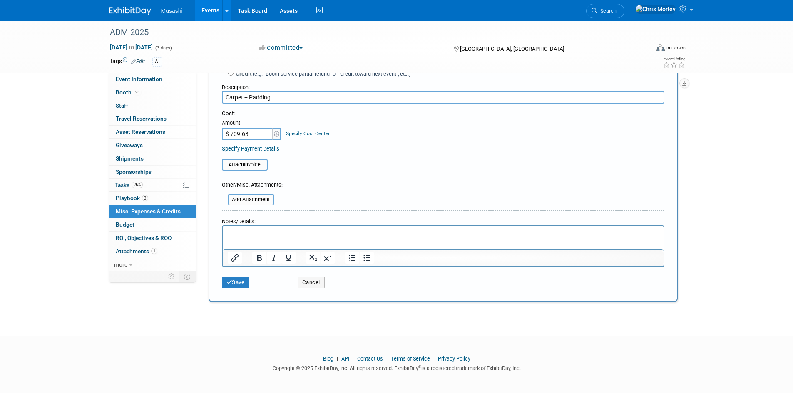
scroll to position [65, 0]
type input "Carpet + Padding"
click at [240, 282] on button "Save" at bounding box center [235, 281] width 27 height 12
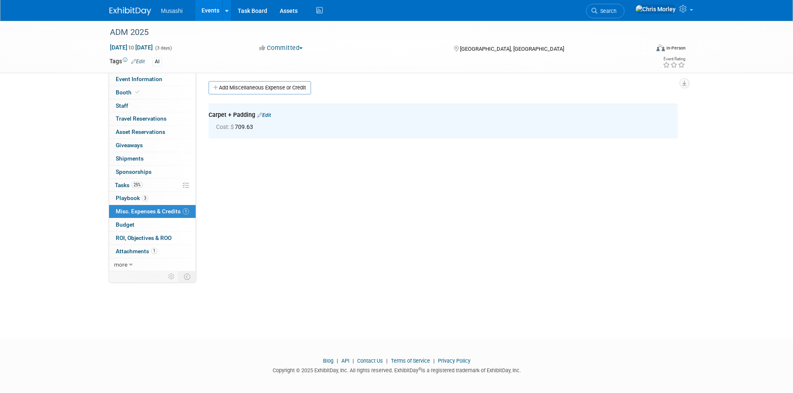
scroll to position [0, 0]
click at [257, 93] on link "Add Miscellaneous Expense or Credit" at bounding box center [259, 90] width 102 height 13
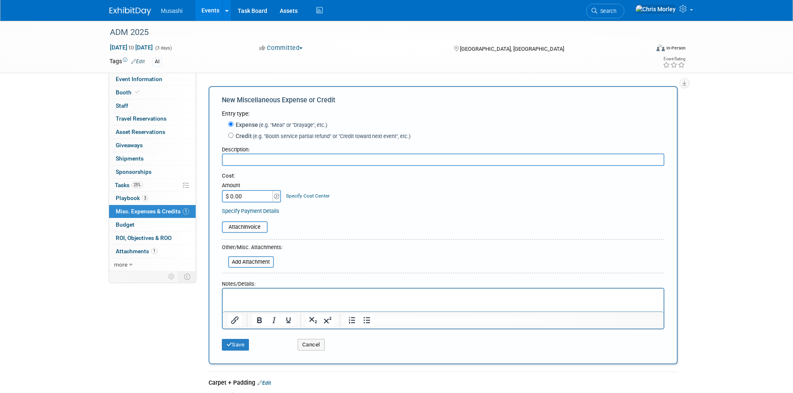
click at [235, 197] on input "$ 0.00" at bounding box center [248, 196] width 52 height 12
click at [235, 196] on input "$ 0.00" at bounding box center [248, 196] width 52 height 12
paste input "616.74"
type input "$ 616.74"
click at [248, 164] on input "text" at bounding box center [443, 160] width 442 height 12
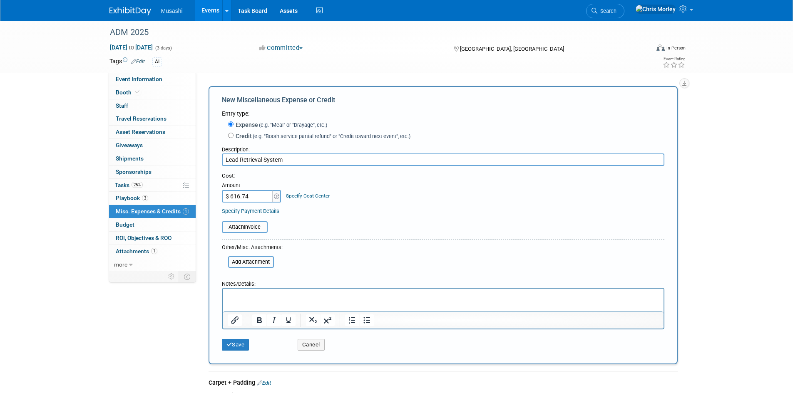
type input "Lead Retrieval System"
click at [265, 300] on html at bounding box center [442, 295] width 441 height 12
click at [268, 295] on p "Inccl" at bounding box center [442, 296] width 431 height 8
click at [268, 294] on p "Inccl" at bounding box center [442, 296] width 431 height 8
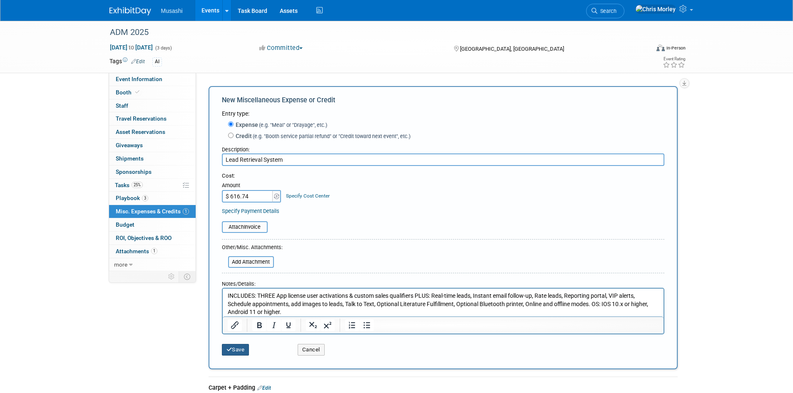
drag, startPoint x: 232, startPoint y: 348, endPoint x: 272, endPoint y: 326, distance: 45.6
click at [232, 348] on button "Save" at bounding box center [235, 350] width 27 height 12
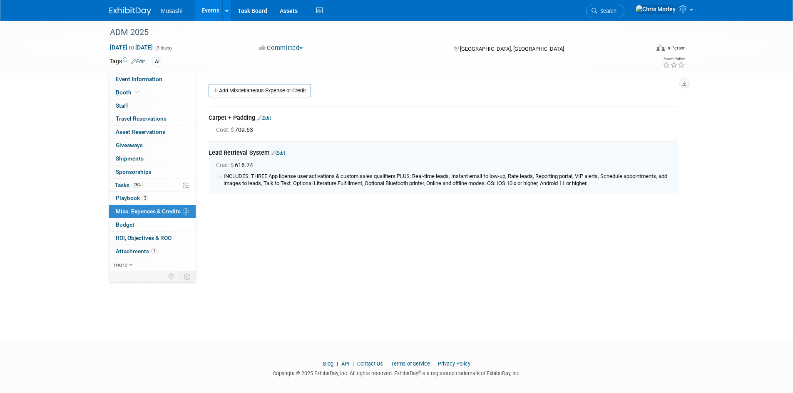
click at [286, 128] on div "Cost: $ 709.63" at bounding box center [446, 130] width 461 height 8
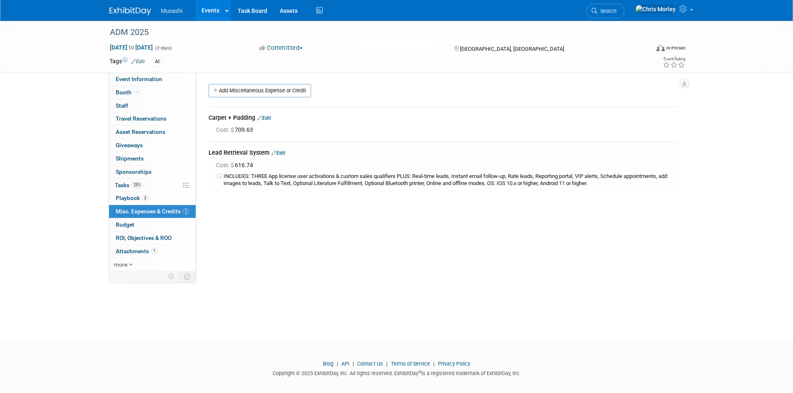
click at [246, 130] on span "Cost: $ 709.63" at bounding box center [236, 129] width 40 height 7
click at [270, 119] on link "Edit" at bounding box center [264, 118] width 14 height 6
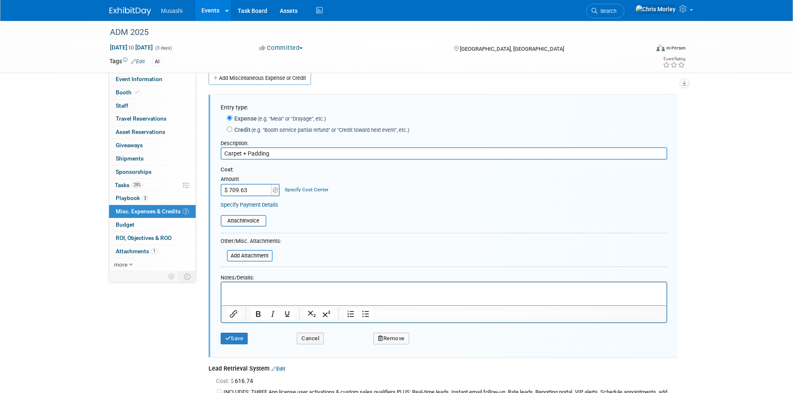
click at [249, 292] on p "Rich Text Area. Press ALT-0 for help." at bounding box center [443, 290] width 435 height 8
click at [313, 289] on p "Black or Midnight blue (Black with blue specs" at bounding box center [443, 290] width 435 height 8
click at [316, 290] on p "Black or Midnight blue (Black with blue specs" at bounding box center [443, 290] width 435 height 8
click at [385, 284] on html "Black or Midnight blue (Black with dark blue specs" at bounding box center [443, 289] width 445 height 12
click at [234, 335] on button "Save" at bounding box center [234, 339] width 27 height 12
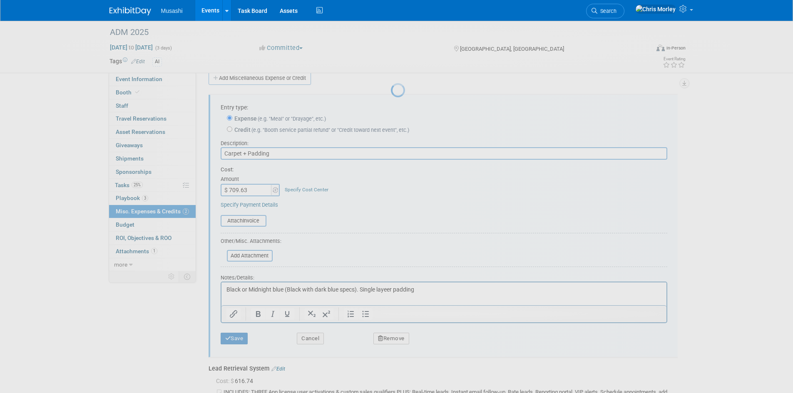
scroll to position [7, 0]
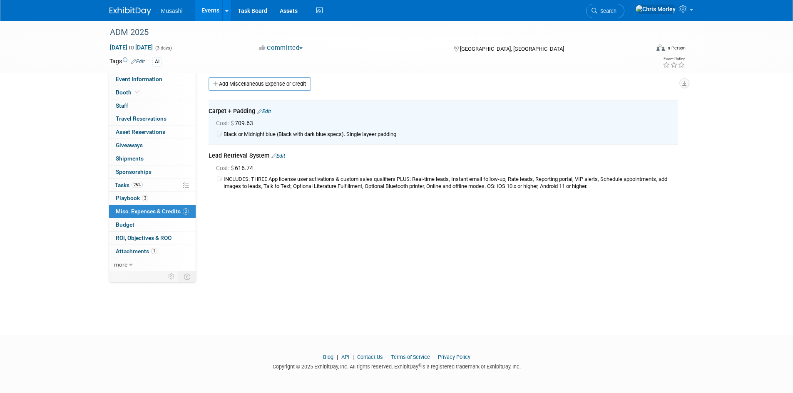
click at [275, 133] on td "Black or Midnight blue (Black with dark blue specs). Single layeer padding" at bounding box center [450, 134] width 454 height 7
click at [268, 112] on link "Edit" at bounding box center [264, 112] width 14 height 6
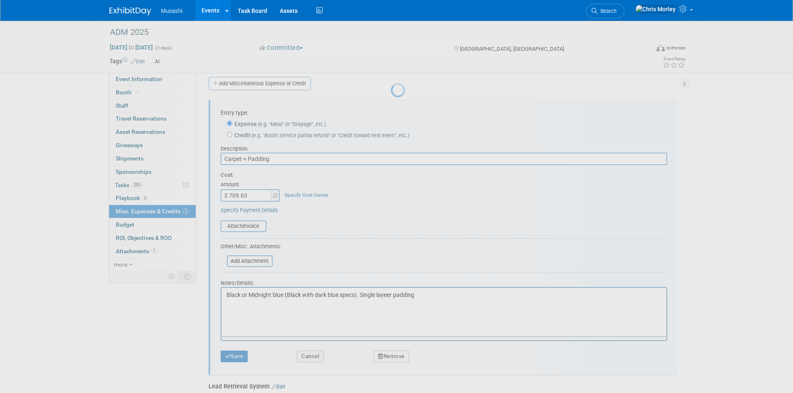
scroll to position [0, 0]
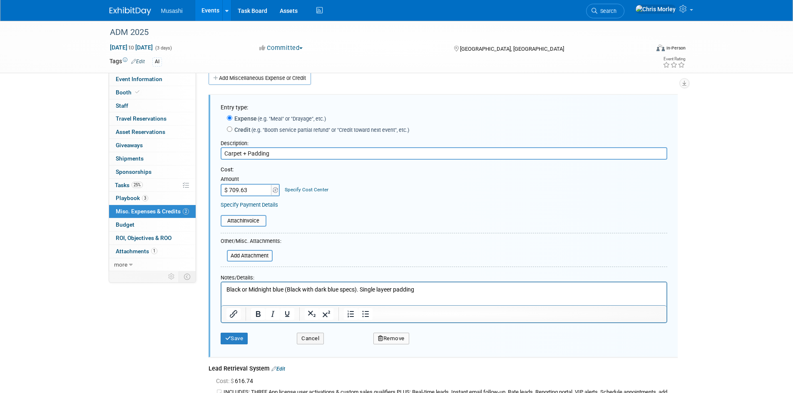
click at [226, 291] on p "Black or Midnight blue (Black with dark blue specs). Single layeer padding" at bounding box center [443, 290] width 435 height 8
drag, startPoint x: 239, startPoint y: 336, endPoint x: 422, endPoint y: 276, distance: 192.8
click at [240, 336] on button "Save" at bounding box center [234, 339] width 27 height 12
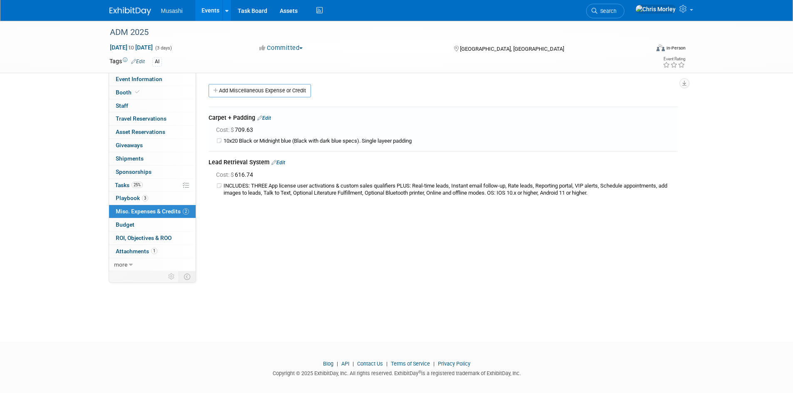
drag, startPoint x: 241, startPoint y: 88, endPoint x: 260, endPoint y: 92, distance: 19.6
click at [241, 88] on link "Add Miscellaneous Expense or Credit" at bounding box center [259, 90] width 102 height 13
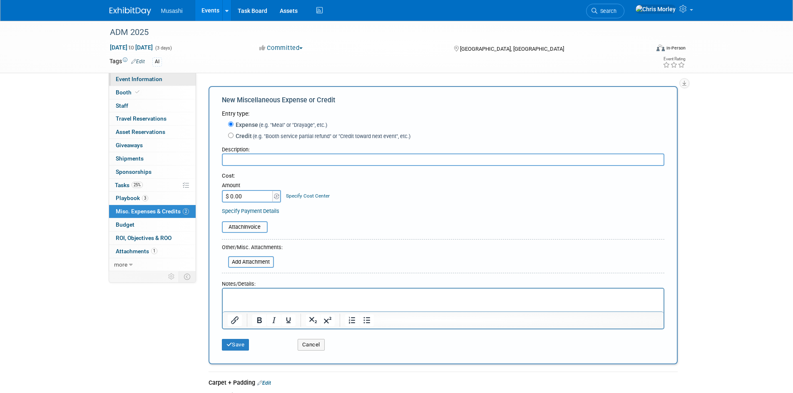
click at [143, 82] on span "Event Information" at bounding box center [139, 79] width 47 height 7
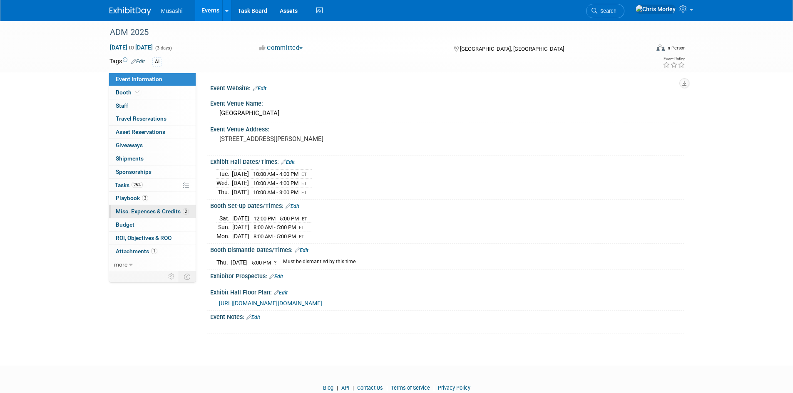
click at [133, 208] on span "Misc. Expenses & Credits 2" at bounding box center [152, 211] width 73 height 7
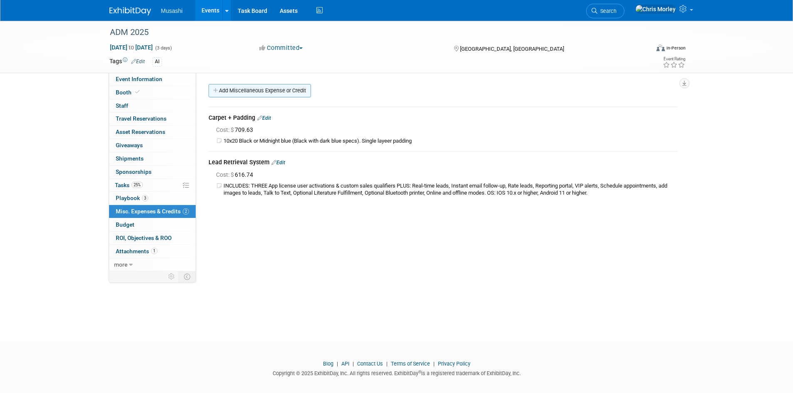
click at [238, 95] on link "Add Miscellaneous Expense or Credit" at bounding box center [259, 90] width 102 height 13
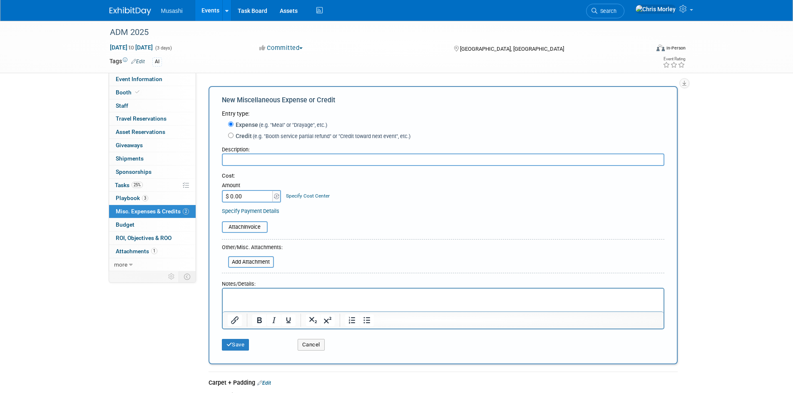
click at [259, 157] on input "text" at bounding box center [443, 160] width 442 height 12
type input "Electricity"
click at [255, 198] on input "$ 0.00" at bounding box center [248, 196] width 52 height 12
paste input "303.22"
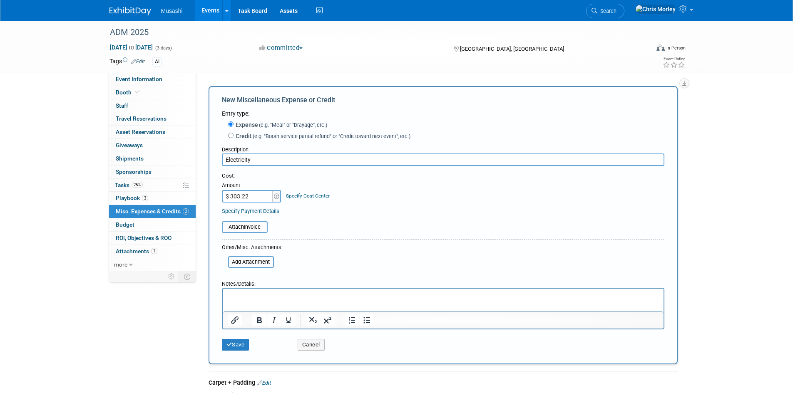
type input "$ 303.22"
click at [253, 298] on p "Rich Text Area. Press ALT-0 for help." at bounding box center [442, 296] width 431 height 8
click at [231, 347] on icon "submit" at bounding box center [229, 344] width 6 height 5
